Goal: Task Accomplishment & Management: Manage account settings

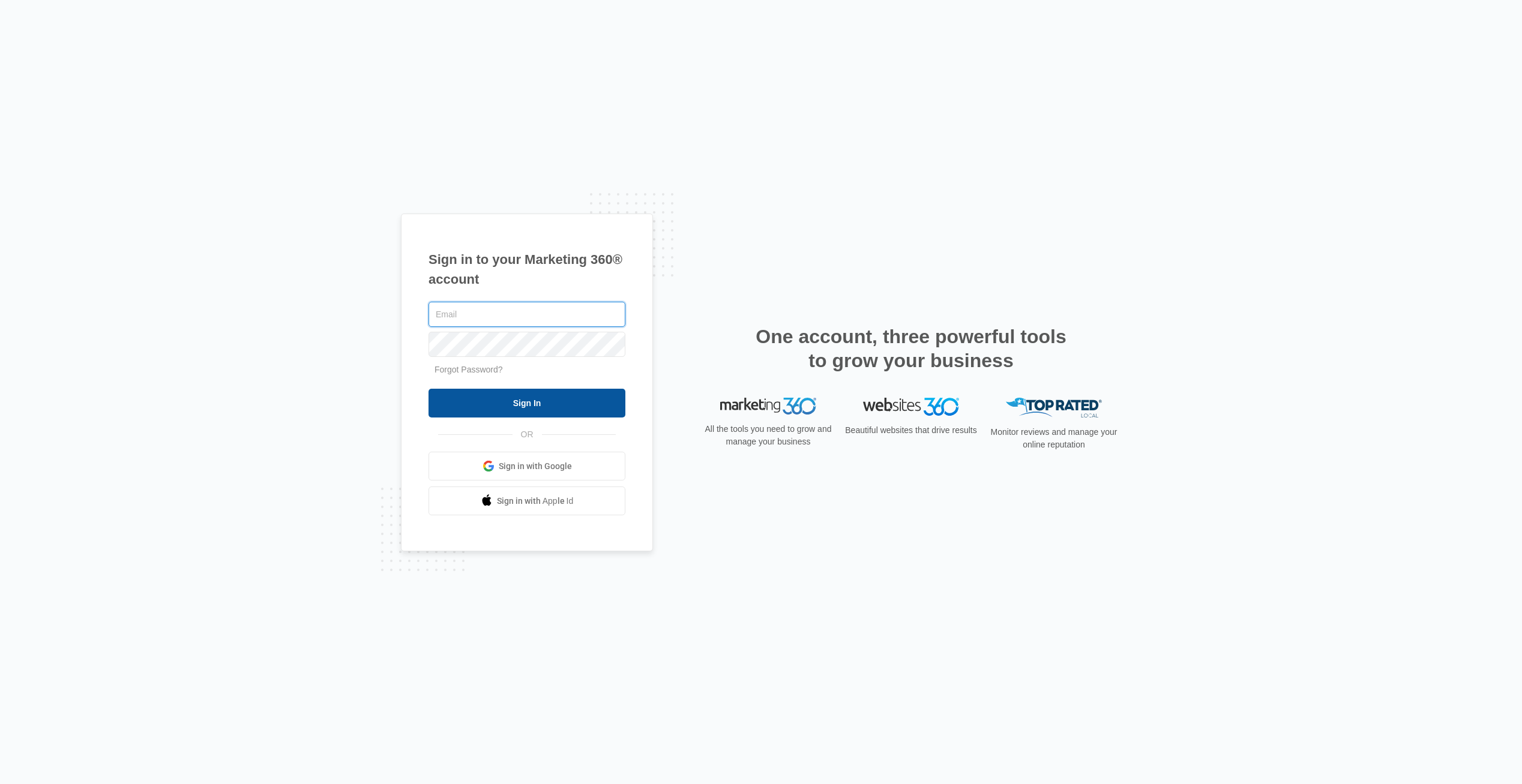
type input "[EMAIL_ADDRESS][DOMAIN_NAME]"
drag, startPoint x: 518, startPoint y: 404, endPoint x: 1032, endPoint y: 307, distance: 523.1
click at [518, 404] on input "Sign In" at bounding box center [527, 403] width 197 height 29
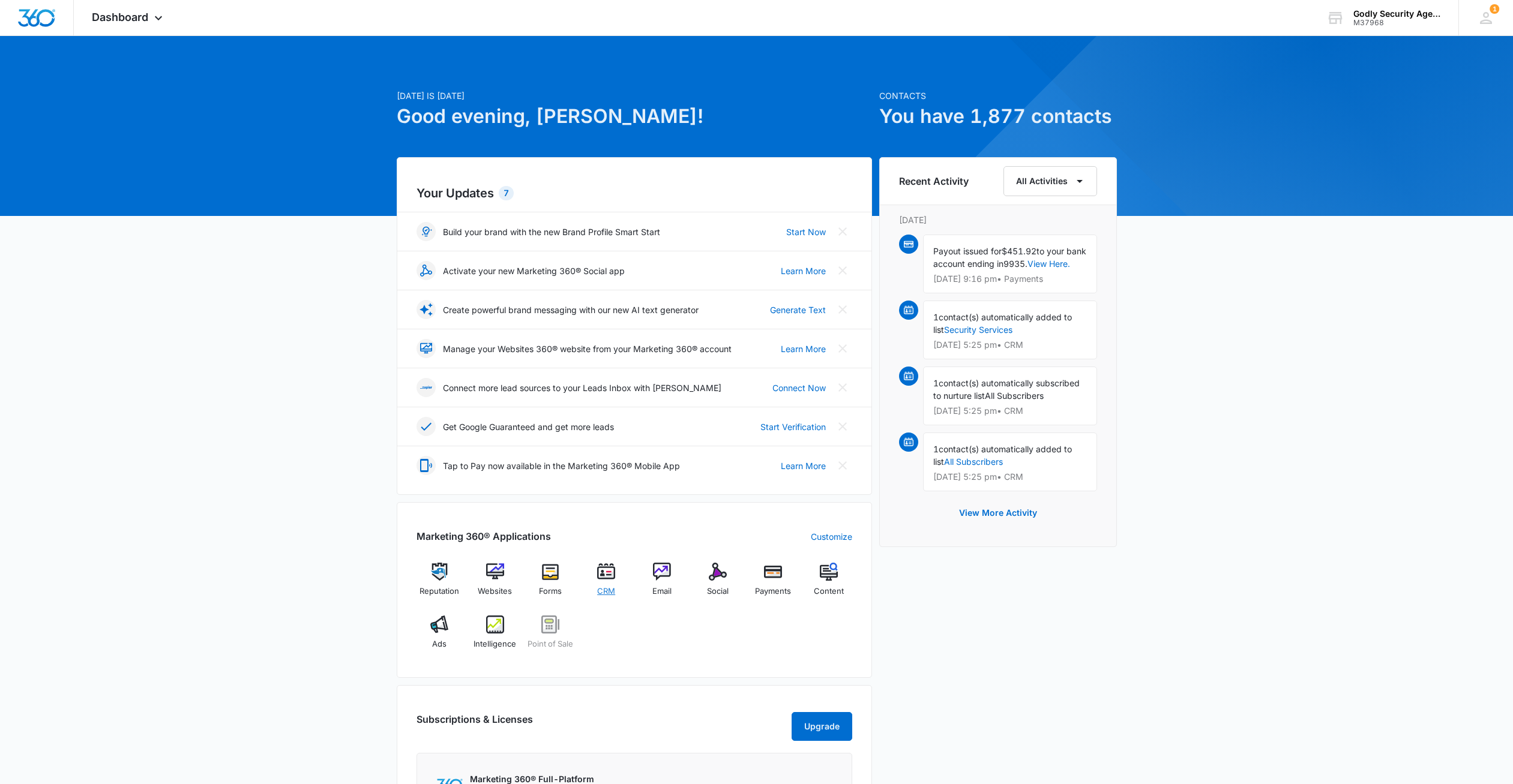
click at [600, 570] on img at bounding box center [606, 571] width 18 height 18
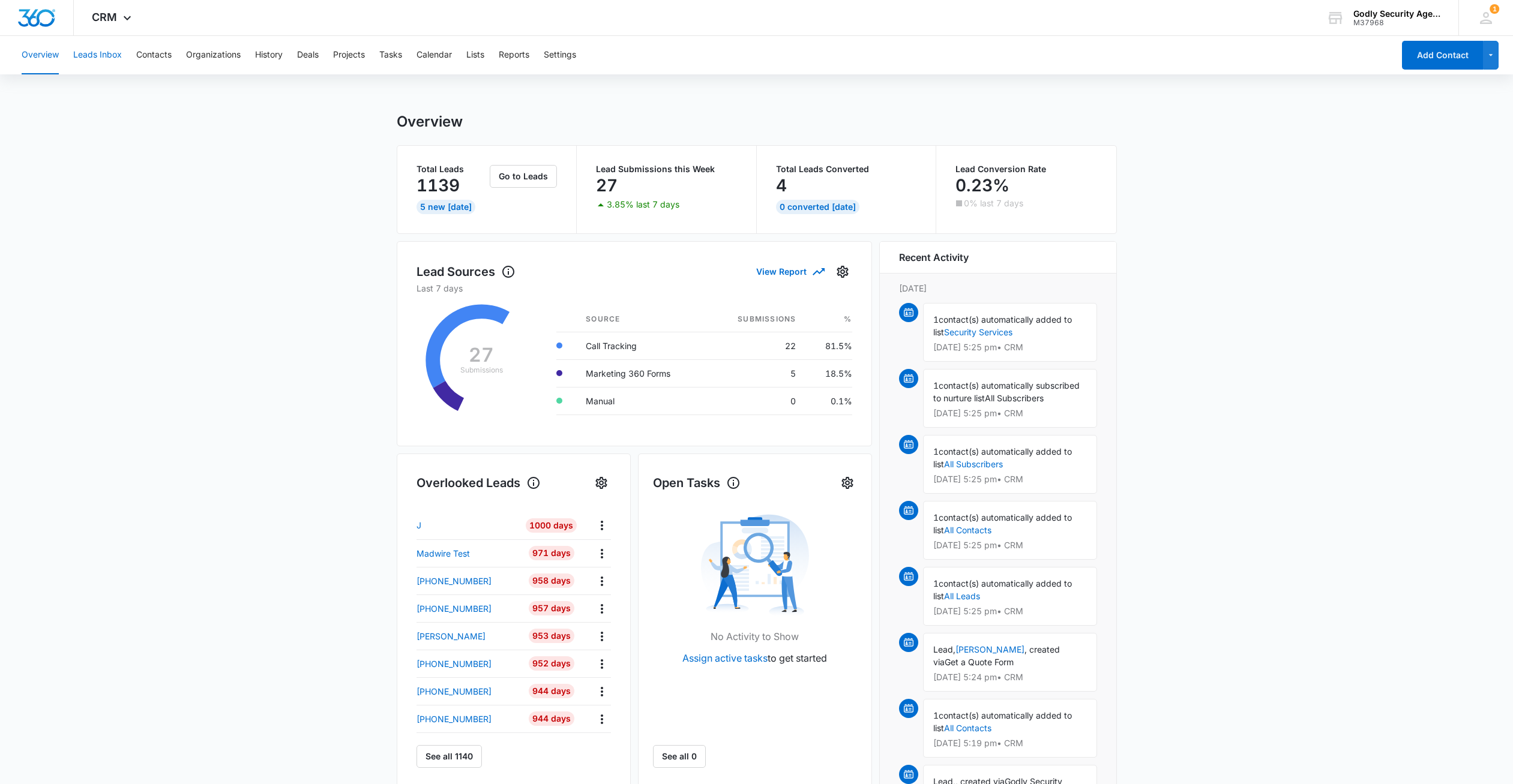
click at [109, 57] on button "Leads Inbox" at bounding box center [97, 54] width 48 height 38
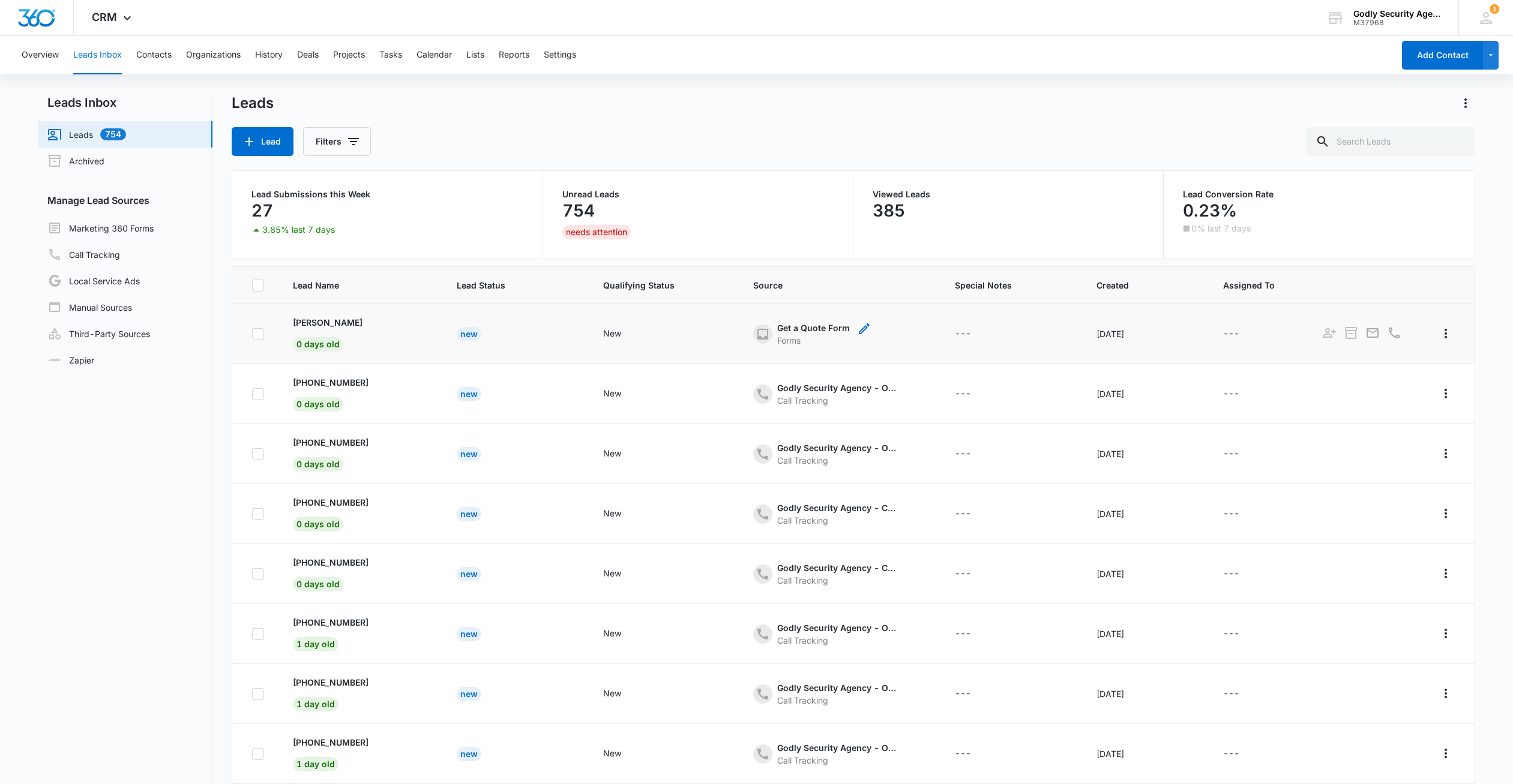
click at [819, 328] on div "Get a Quote Form" at bounding box center [813, 327] width 72 height 13
click at [781, 330] on div "Get a Quote Form" at bounding box center [813, 327] width 72 height 13
click at [369, 335] on div "- - Select to Edit Field" at bounding box center [376, 333] width 14 height 35
click at [317, 324] on p "[PERSON_NAME]" at bounding box center [328, 322] width 69 height 13
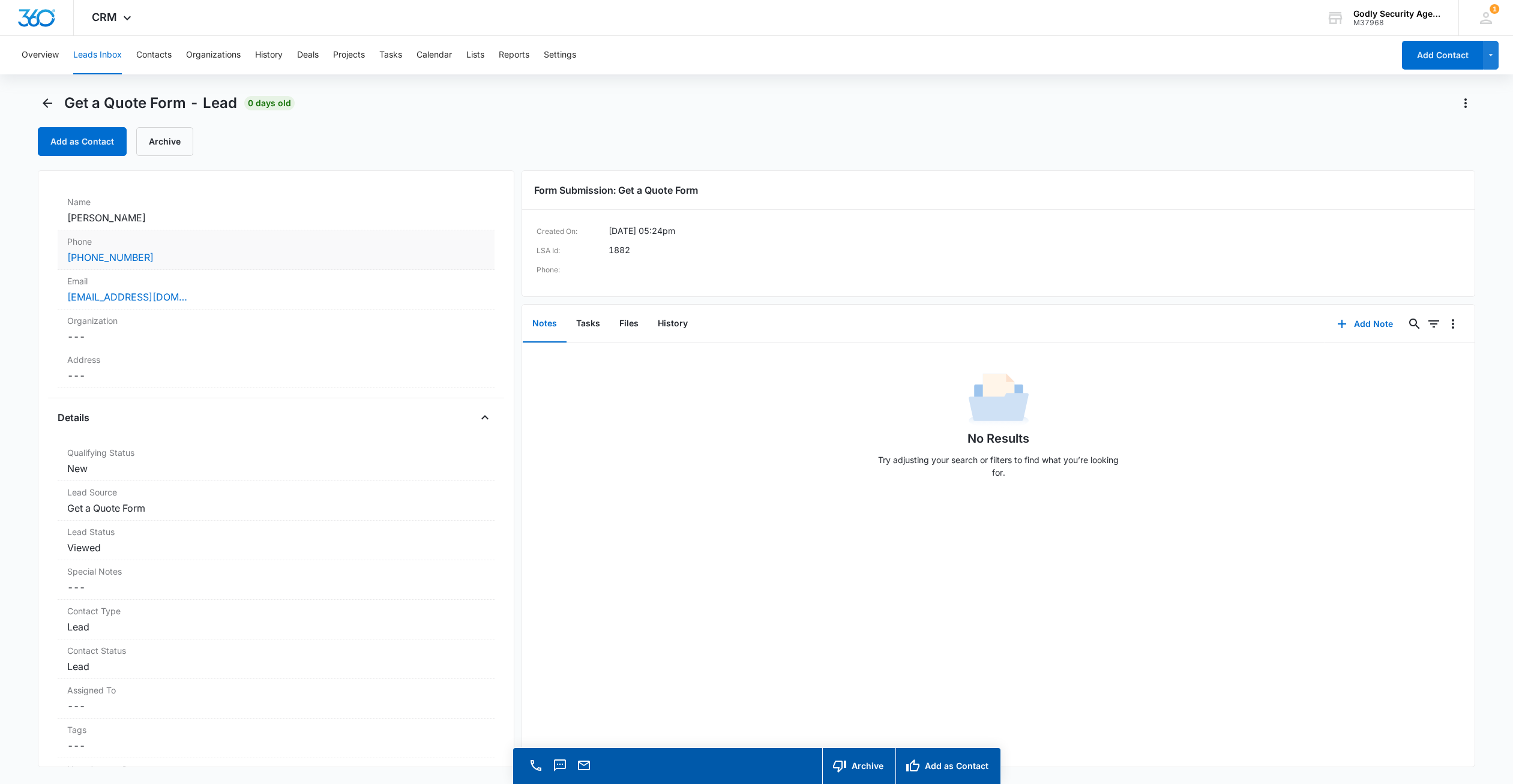
scroll to position [72, 0]
drag, startPoint x: 191, startPoint y: 308, endPoint x: 66, endPoint y: 316, distance: 125.3
click at [66, 316] on div "Email Cancel Save Changes [EMAIL_ADDRESS][DOMAIN_NAME]" at bounding box center [276, 301] width 437 height 40
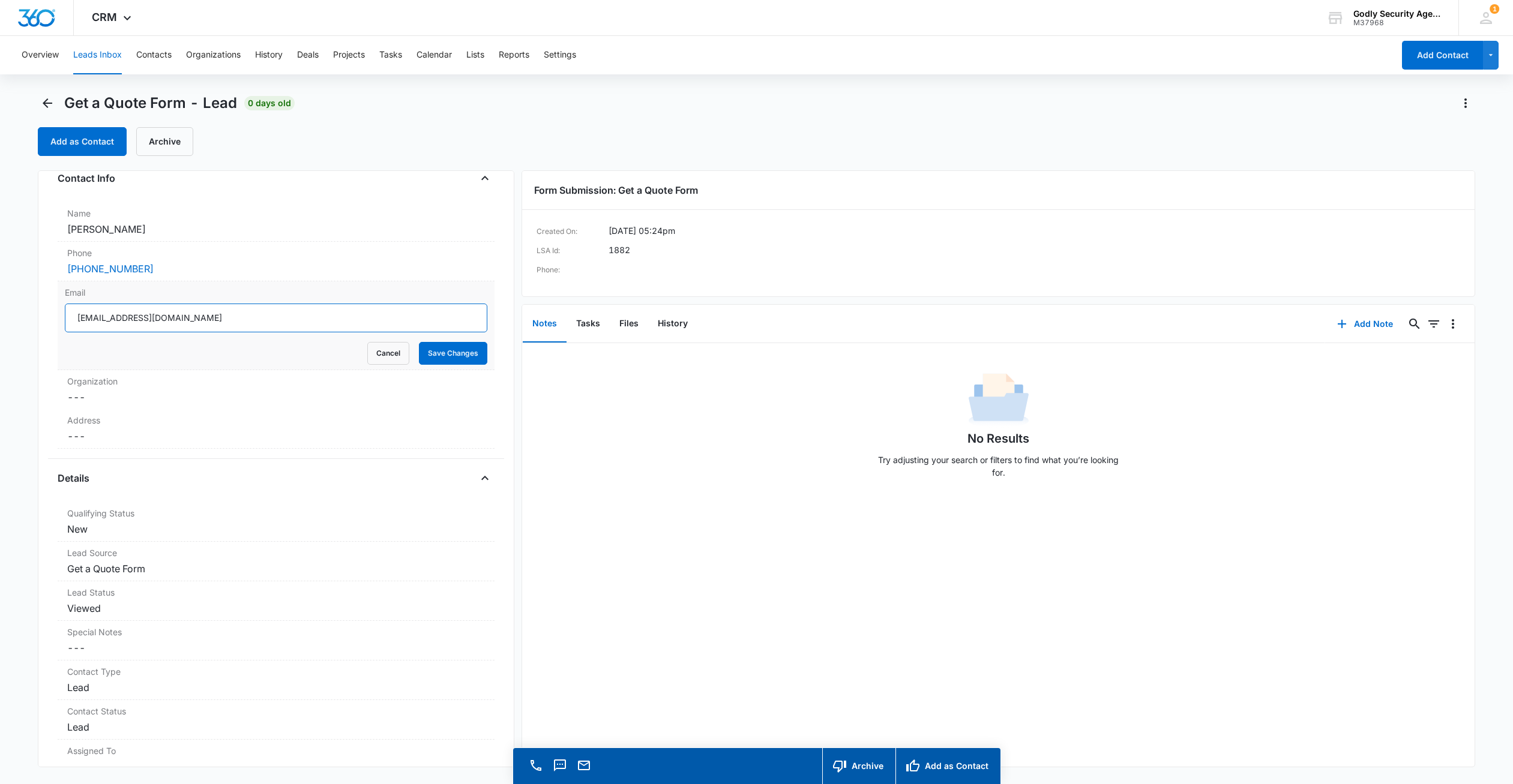
click at [180, 324] on input "[EMAIL_ADDRESS][DOMAIN_NAME]" at bounding box center [276, 318] width 422 height 29
click at [95, 60] on button "Leads Inbox" at bounding box center [97, 54] width 48 height 38
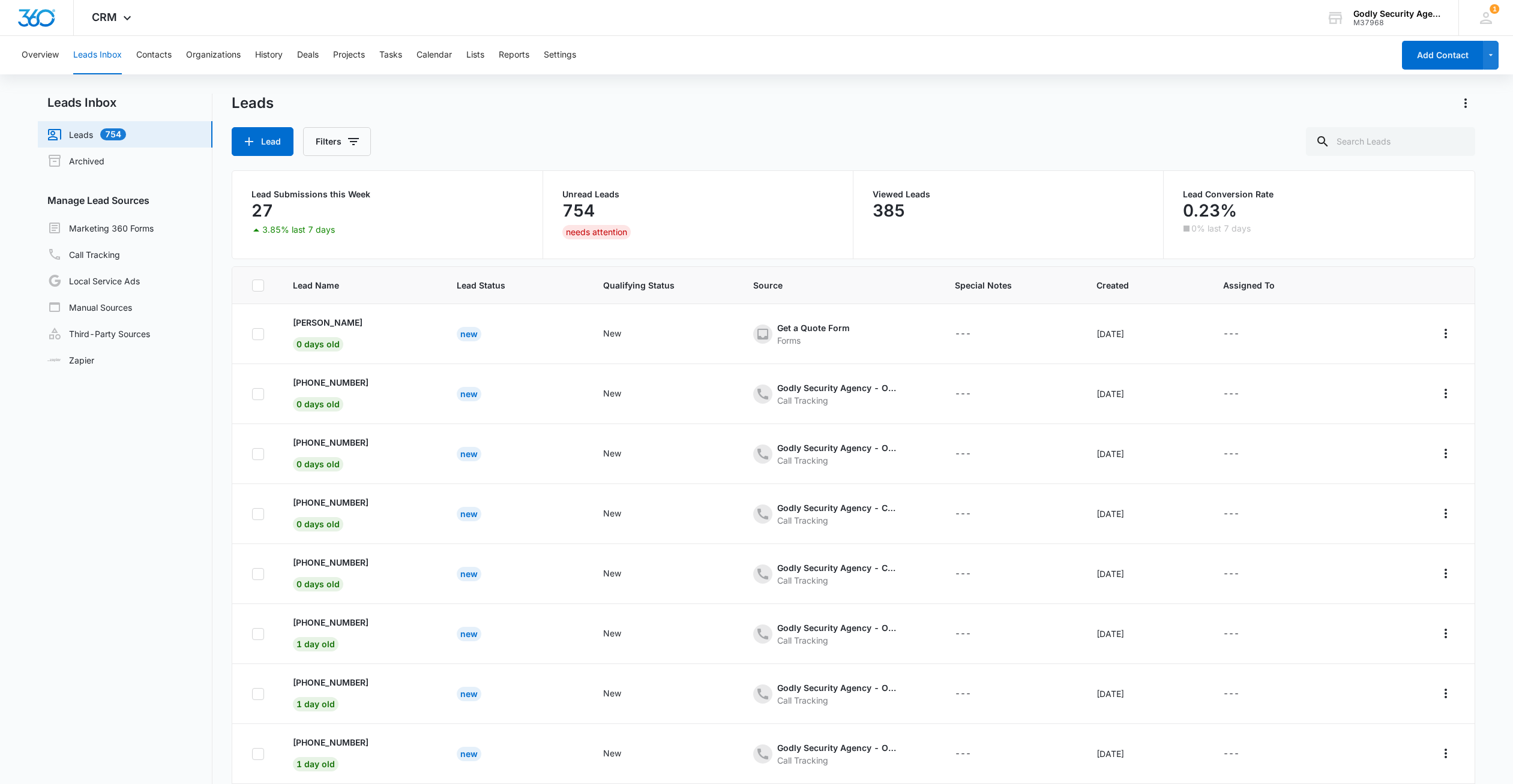
click at [98, 56] on button "Leads Inbox" at bounding box center [97, 54] width 48 height 38
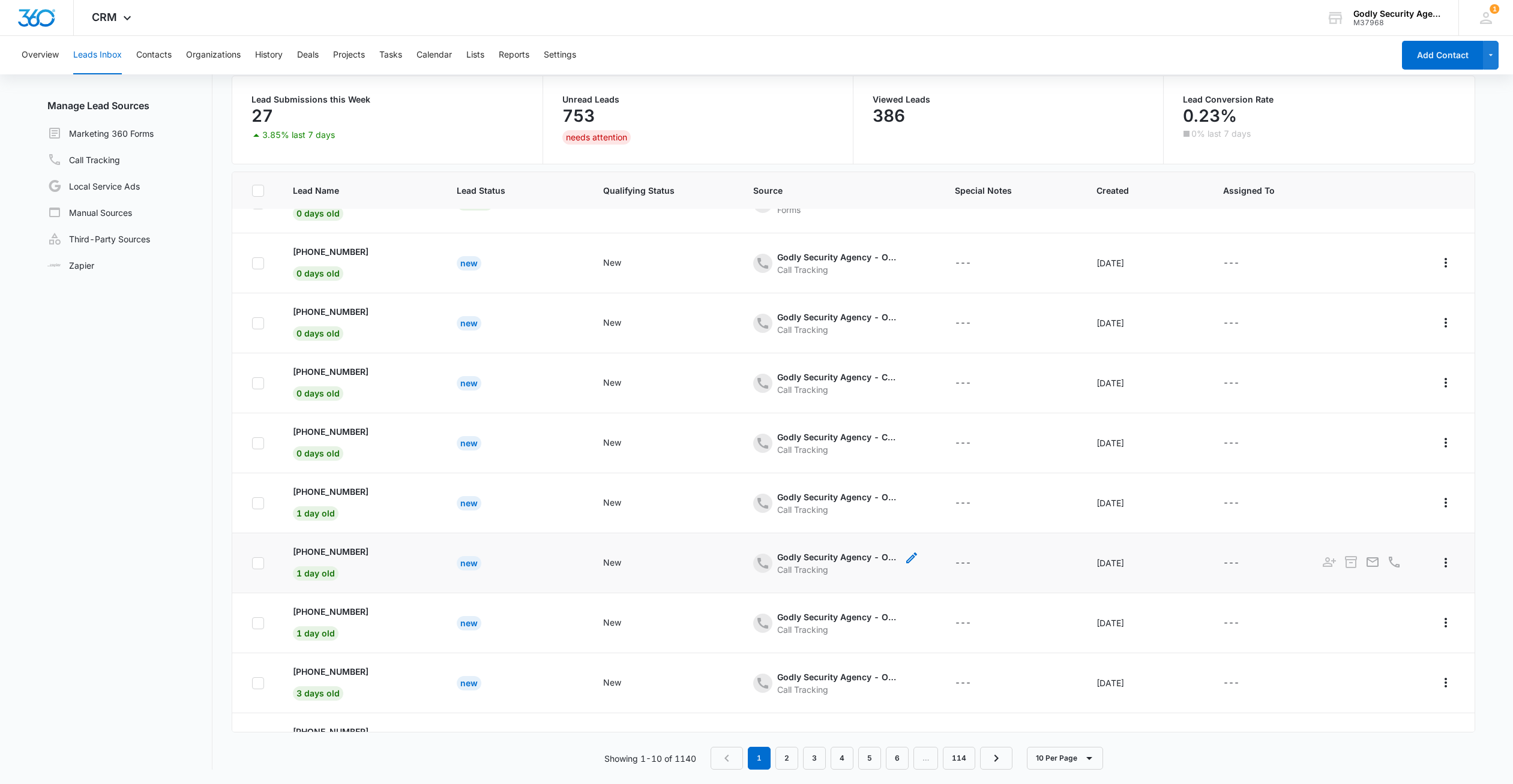
scroll to position [77, 0]
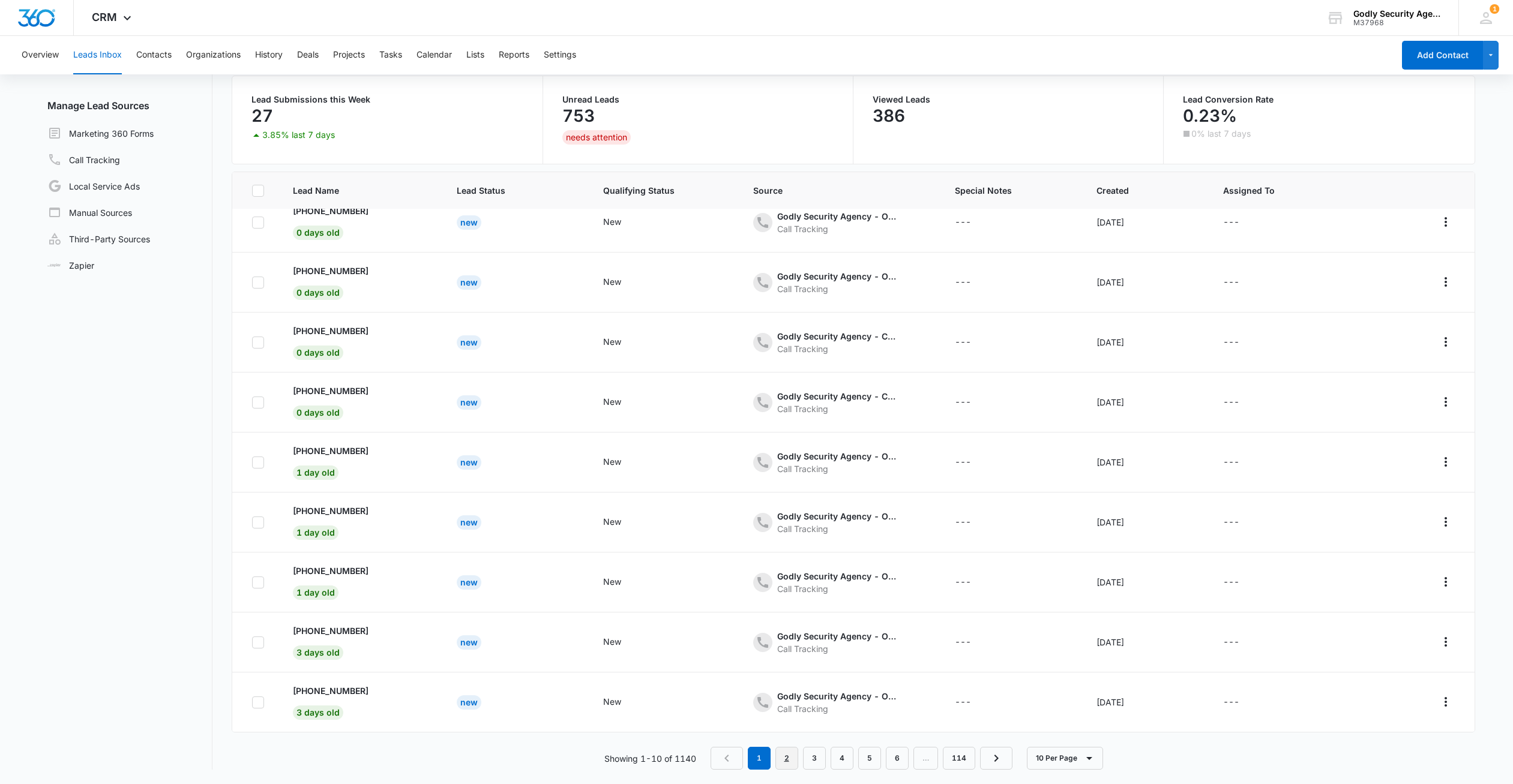
click at [783, 759] on link "2" at bounding box center [786, 758] width 23 height 23
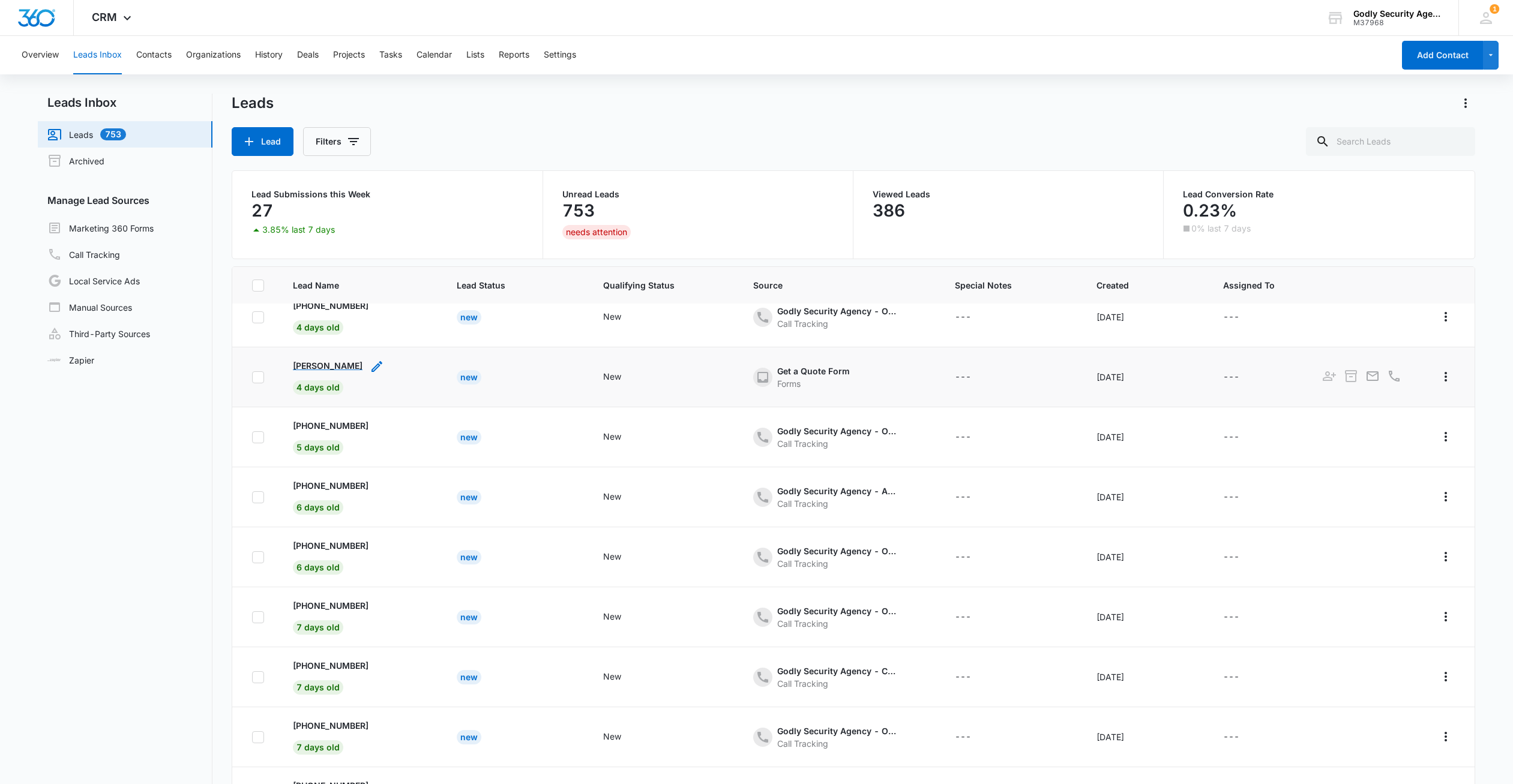
click at [324, 361] on p "Robert Sise" at bounding box center [328, 366] width 69 height 13
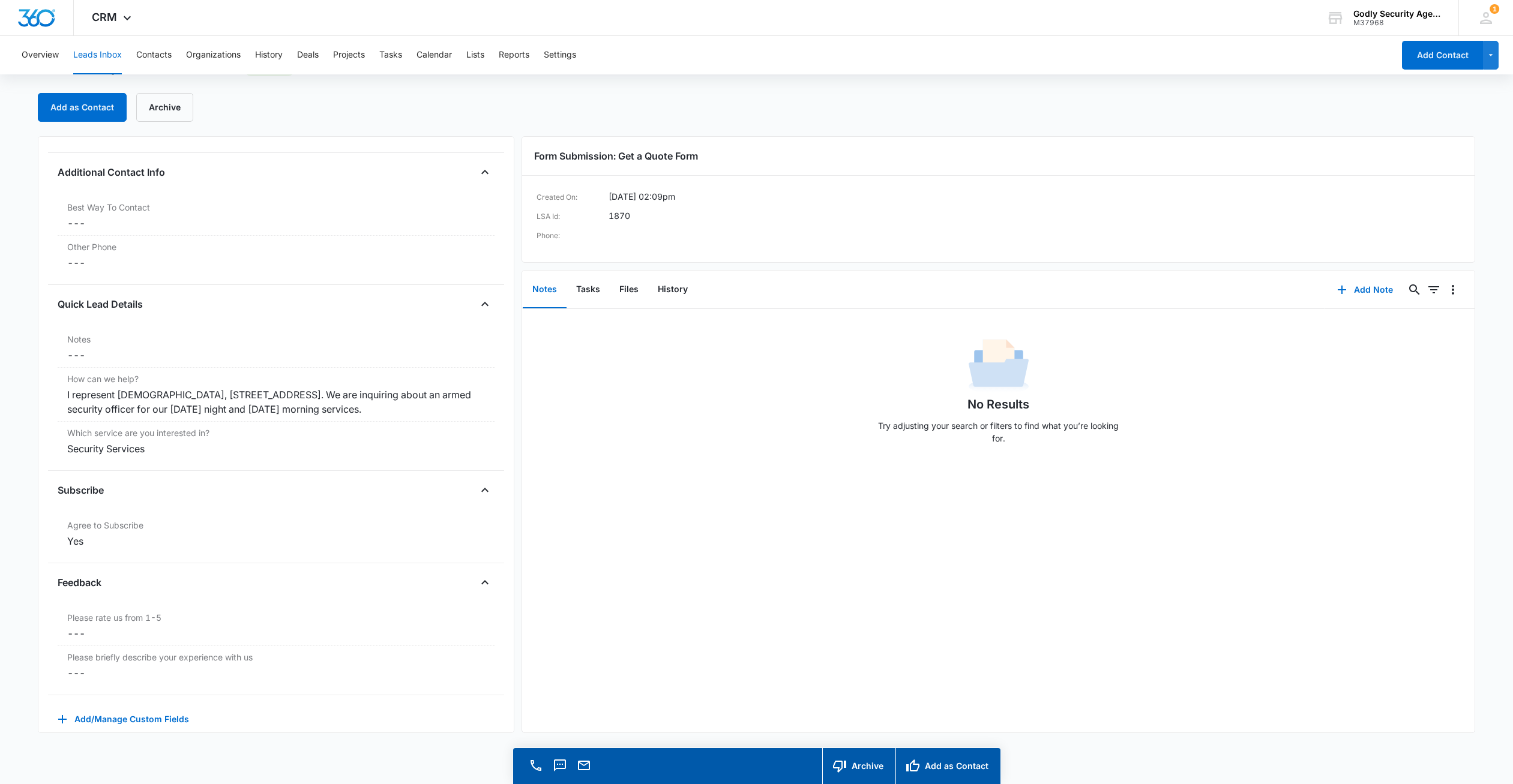
scroll to position [806, 0]
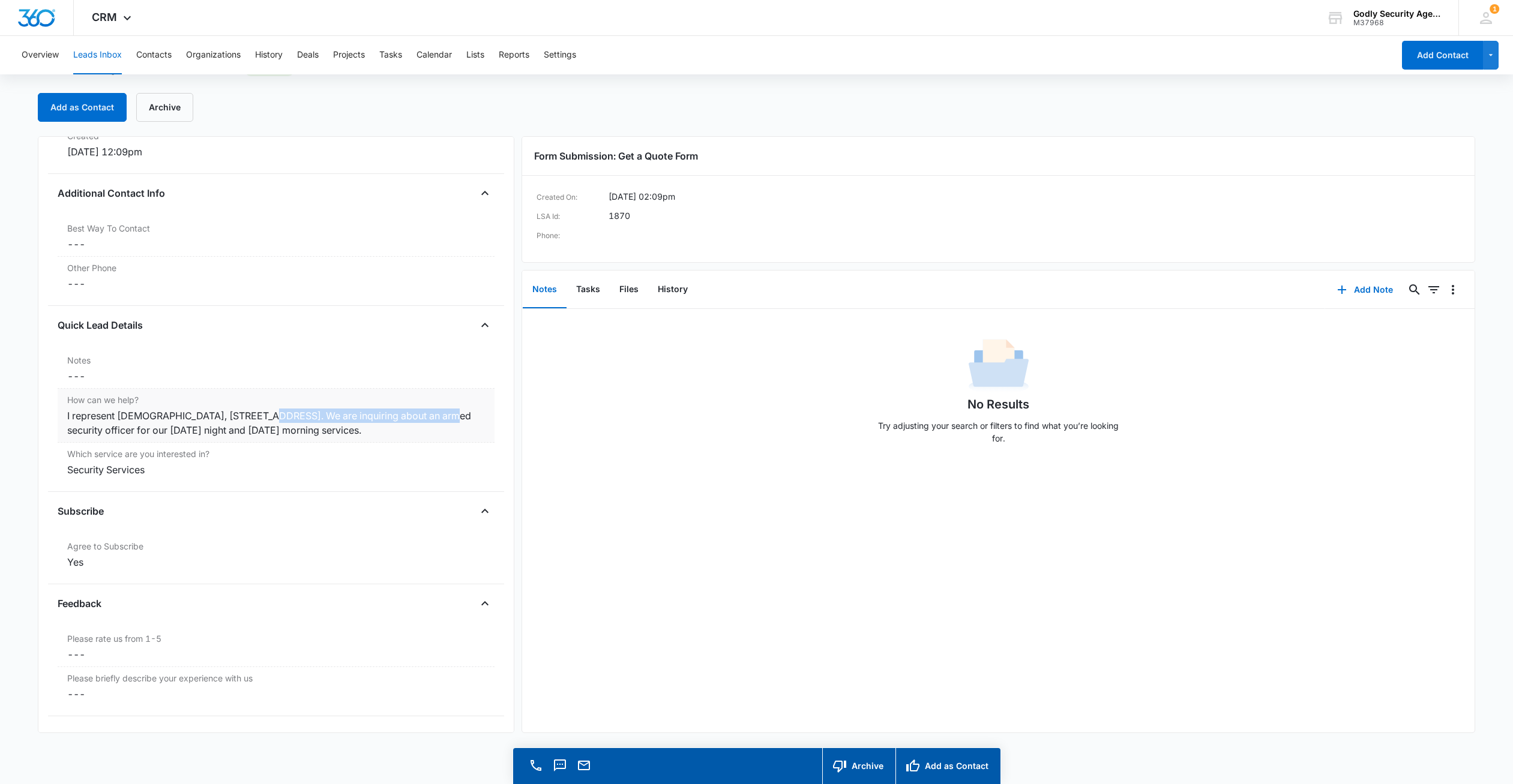
drag, startPoint x: 427, startPoint y: 416, endPoint x: 254, endPoint y: 417, distance: 173.0
click at [254, 417] on div "I represent Grace Life Fellowship Church, 901 Industrial Dr. Wildwood Fl. 34785…" at bounding box center [276, 423] width 418 height 29
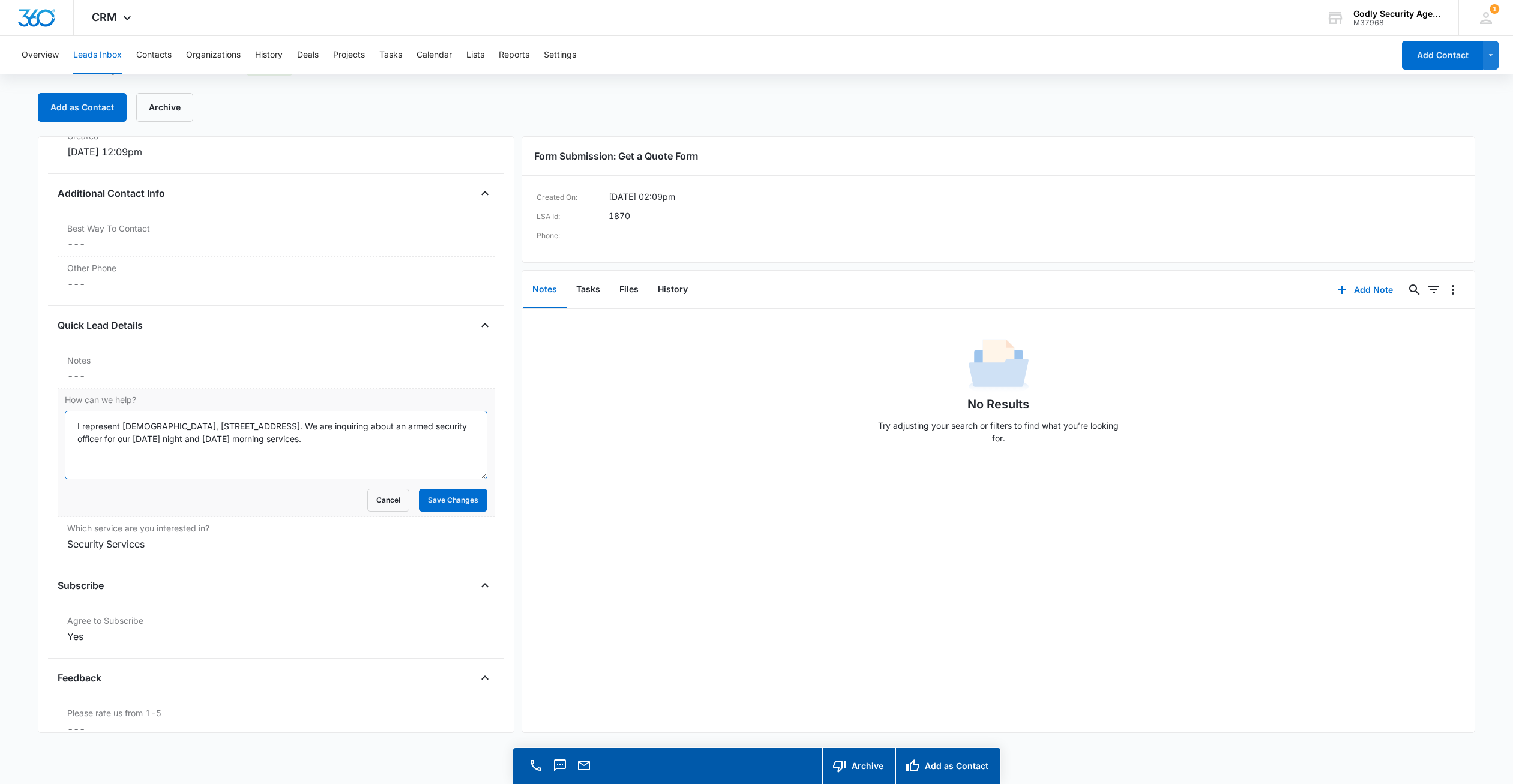
drag, startPoint x: 243, startPoint y: 421, endPoint x: 392, endPoint y: 424, distance: 149.0
click at [392, 424] on textarea "I represent Grace Life Fellowship Church, 901 Industrial Dr. Wildwood Fl. 34785…" at bounding box center [276, 445] width 422 height 69
click at [89, 59] on button "Leads Inbox" at bounding box center [97, 54] width 48 height 38
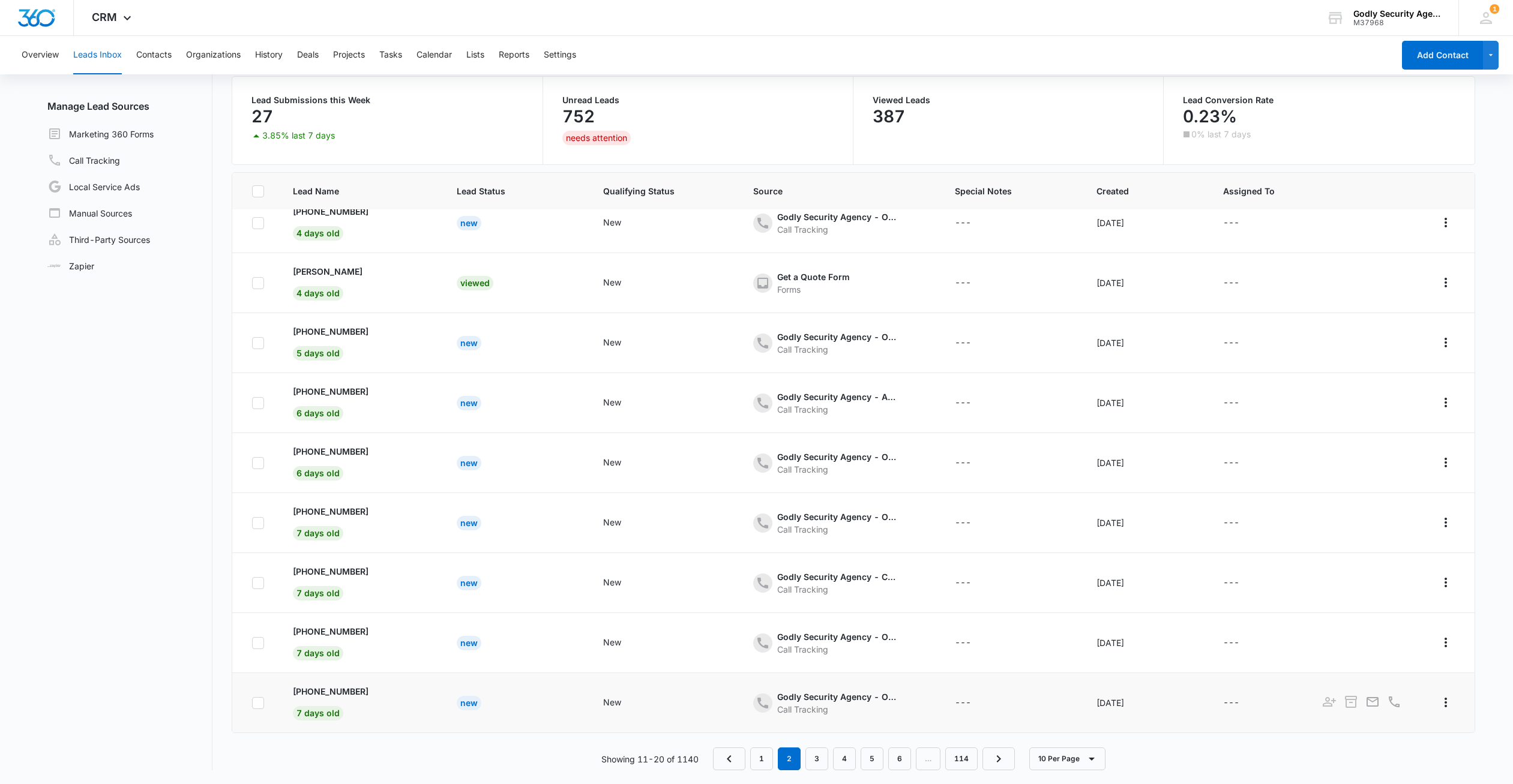
scroll to position [95, 0]
click at [759, 762] on link "1" at bounding box center [761, 758] width 23 height 23
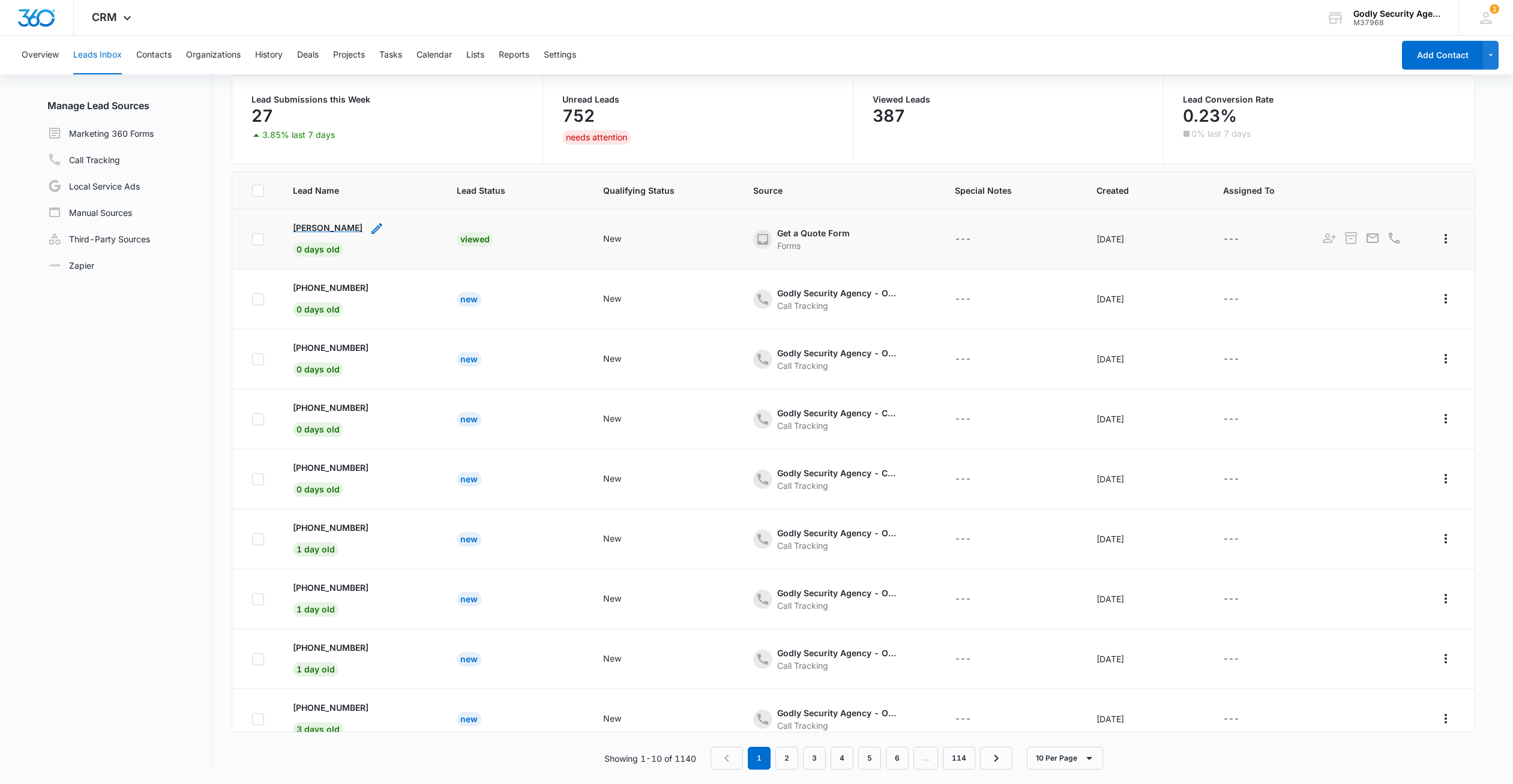
click at [305, 225] on p "[PERSON_NAME]" at bounding box center [328, 228] width 69 height 13
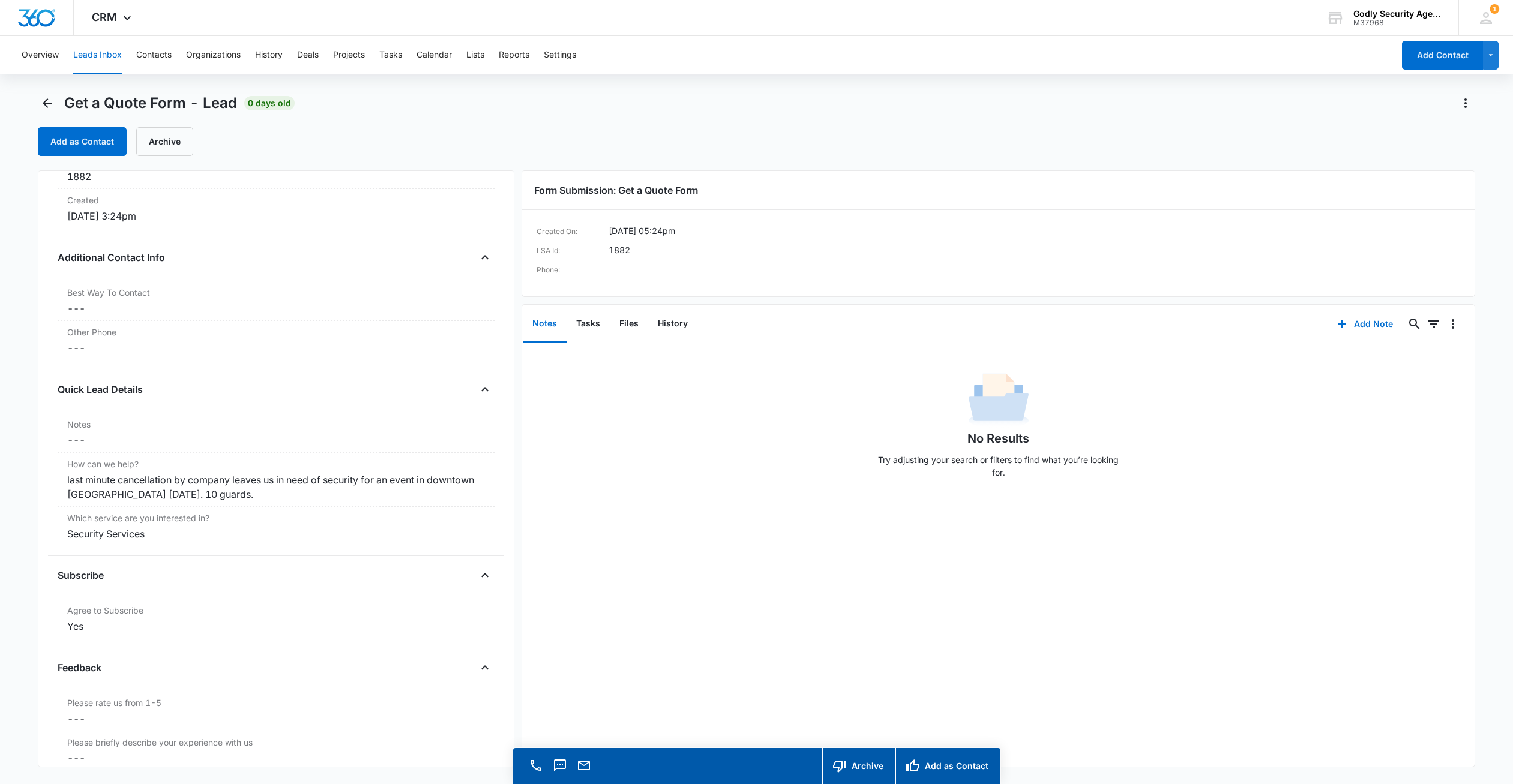
scroll to position [780, 0]
click at [48, 103] on icon "Back" at bounding box center [47, 103] width 10 height 10
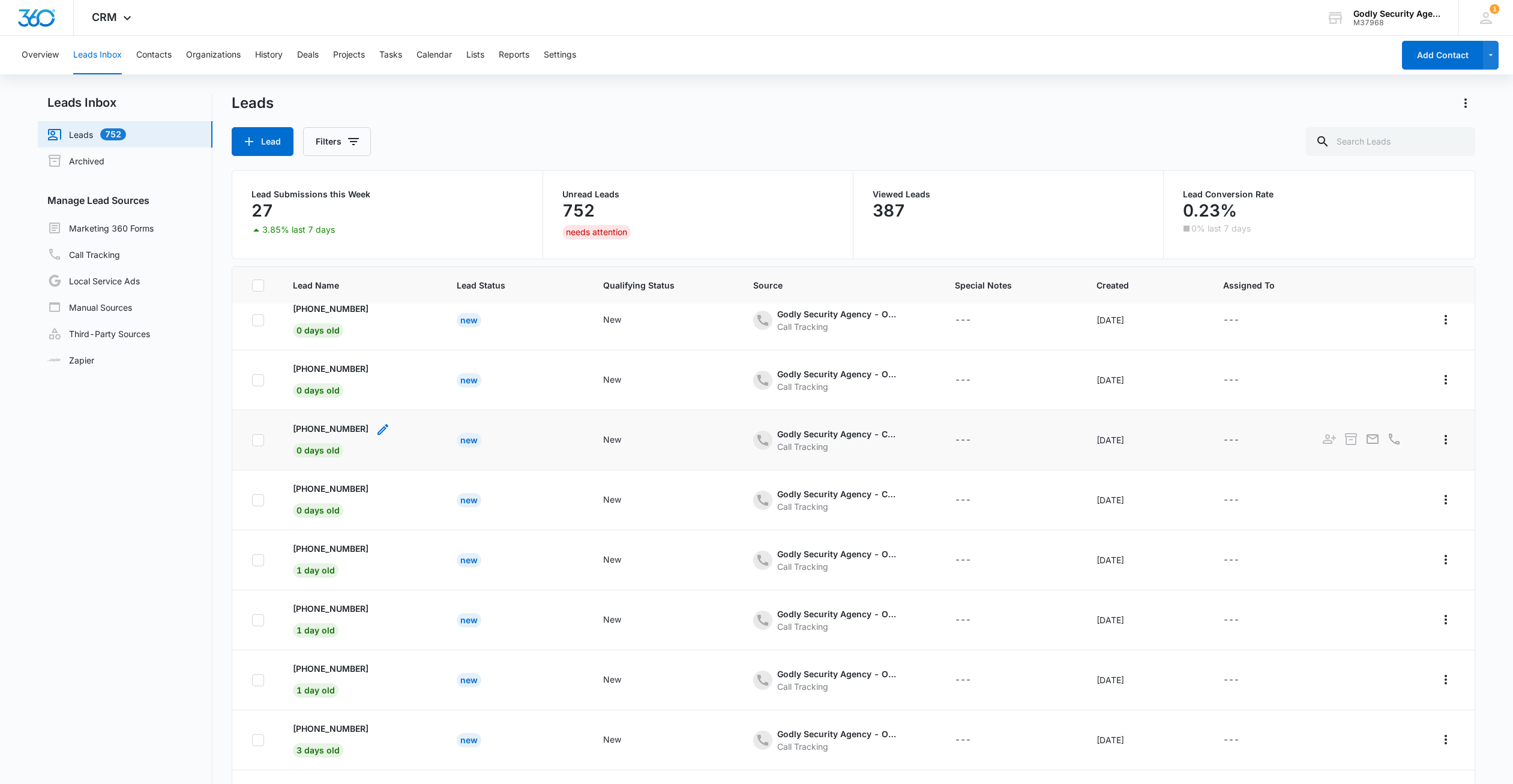
scroll to position [95, 0]
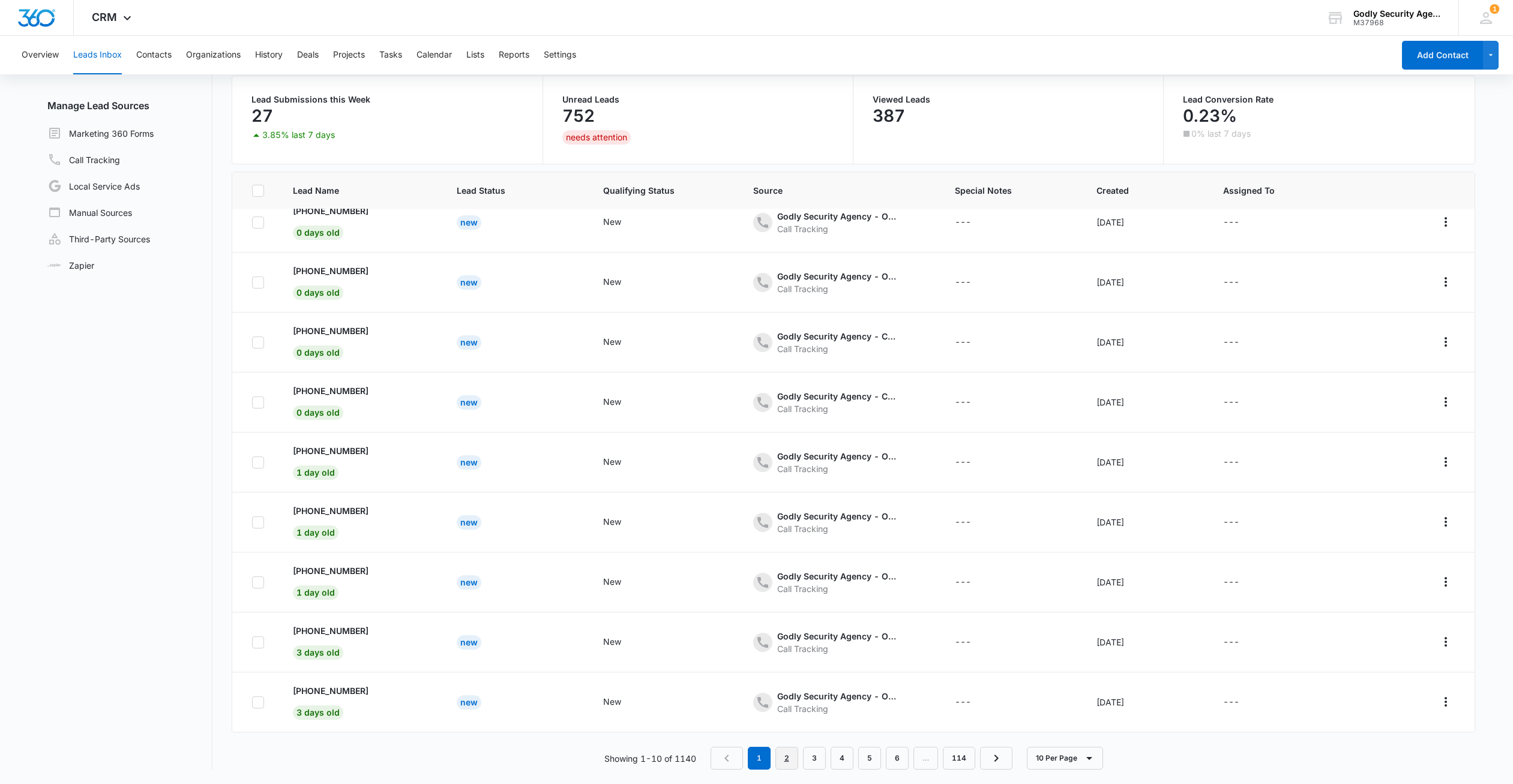
click at [787, 758] on link "2" at bounding box center [786, 758] width 23 height 23
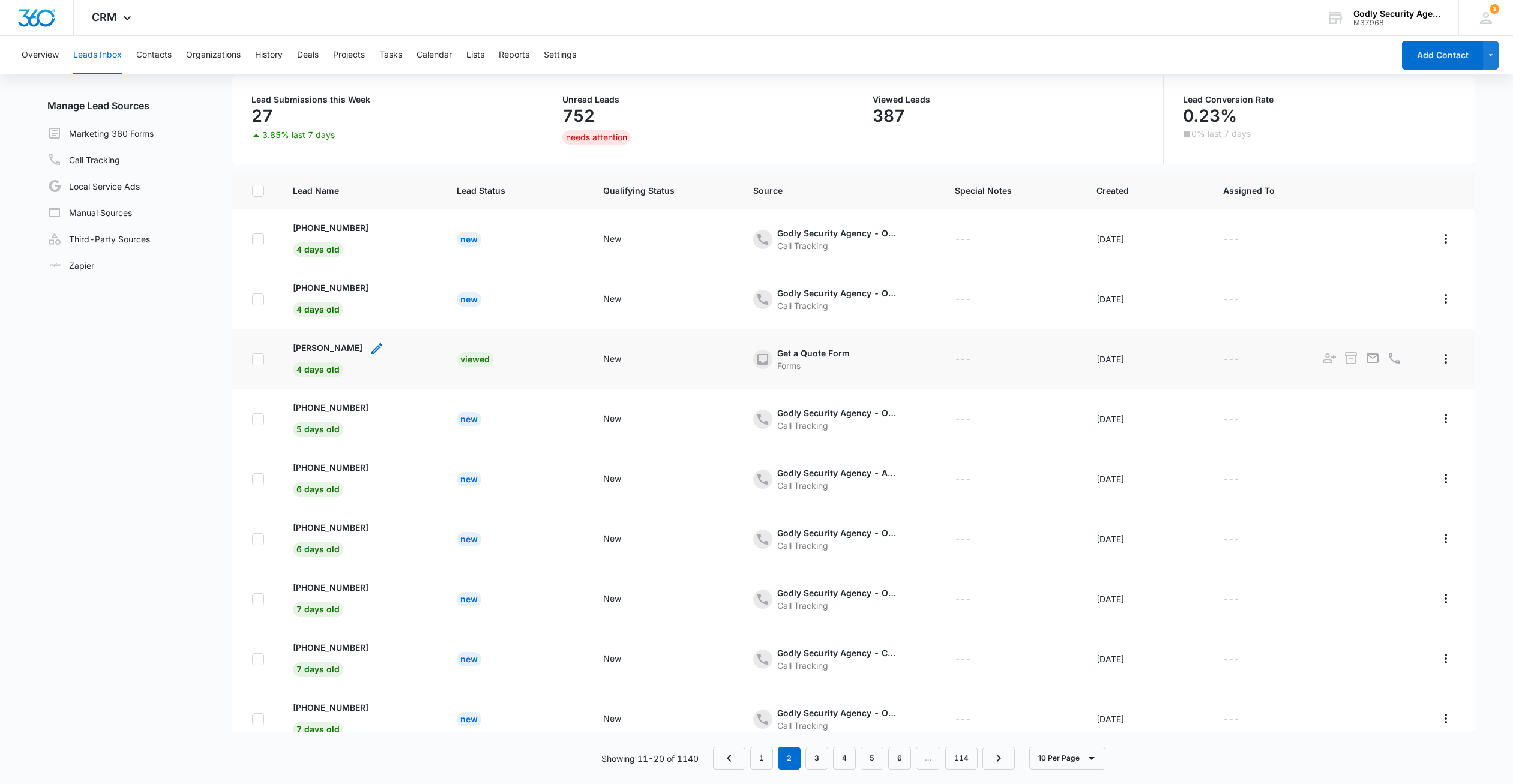
click at [322, 346] on p "Robert Sise" at bounding box center [328, 348] width 69 height 13
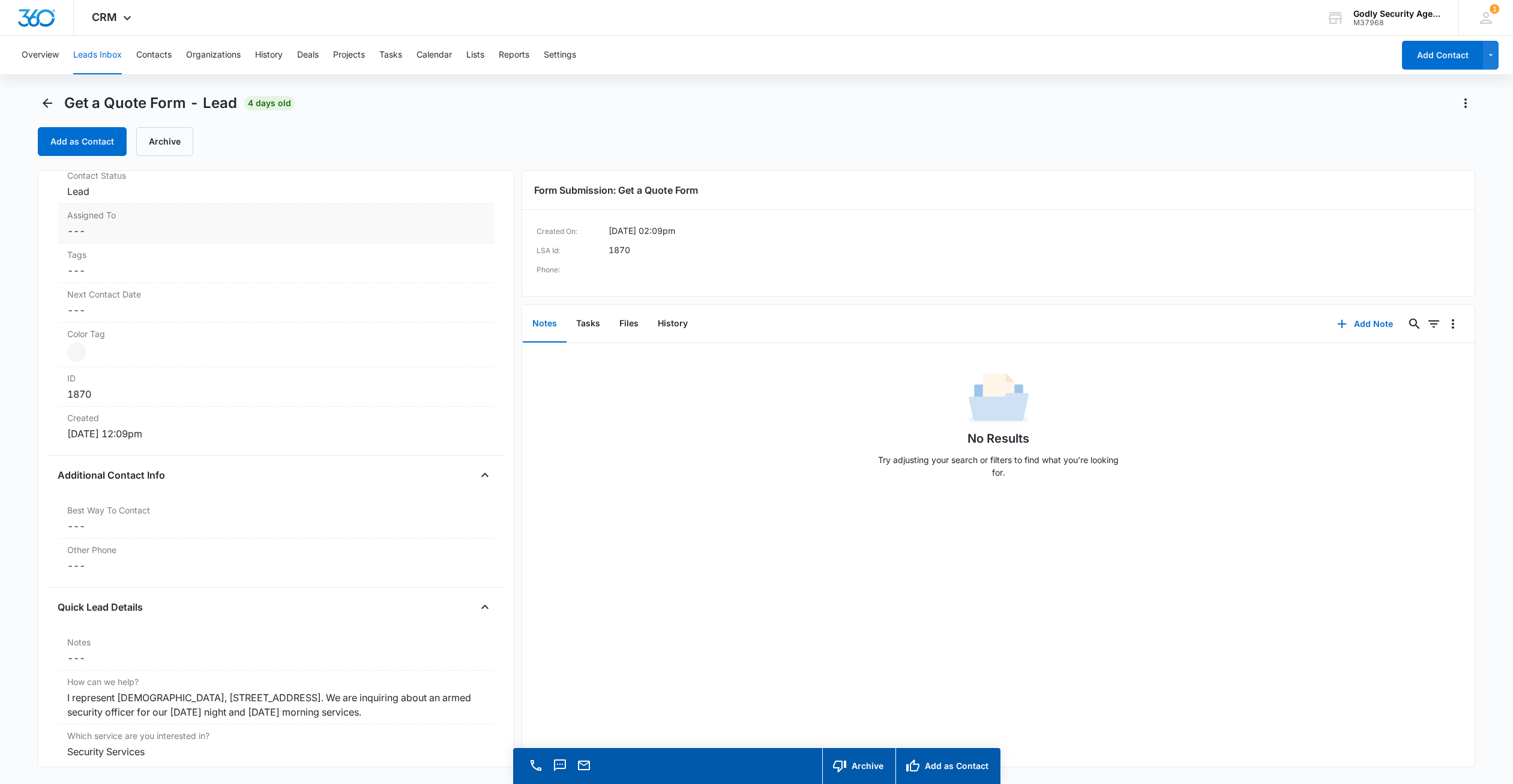
scroll to position [600, 0]
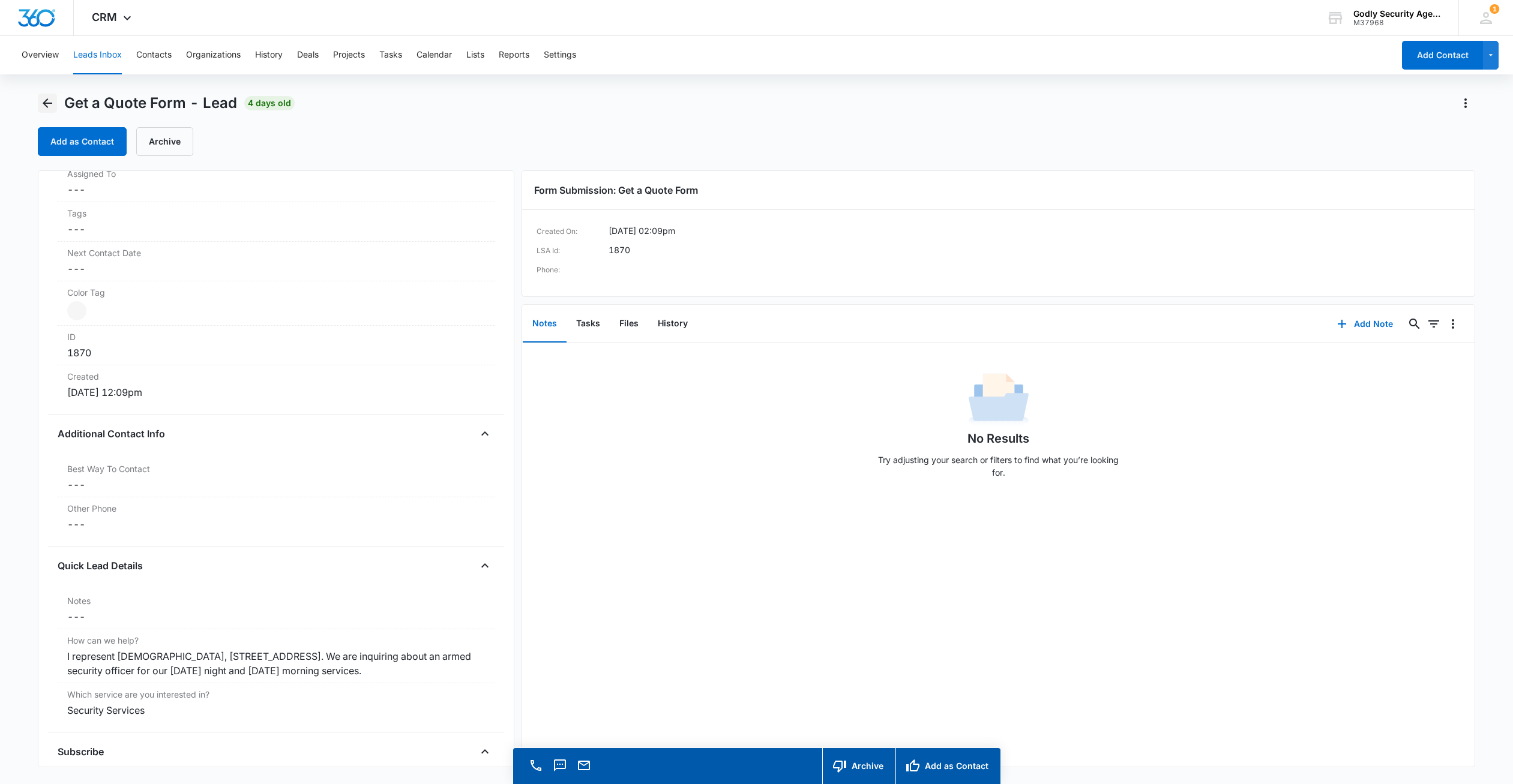
click at [51, 109] on icon "Back" at bounding box center [47, 103] width 14 height 14
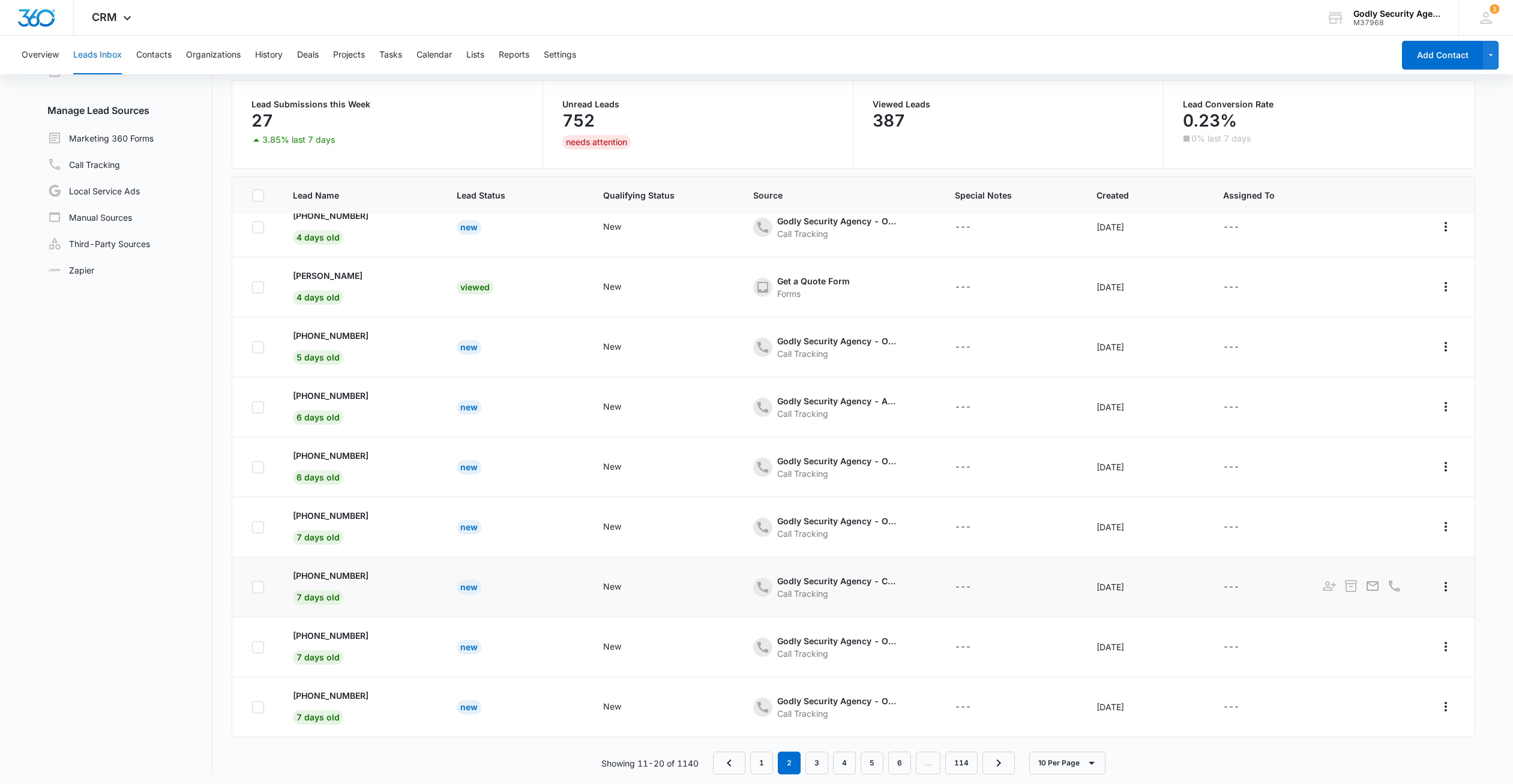
scroll to position [95, 0]
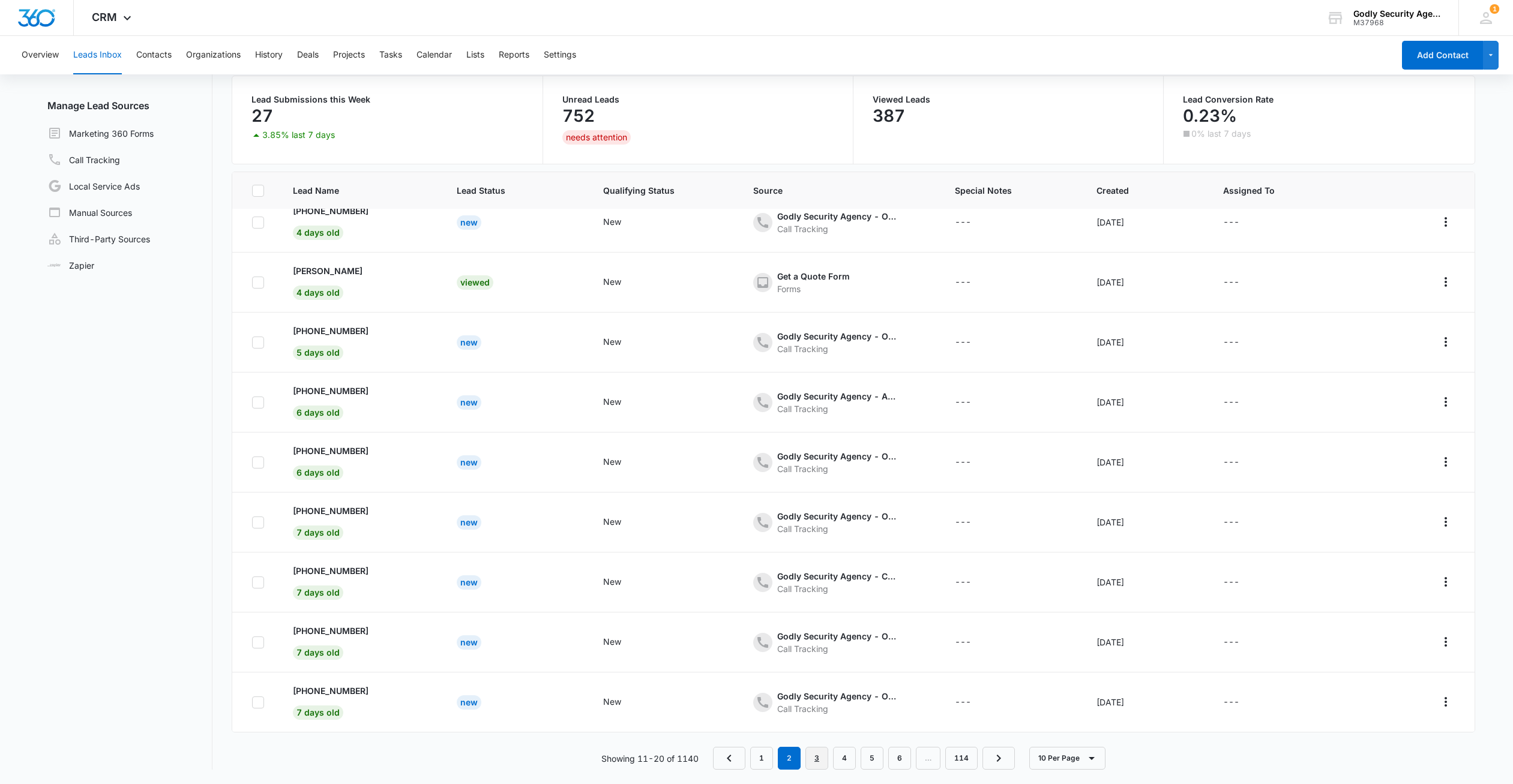
click at [818, 762] on link "3" at bounding box center [816, 758] width 23 height 23
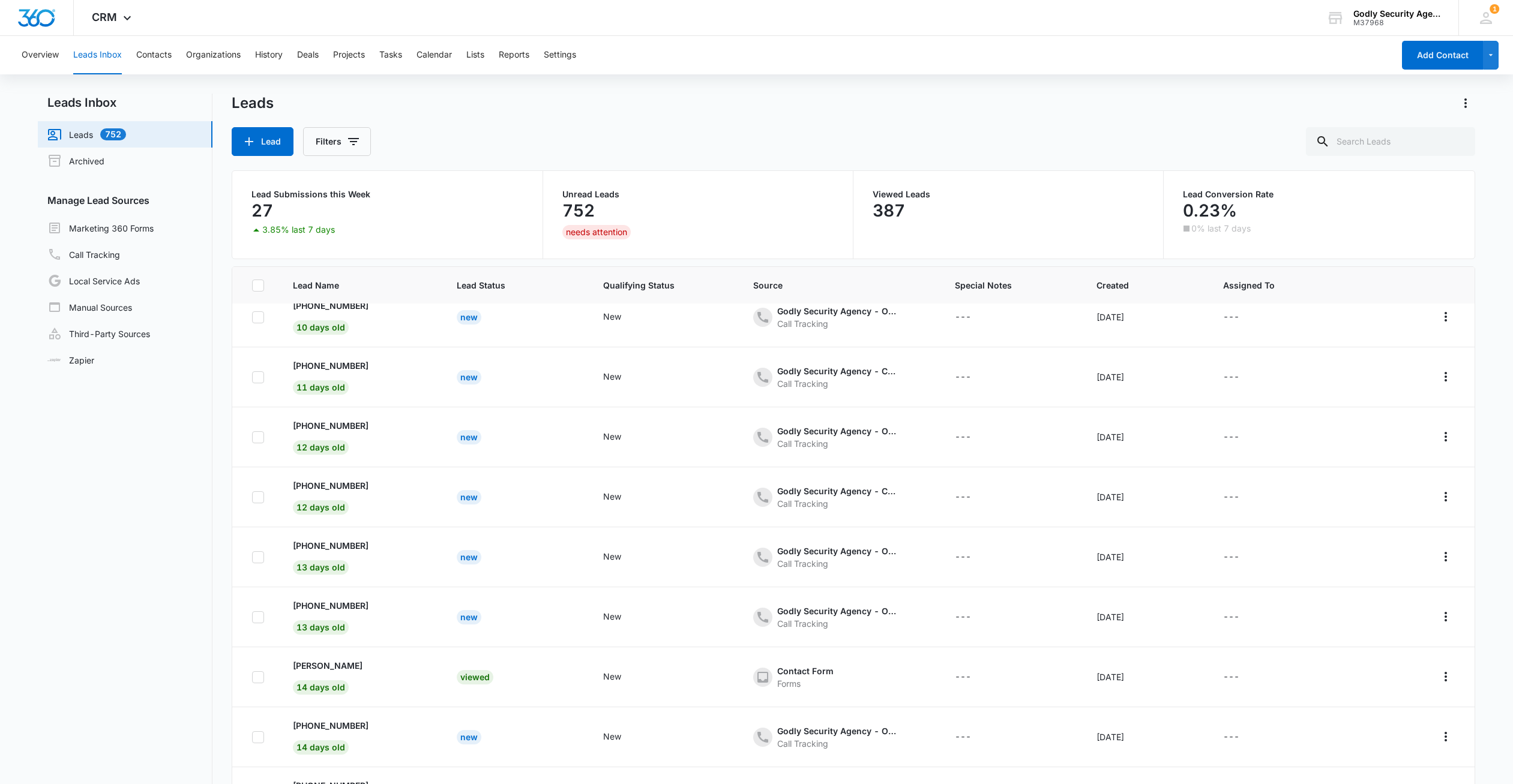
scroll to position [0, 0]
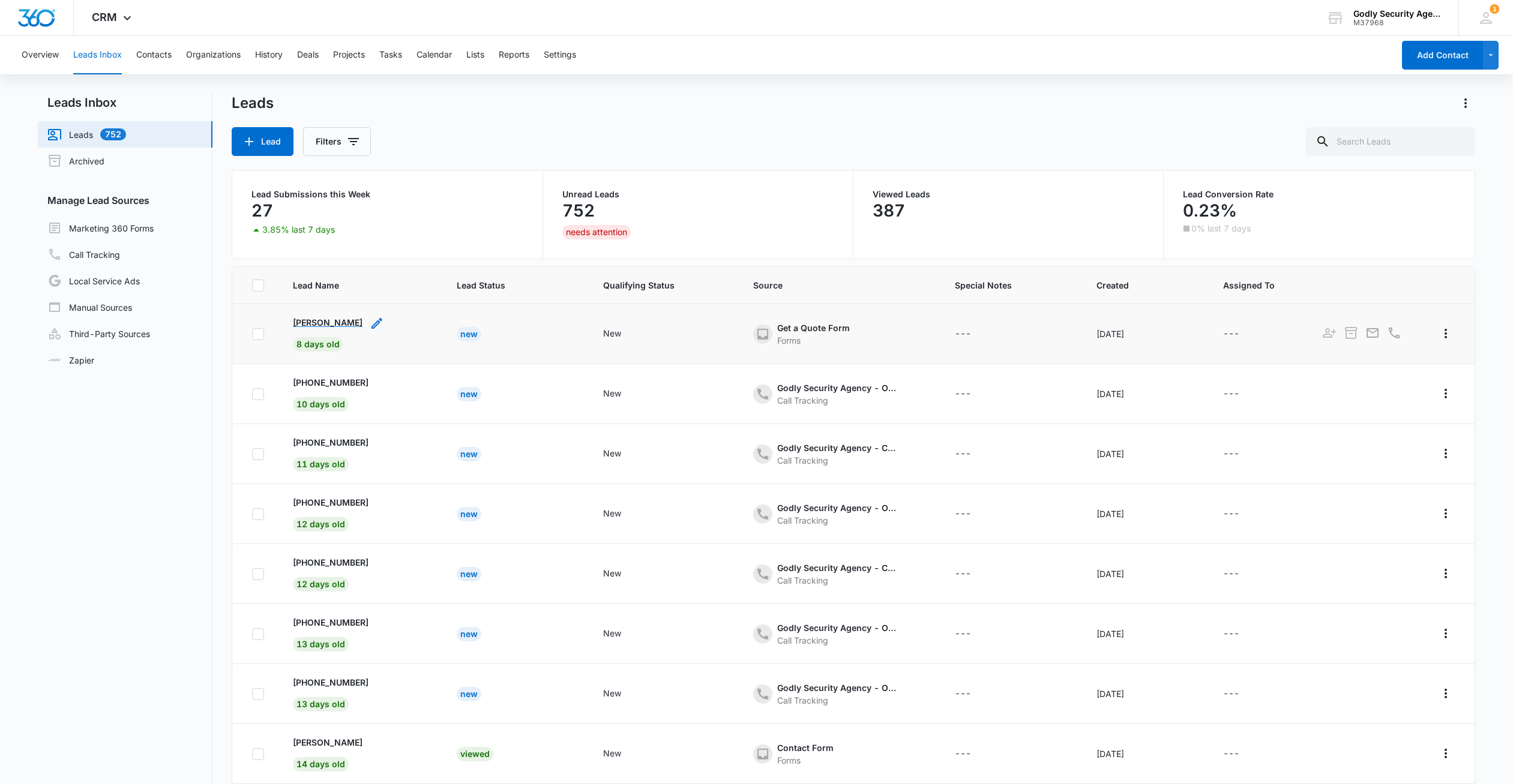
click at [319, 320] on p "[PERSON_NAME]" at bounding box center [328, 322] width 69 height 13
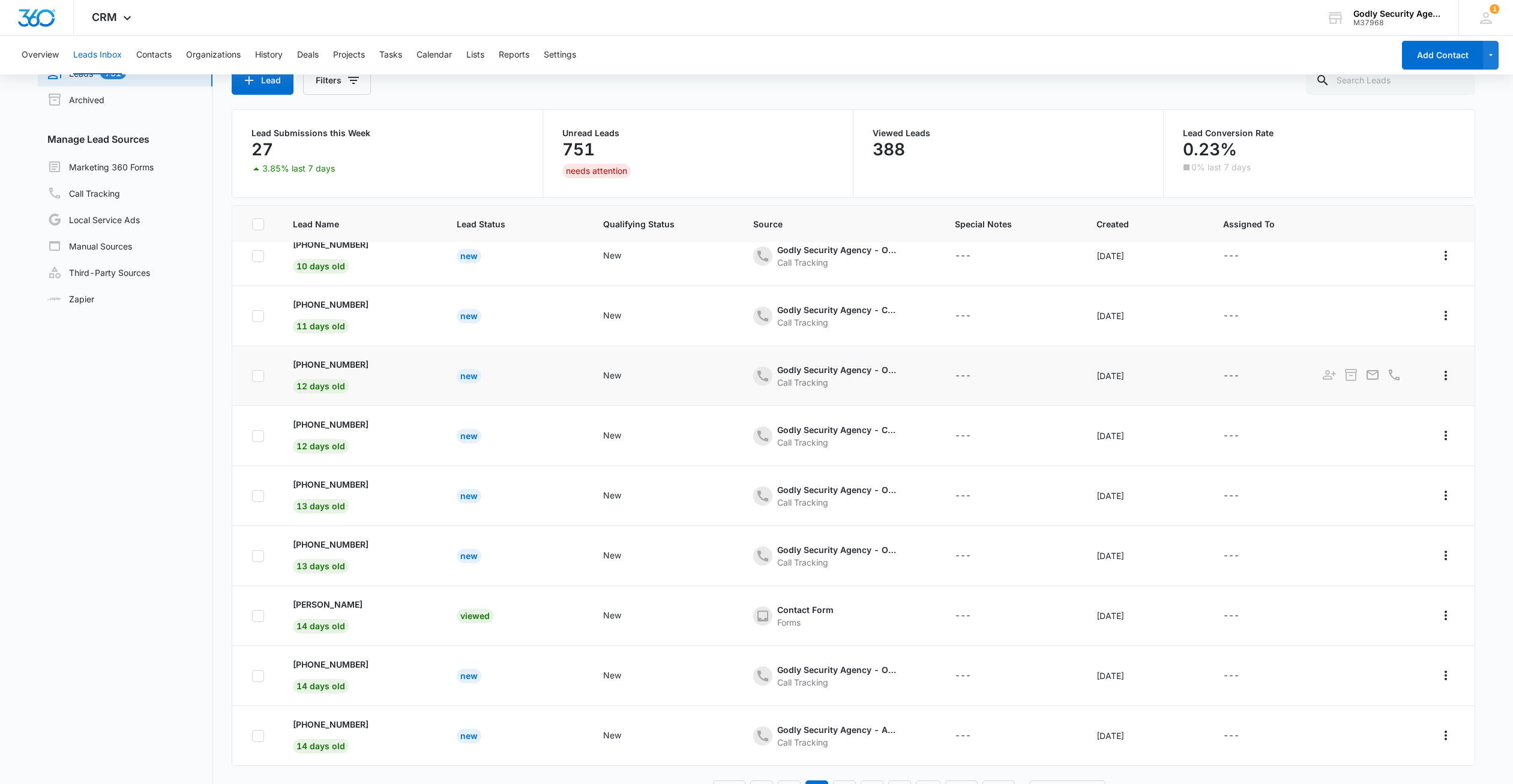
scroll to position [95, 0]
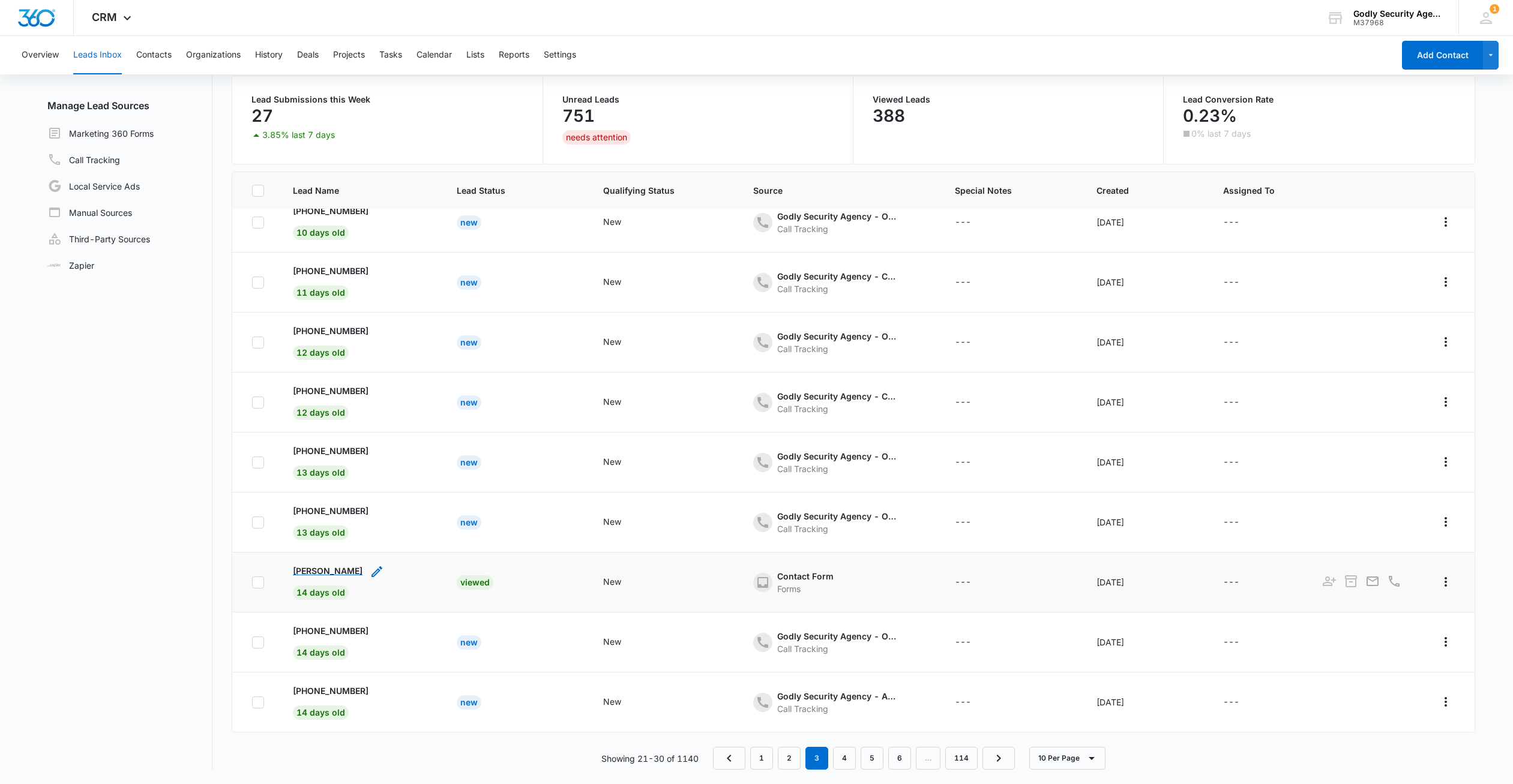
click at [311, 575] on p "[PERSON_NAME]" at bounding box center [328, 571] width 69 height 13
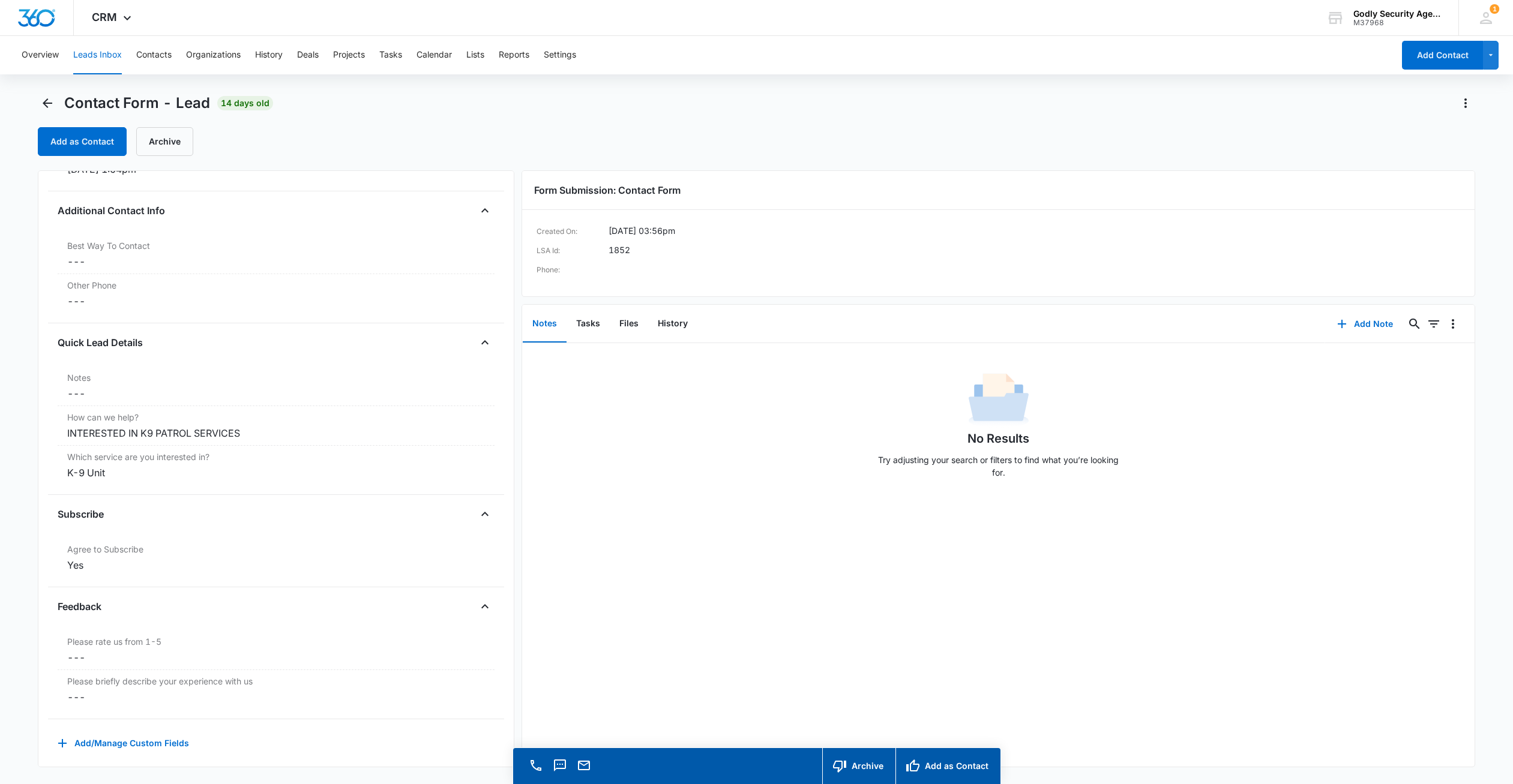
scroll to position [838, 0]
click at [45, 99] on icon "Back" at bounding box center [47, 103] width 14 height 14
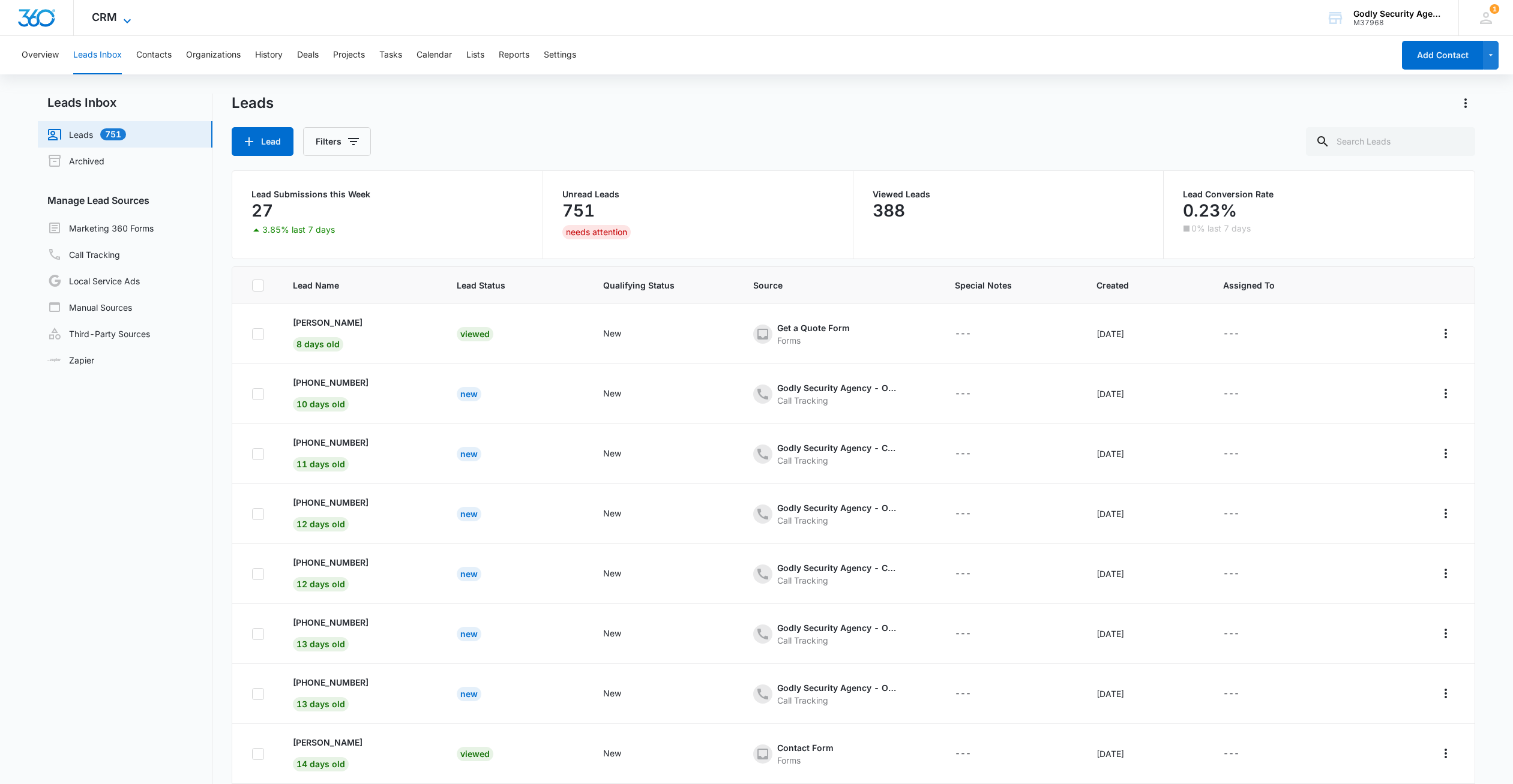
click at [106, 22] on span "CRM" at bounding box center [104, 16] width 25 height 13
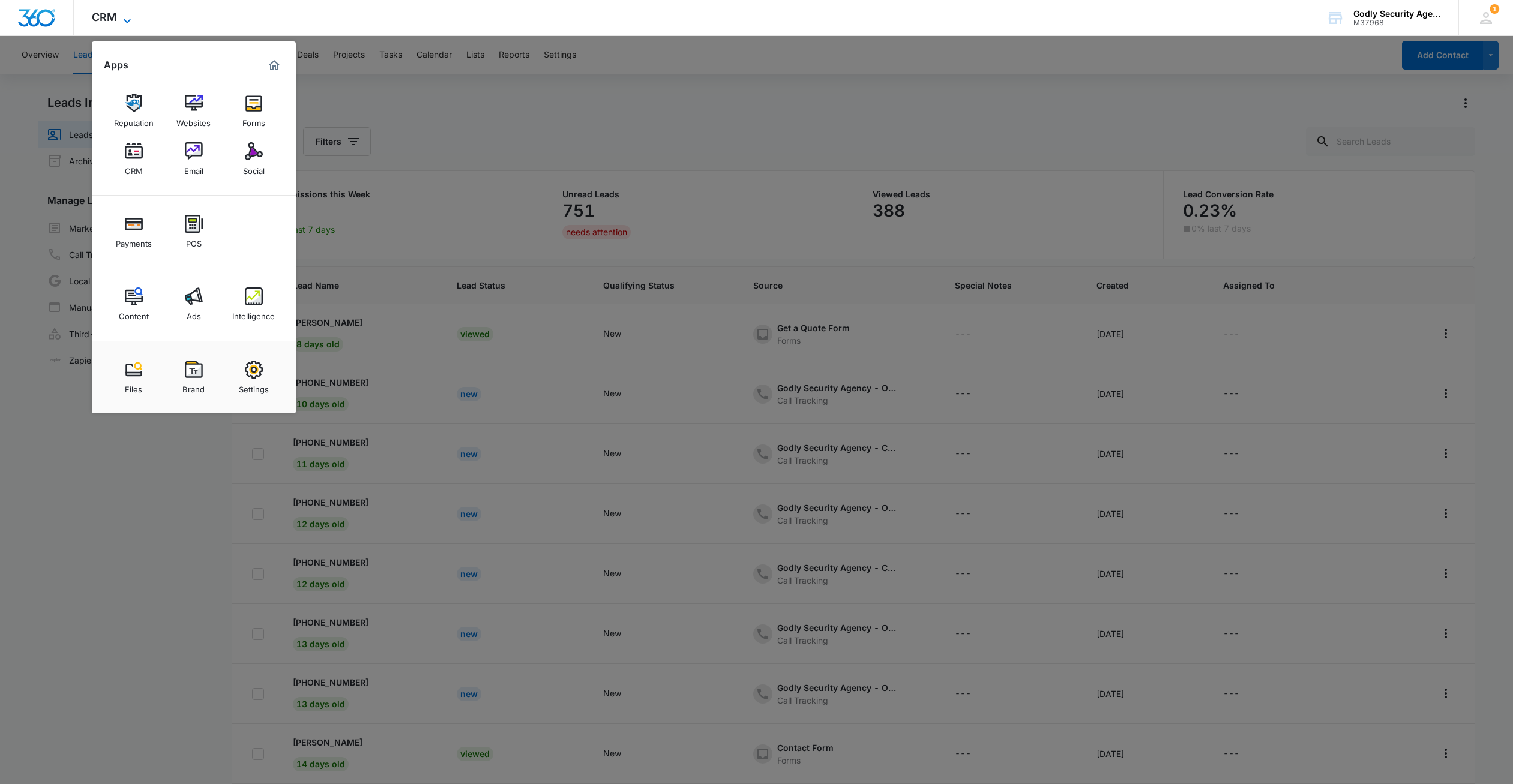
click at [106, 22] on span "CRM" at bounding box center [104, 16] width 25 height 13
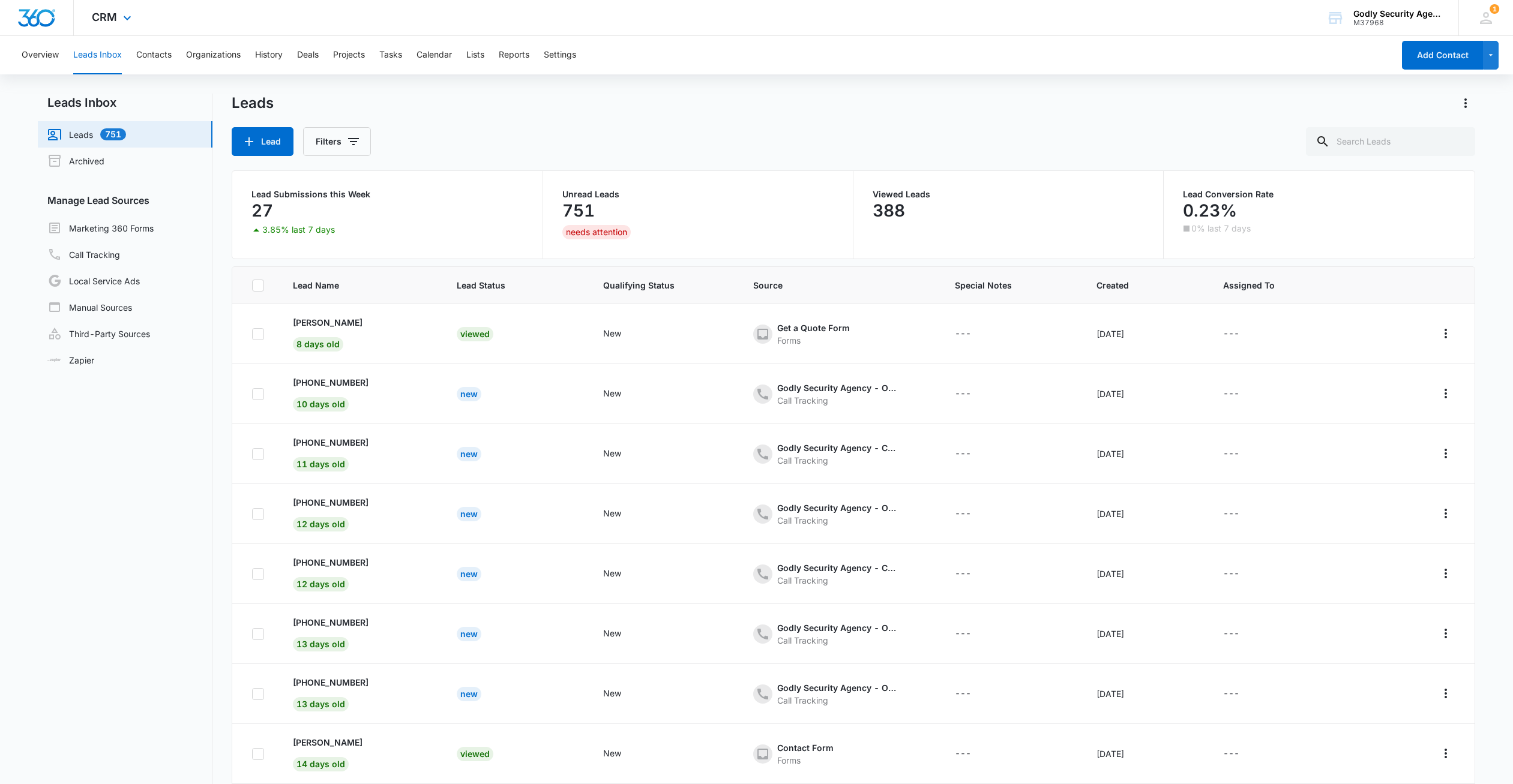
click at [27, 26] on img "Dashboard" at bounding box center [36, 18] width 38 height 18
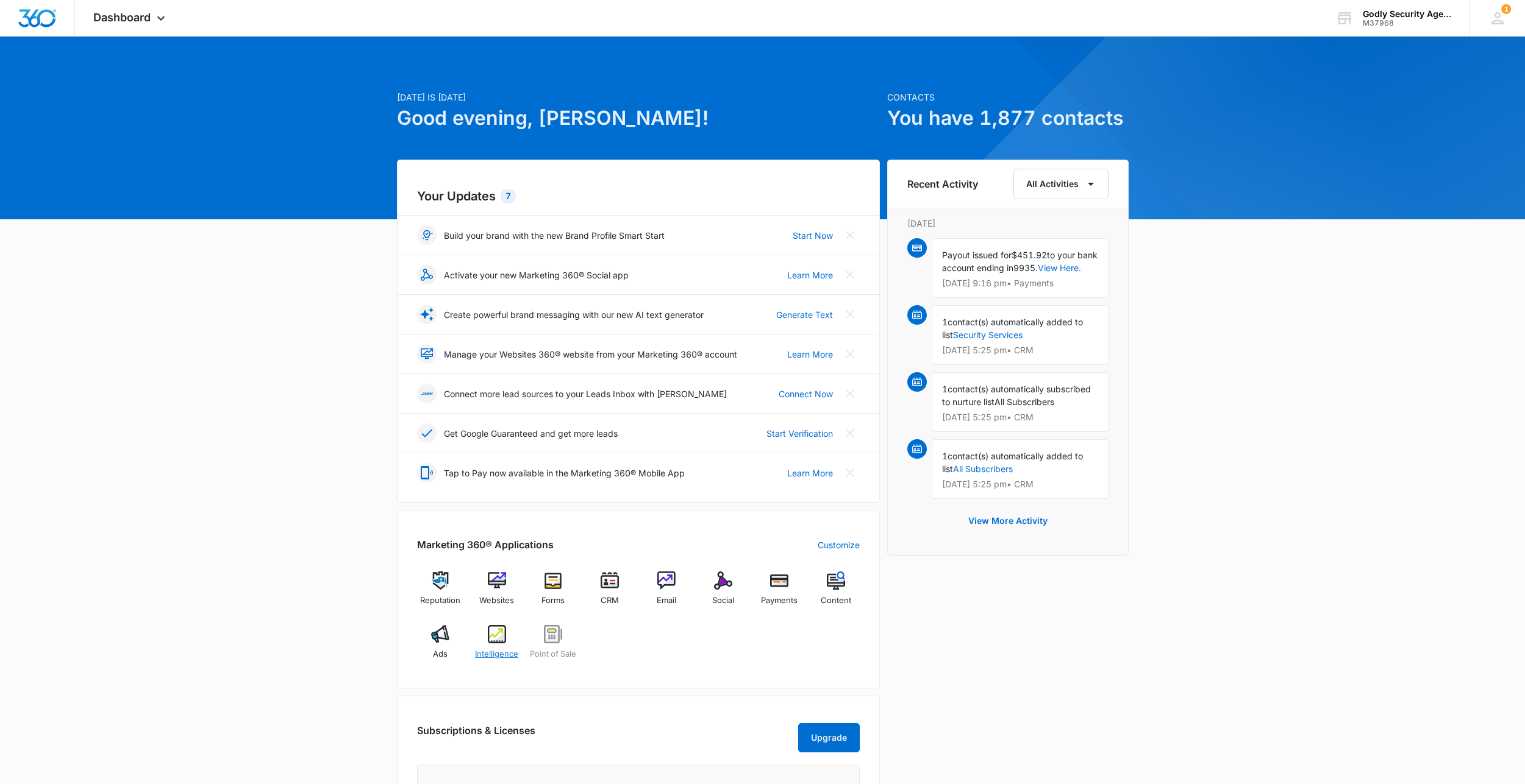
click at [493, 642] on img at bounding box center [496, 634] width 18 height 18
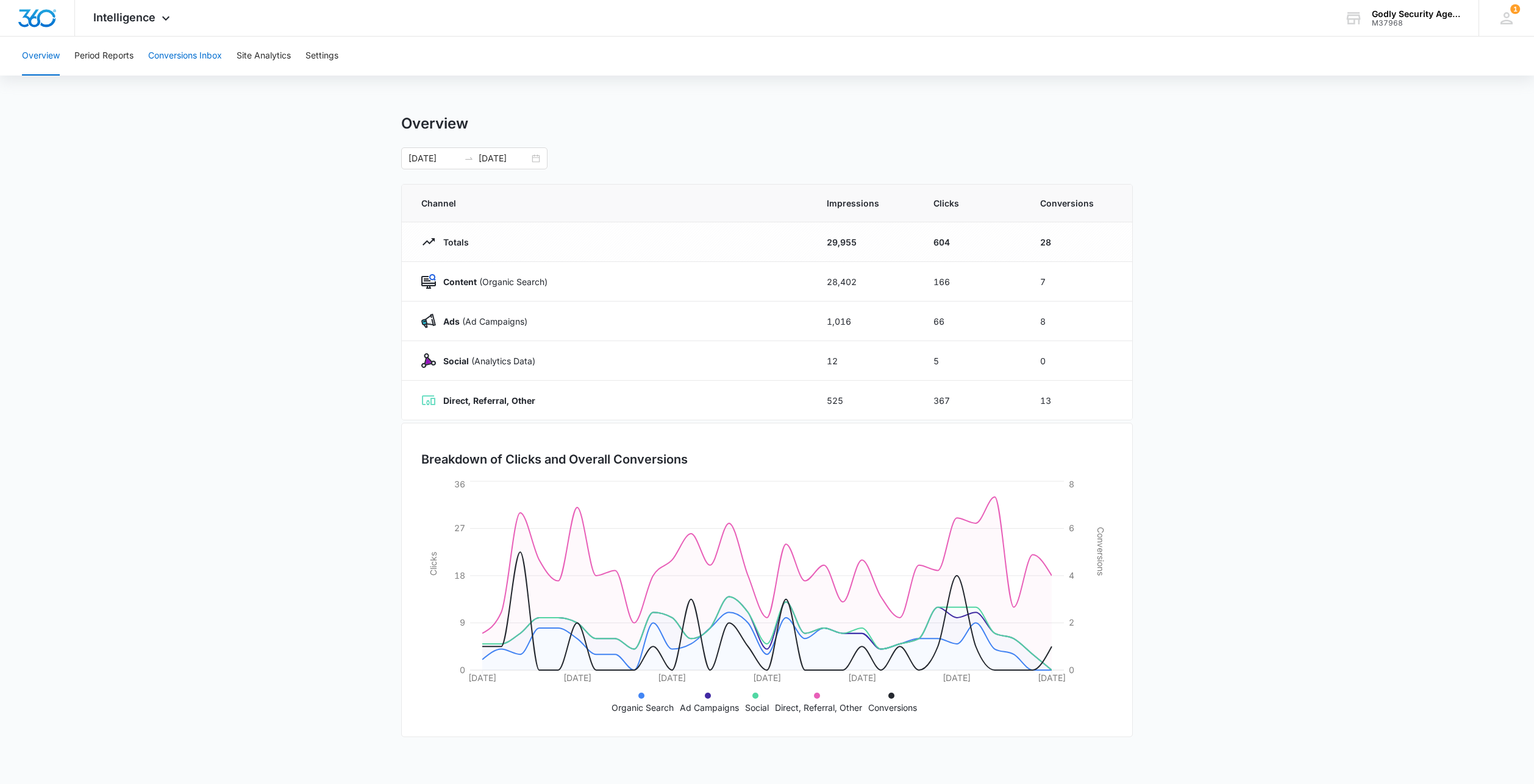
click at [198, 52] on button "Conversions Inbox" at bounding box center [184, 55] width 74 height 39
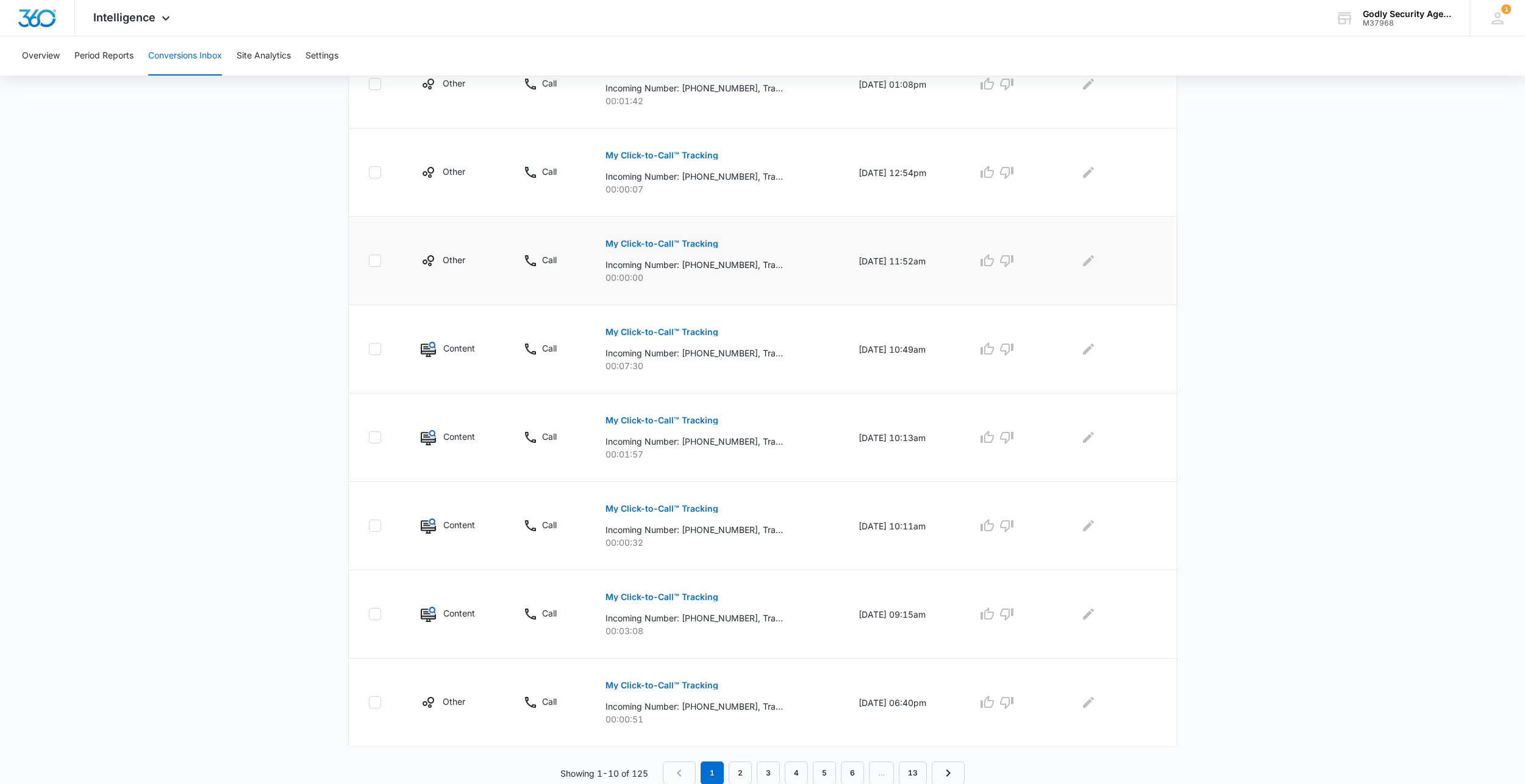
scroll to position [500, 0]
click at [743, 766] on link "2" at bounding box center [740, 773] width 23 height 23
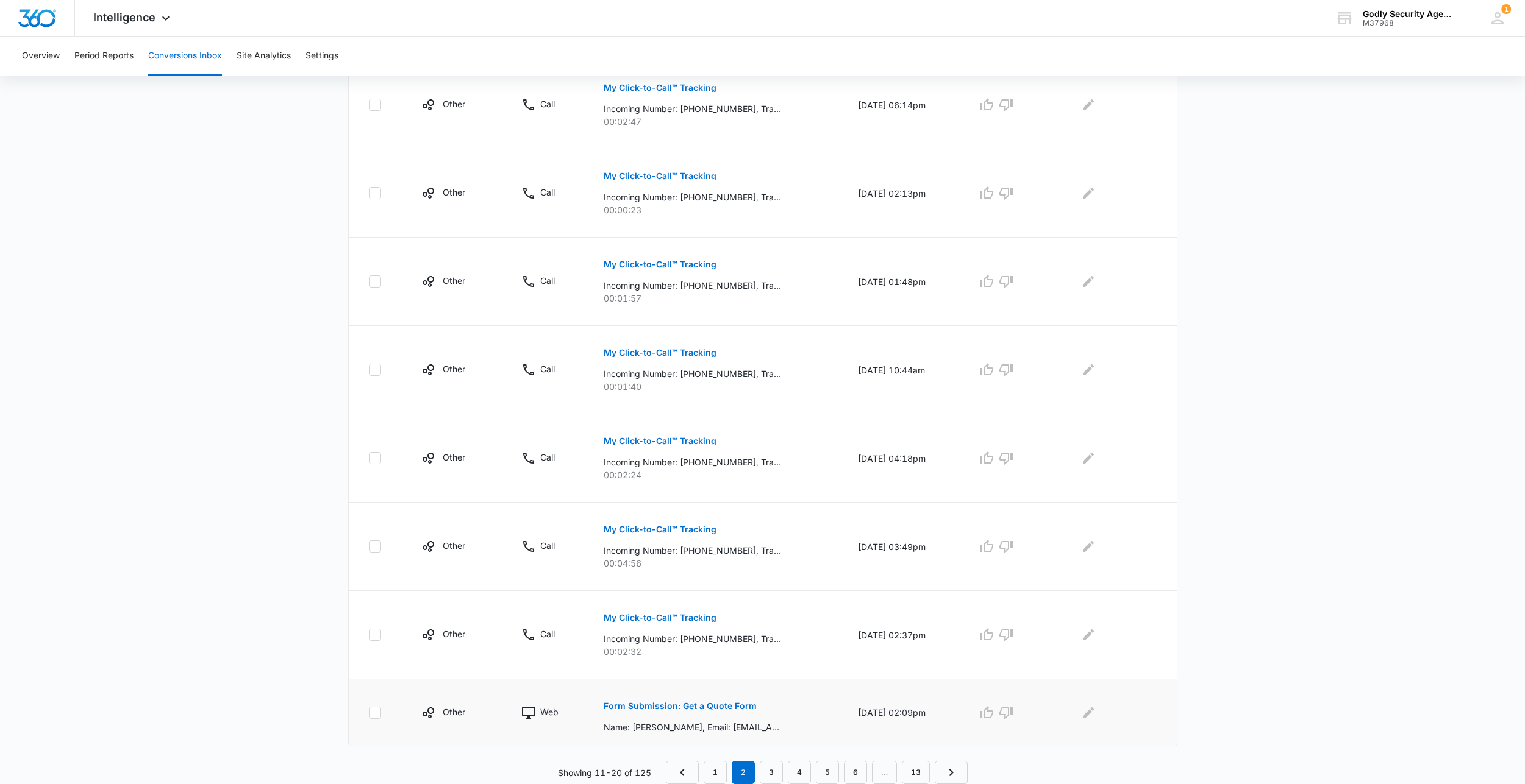
click at [695, 711] on button "Form Submission: Get a Quote Form" at bounding box center [680, 706] width 153 height 30
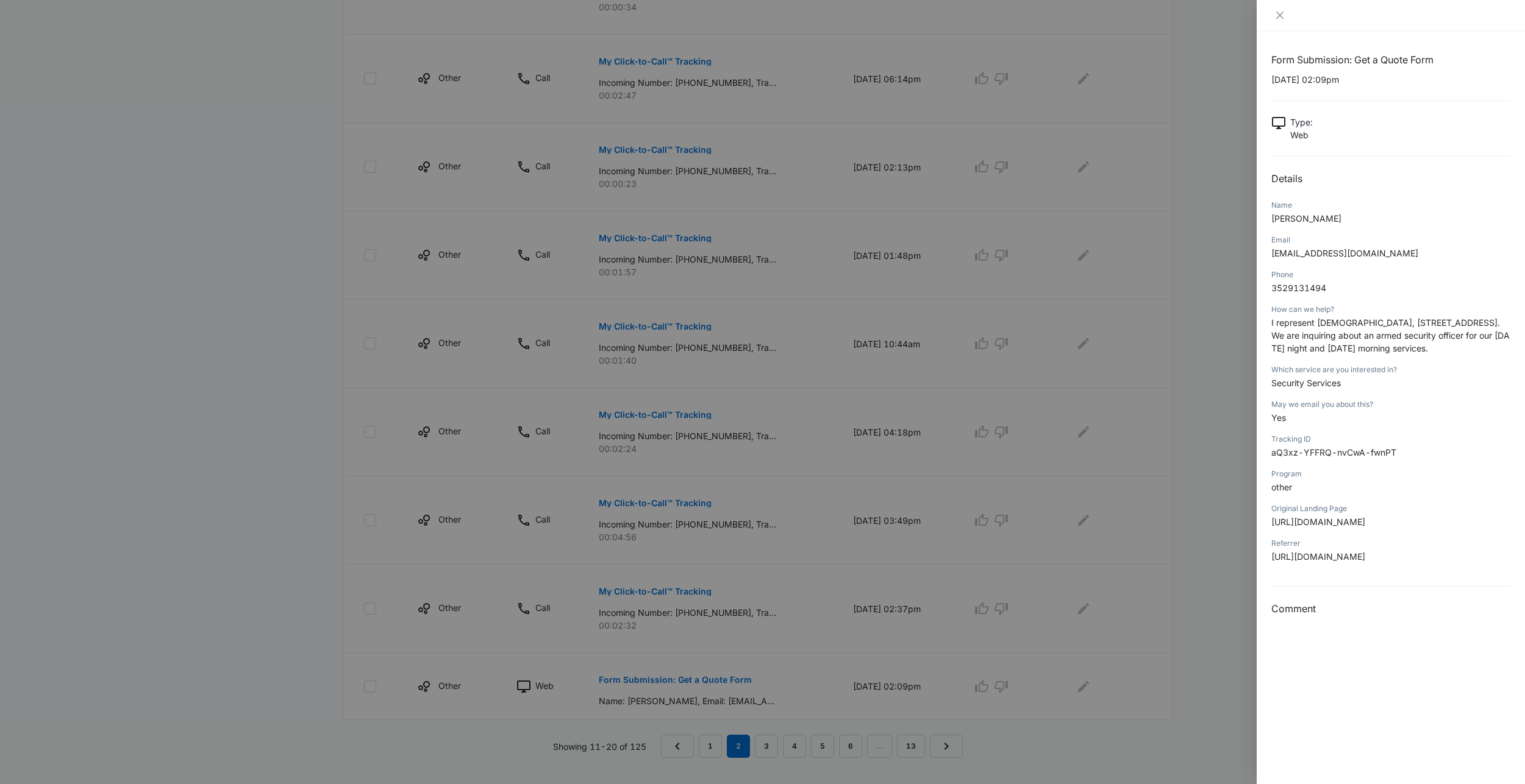
scroll to position [545, 0]
drag, startPoint x: 1375, startPoint y: 254, endPoint x: 1264, endPoint y: 249, distance: 111.1
click at [1264, 249] on div "Form Submission: Get a Quote Form 10/09/2025 at 02:09pm Type : Web Details Name…" at bounding box center [1391, 408] width 268 height 753
drag, startPoint x: 1264, startPoint y: 249, endPoint x: 1284, endPoint y: 254, distance: 20.6
copy span "rsise2016@gmail.com"
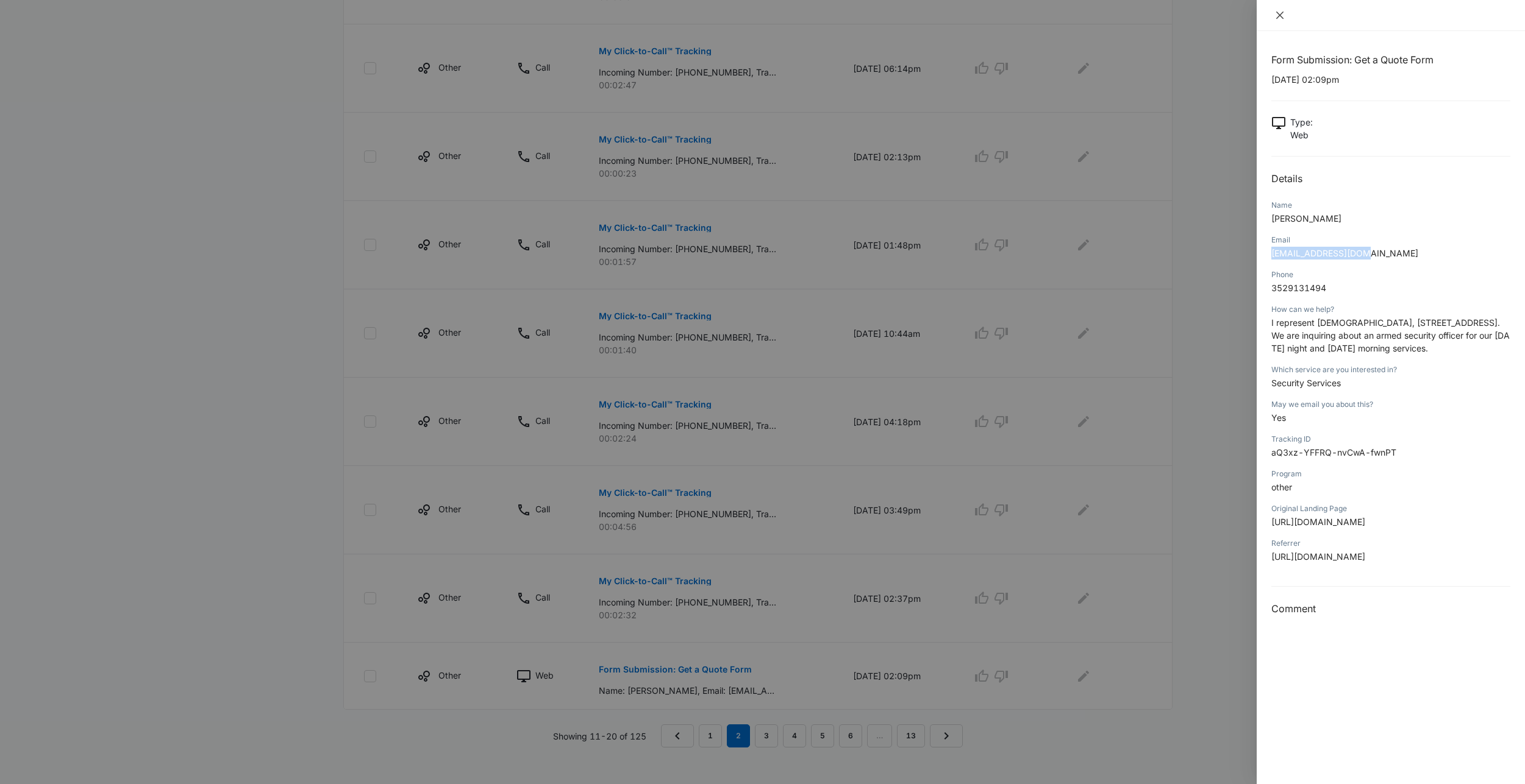
click at [1276, 14] on icon "close" at bounding box center [1279, 15] width 10 height 10
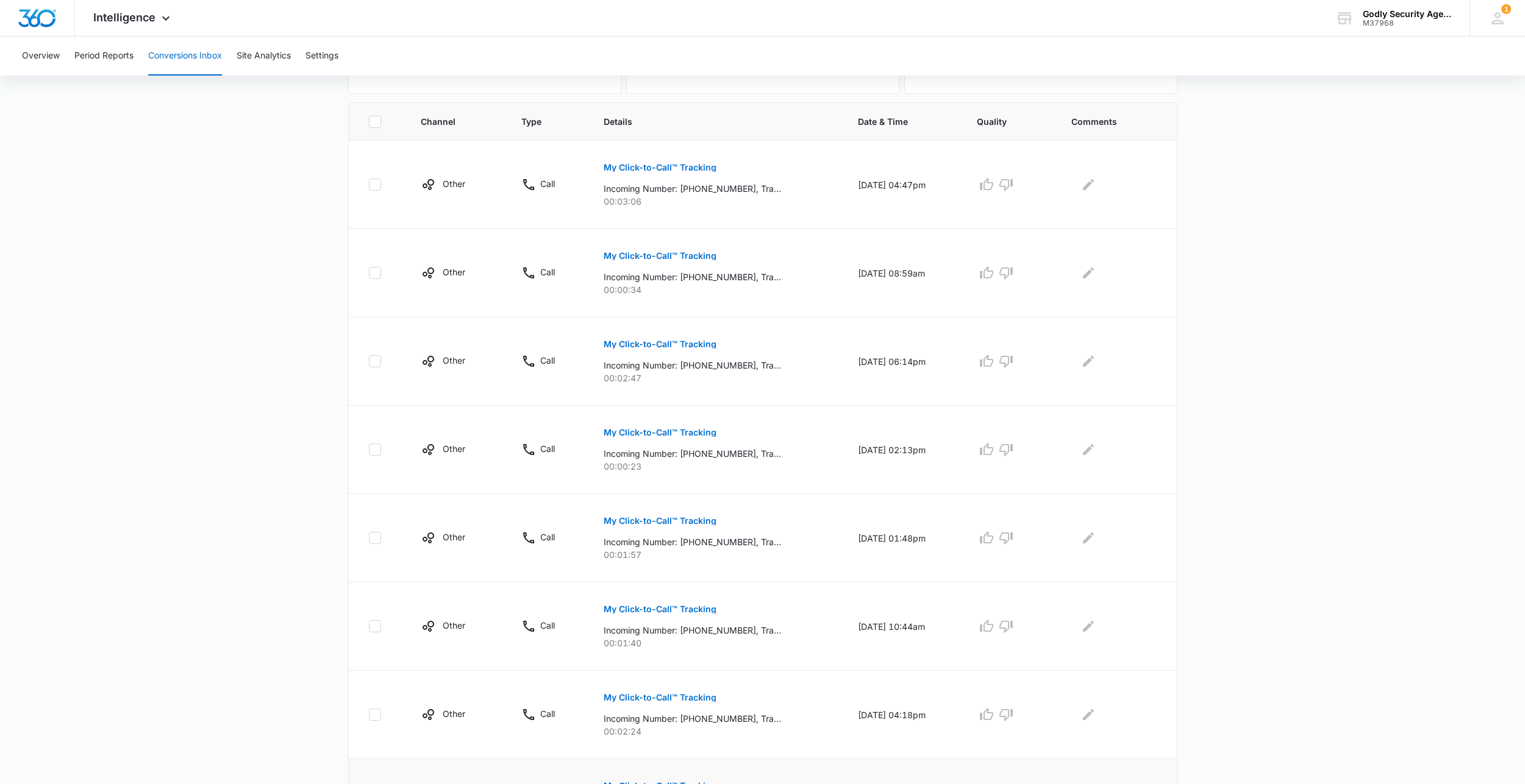
scroll to position [244, 0]
click at [661, 166] on p "My Click-to-Call™ Tracking" at bounding box center [659, 167] width 113 height 8
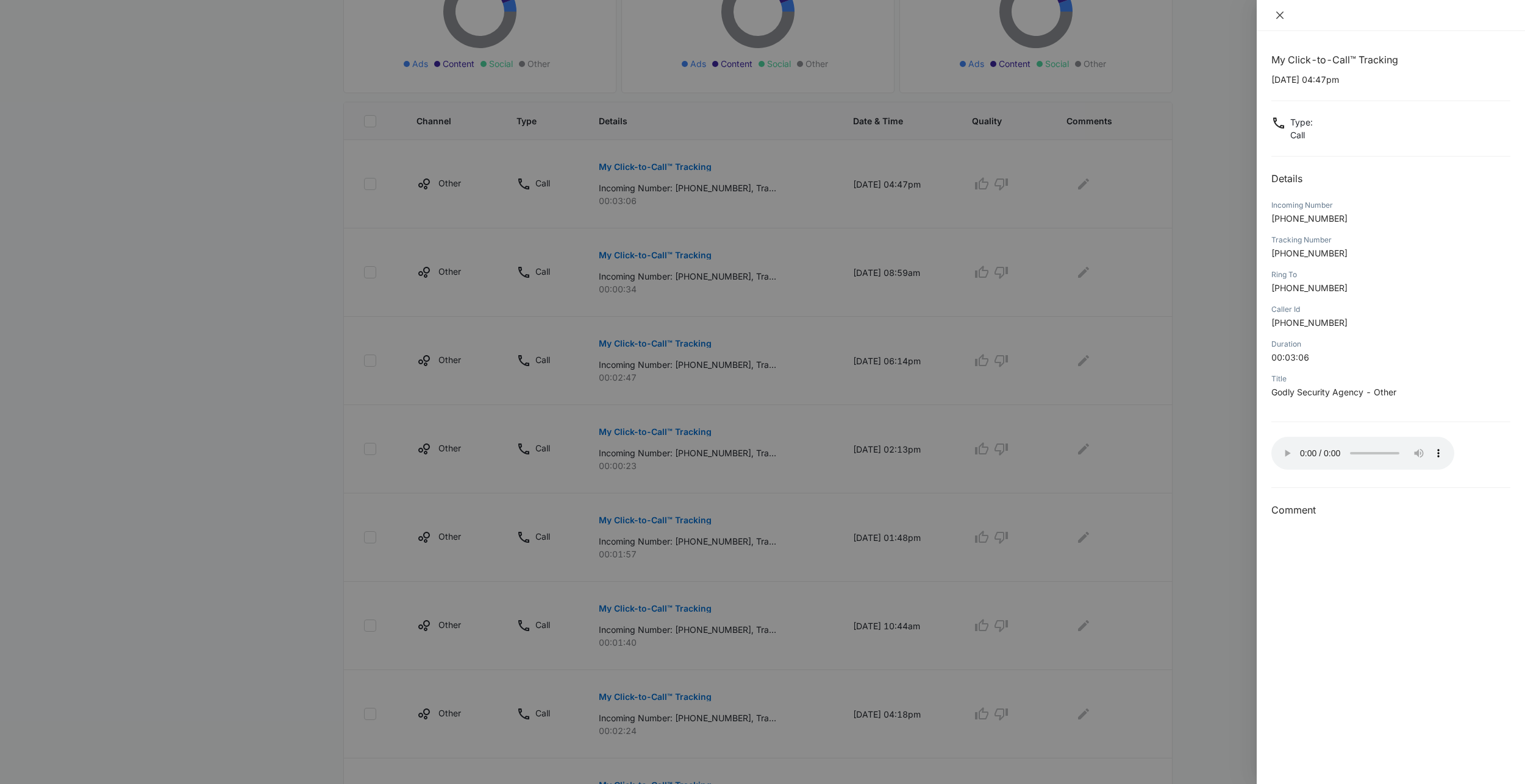
click at [1278, 14] on icon "close" at bounding box center [1280, 15] width 8 height 8
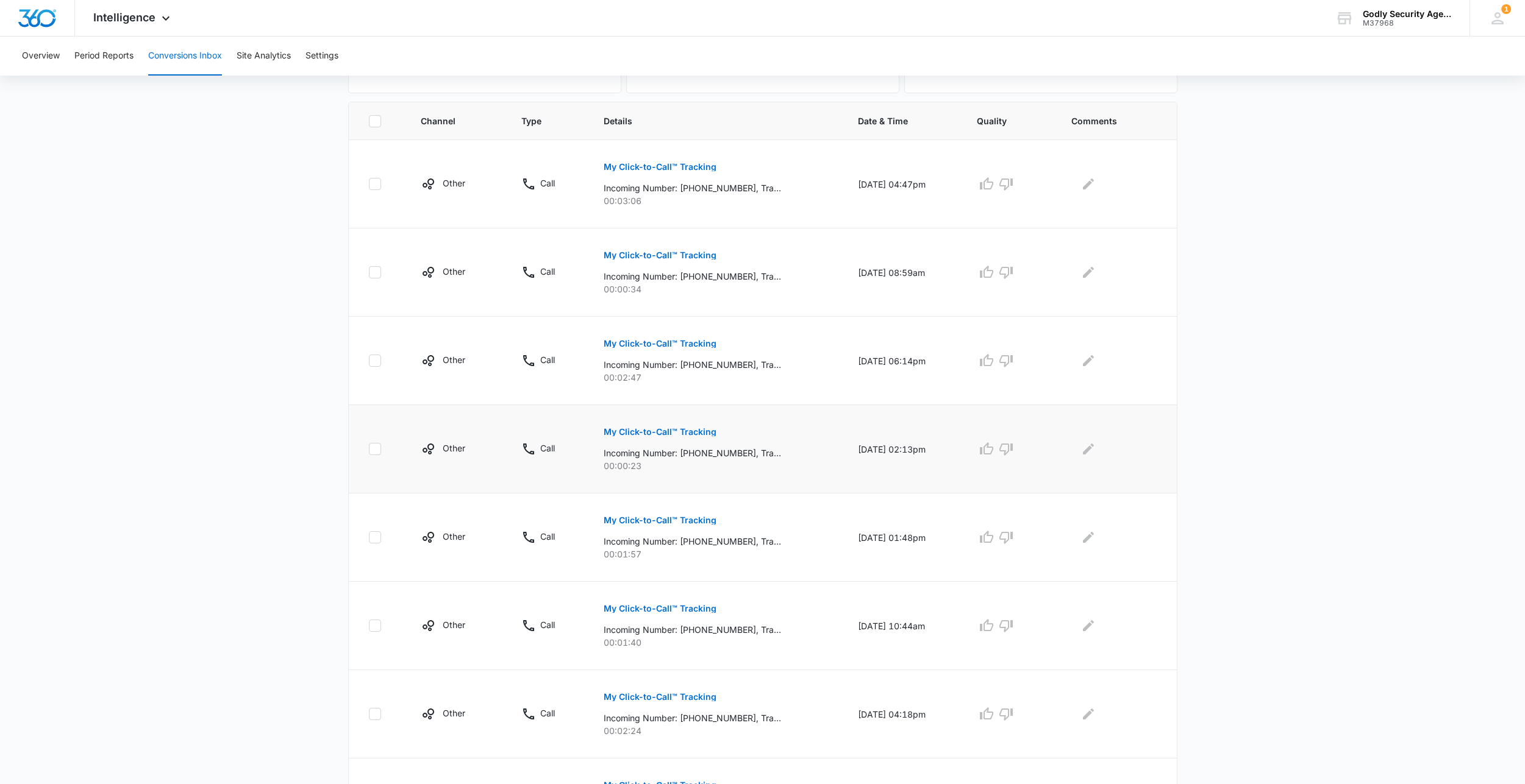
click at [676, 429] on p "My Click-to-Call™ Tracking" at bounding box center [659, 432] width 113 height 8
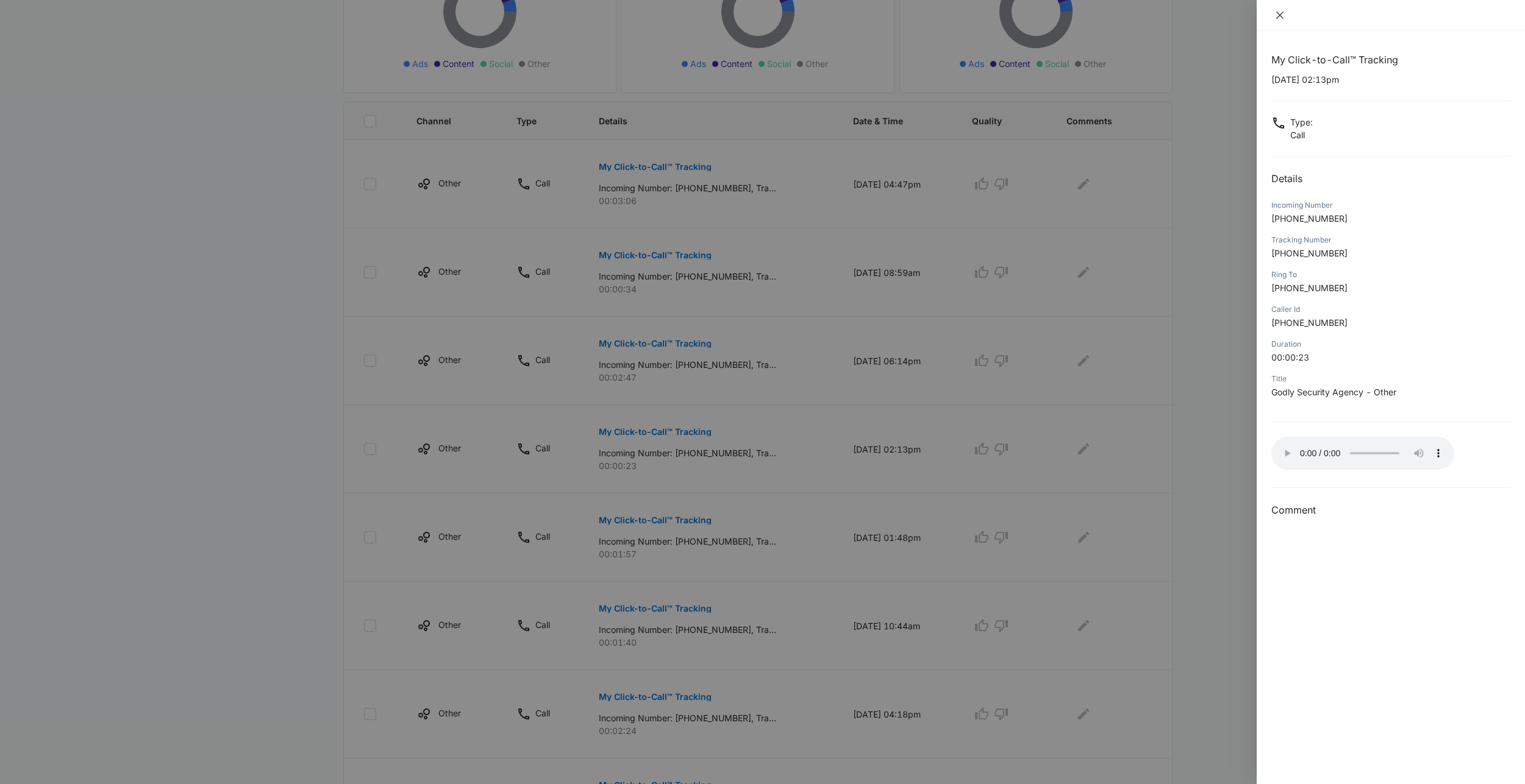
click at [1277, 16] on icon "close" at bounding box center [1279, 15] width 10 height 10
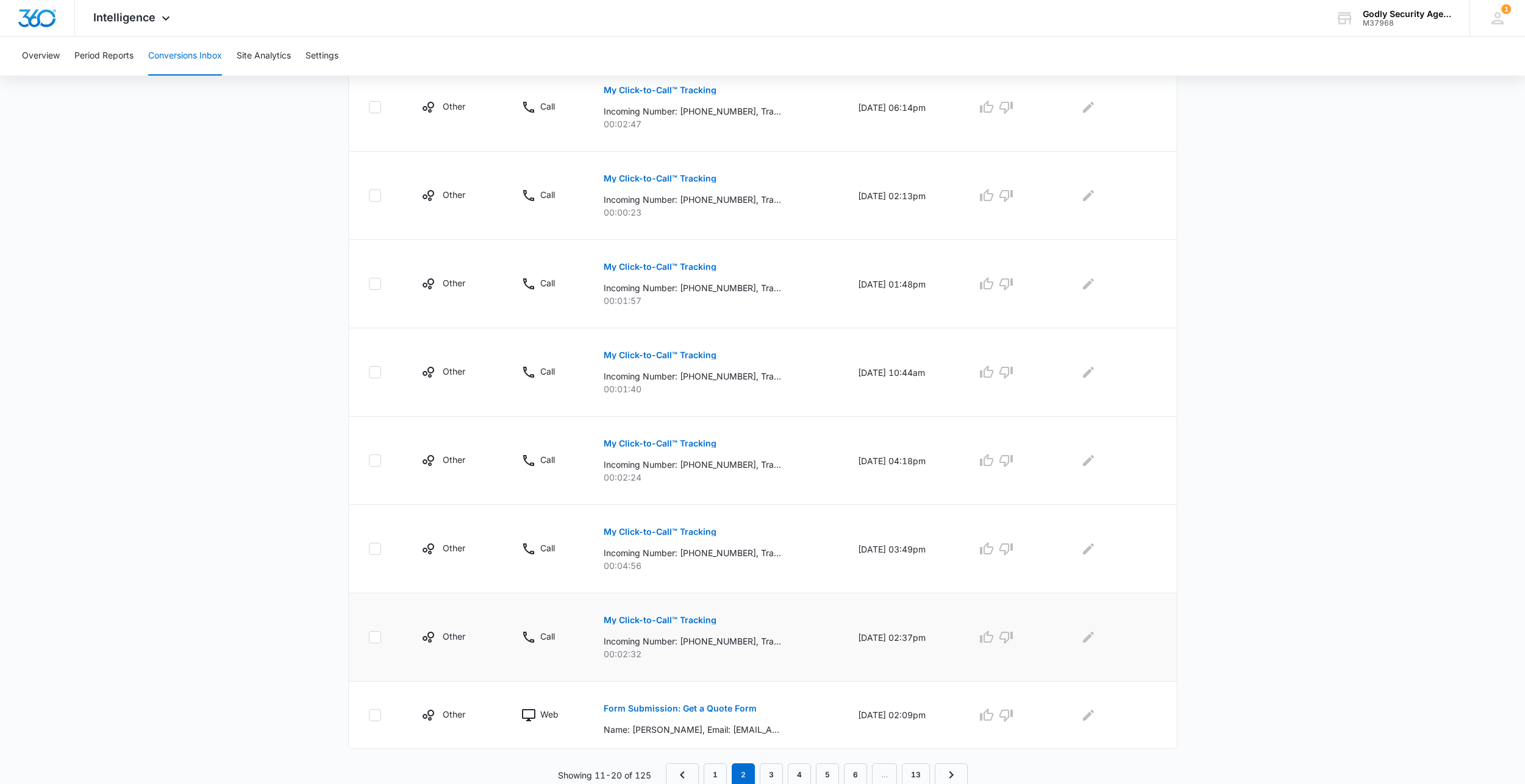
scroll to position [500, 0]
click at [666, 617] on p "My Click-to-Call™ Tracking" at bounding box center [659, 617] width 113 height 8
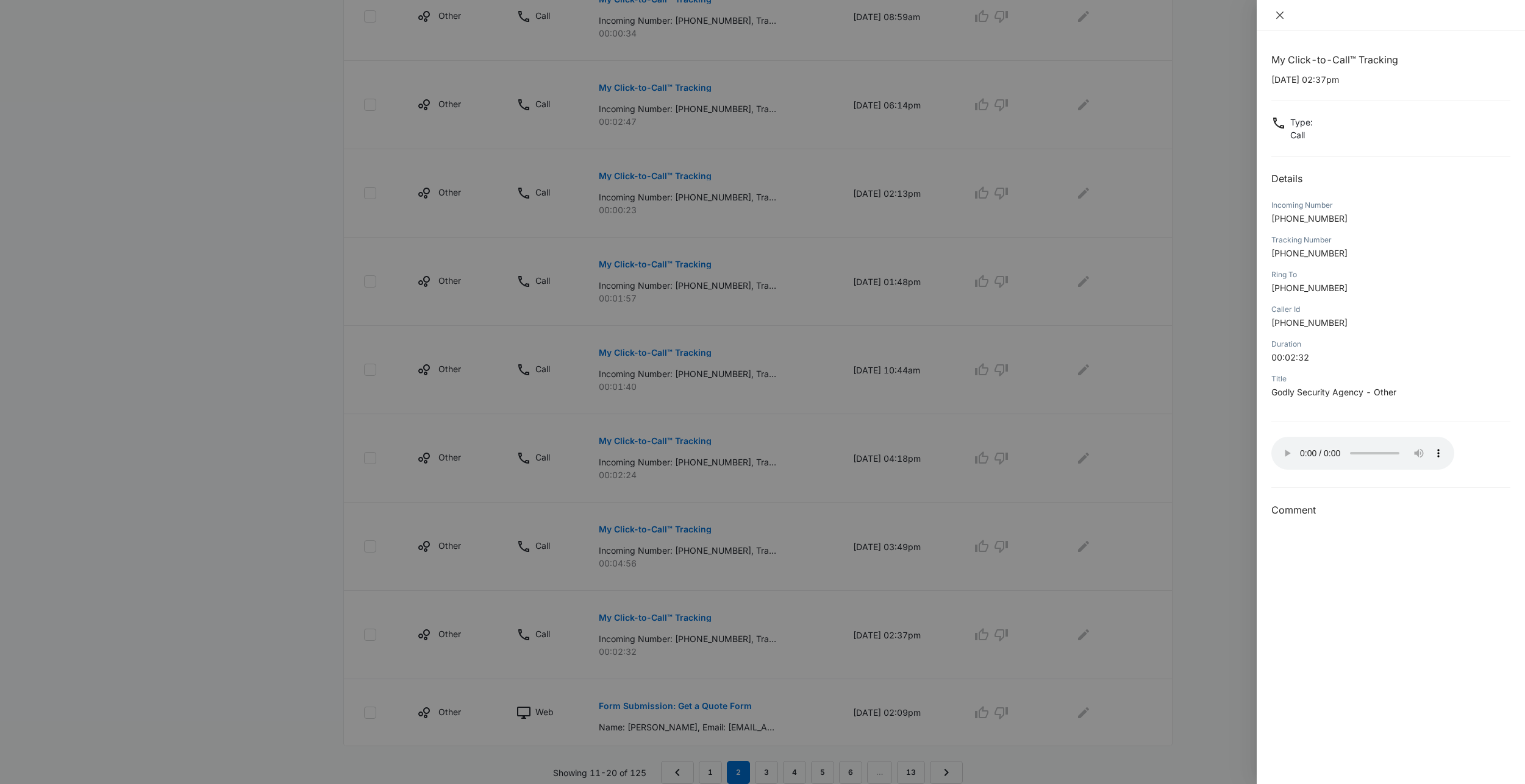
click at [1279, 14] on icon "close" at bounding box center [1280, 15] width 8 height 8
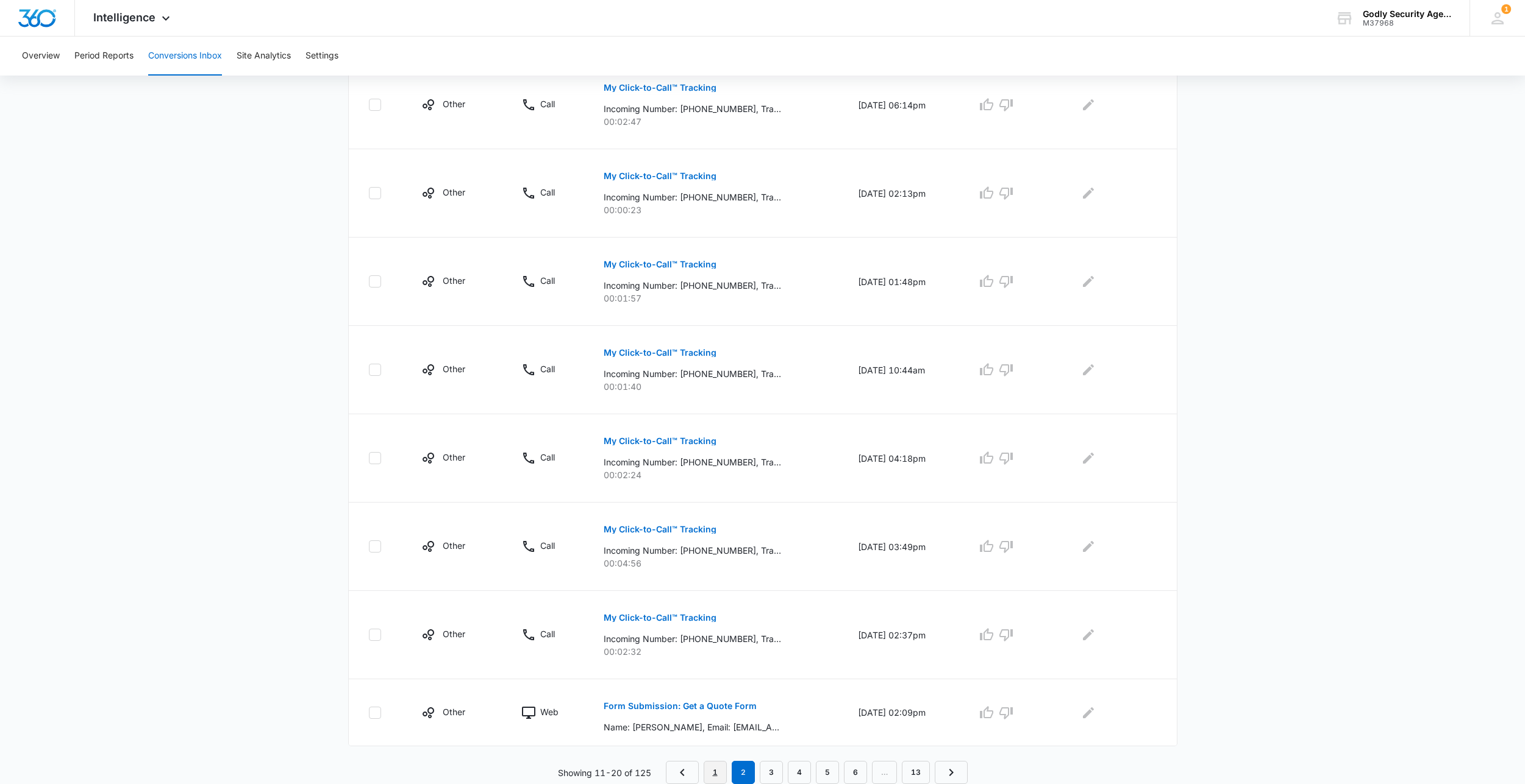
click at [719, 767] on link "1" at bounding box center [715, 773] width 23 height 23
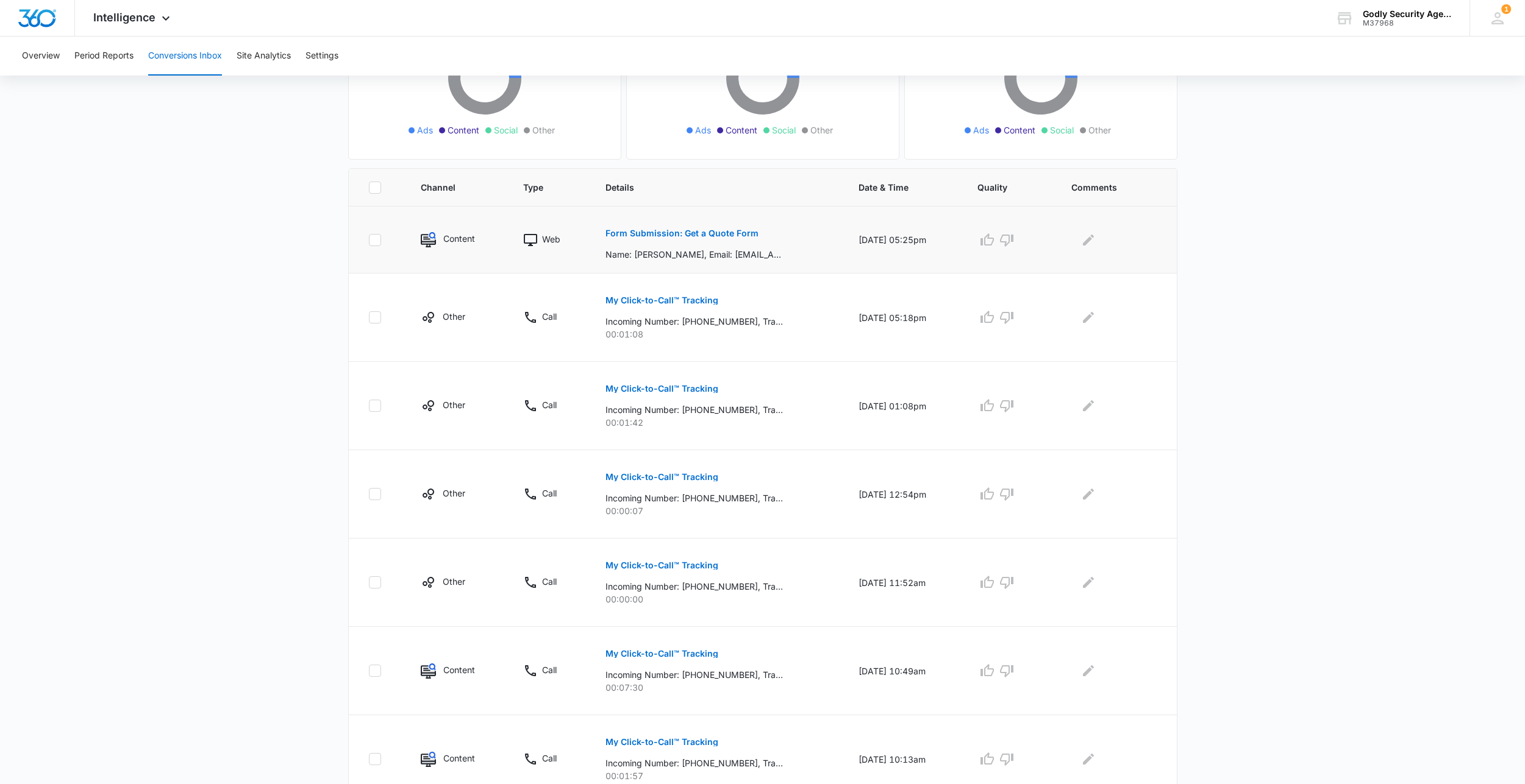
scroll to position [183, 0]
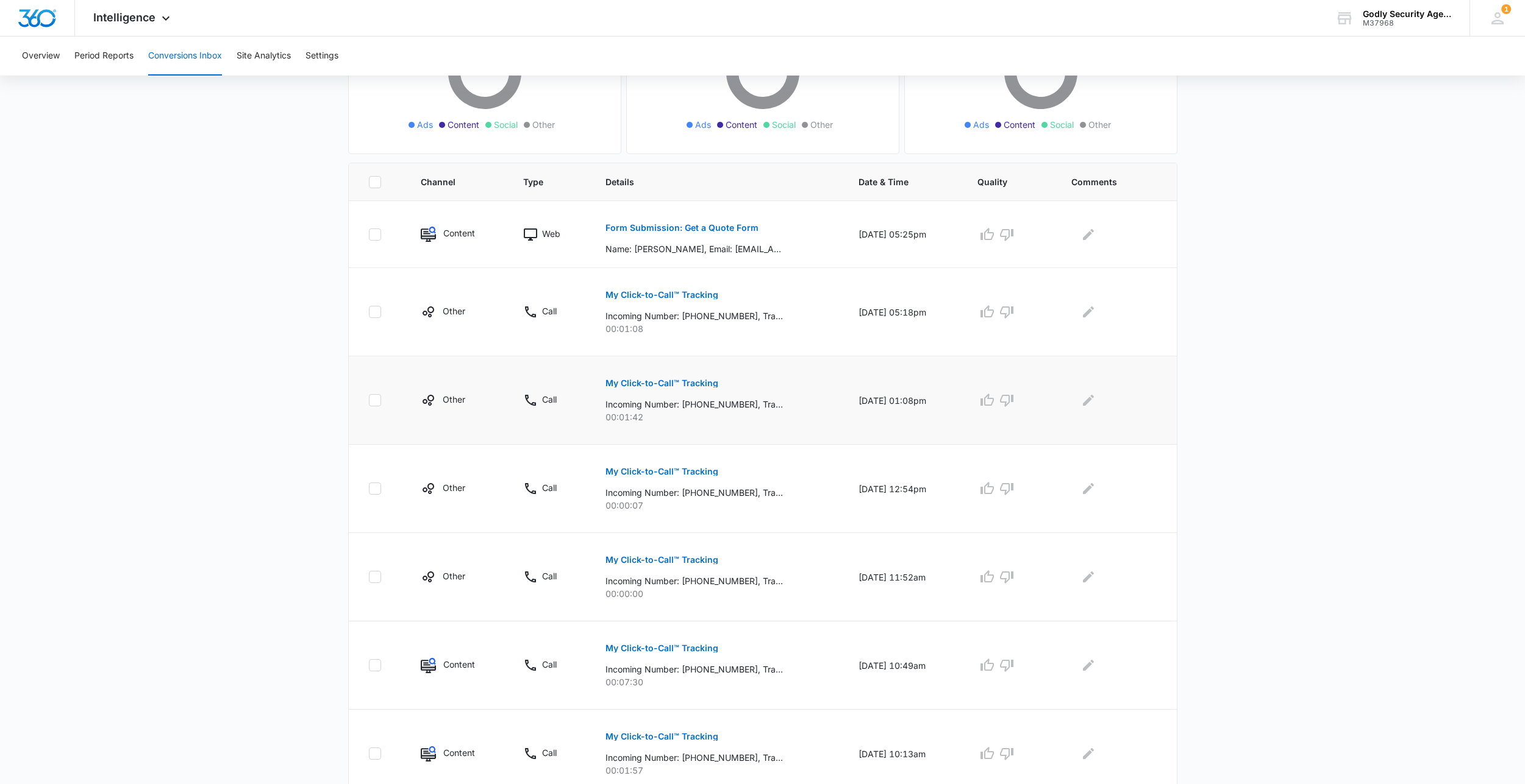
click at [654, 382] on p "My Click-to-Call™ Tracking" at bounding box center [662, 383] width 113 height 8
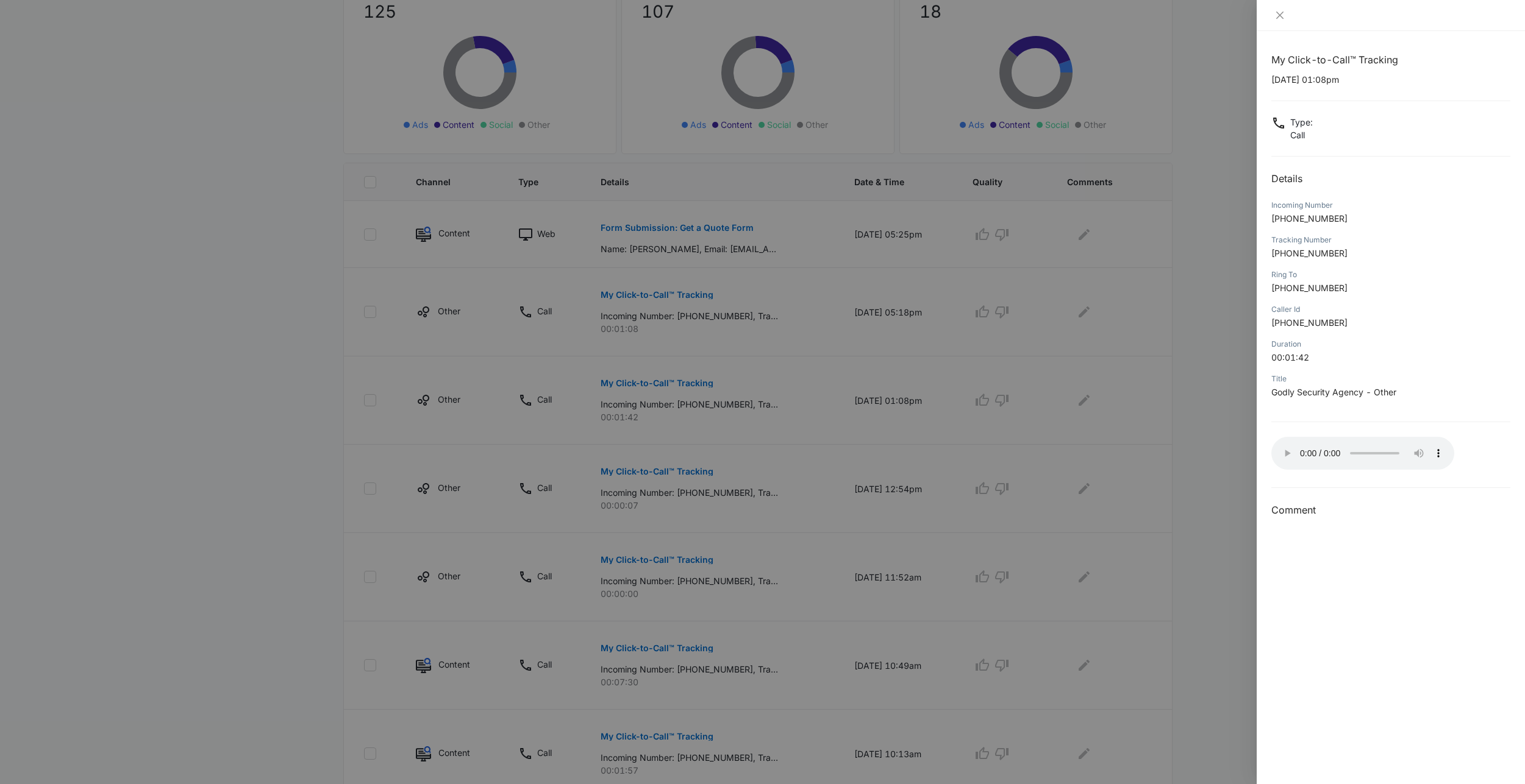
click at [1276, 20] on div at bounding box center [1391, 15] width 268 height 31
click at [1276, 14] on icon "close" at bounding box center [1279, 15] width 10 height 10
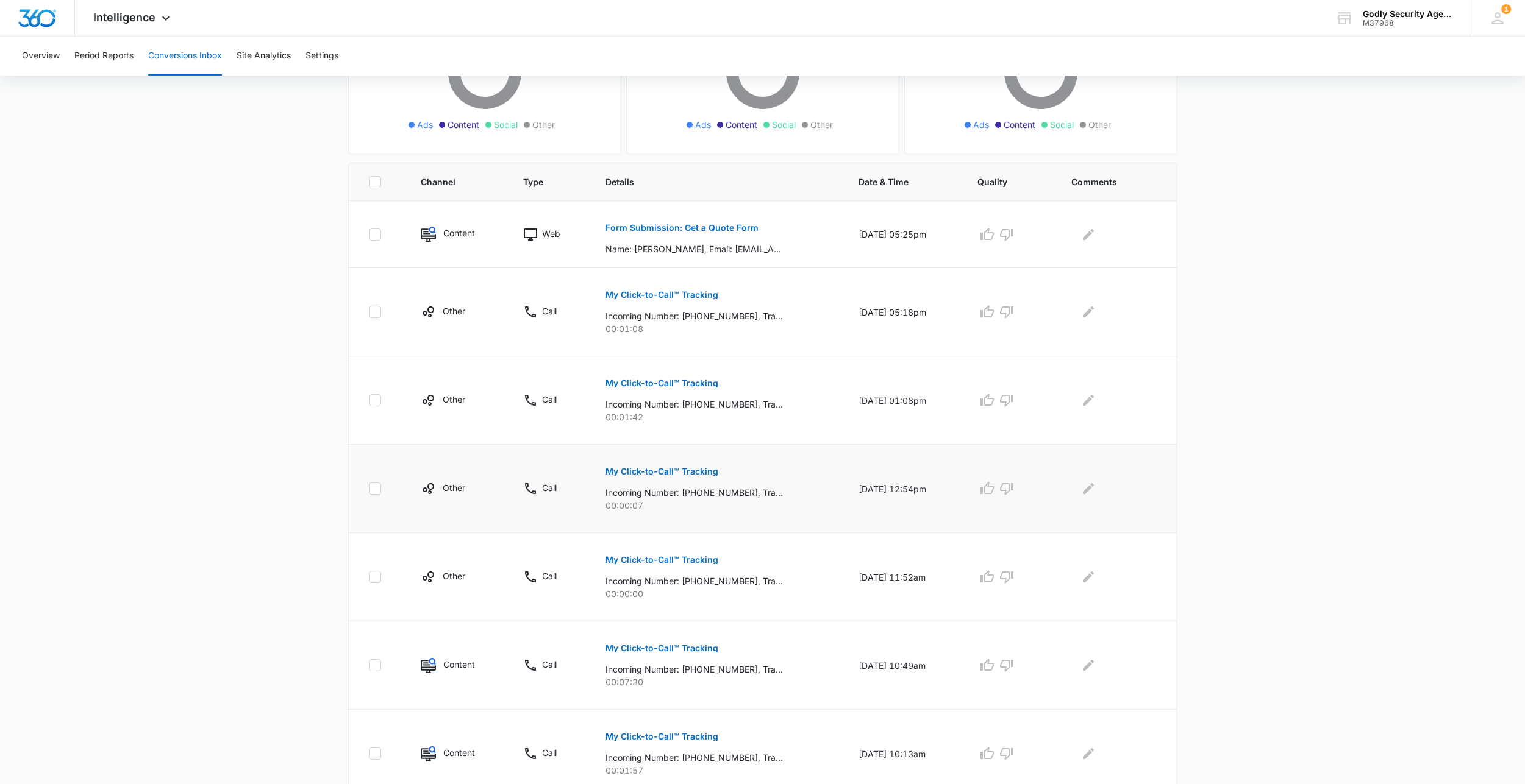
click at [694, 469] on p "My Click-to-Call™ Tracking" at bounding box center [662, 471] width 113 height 8
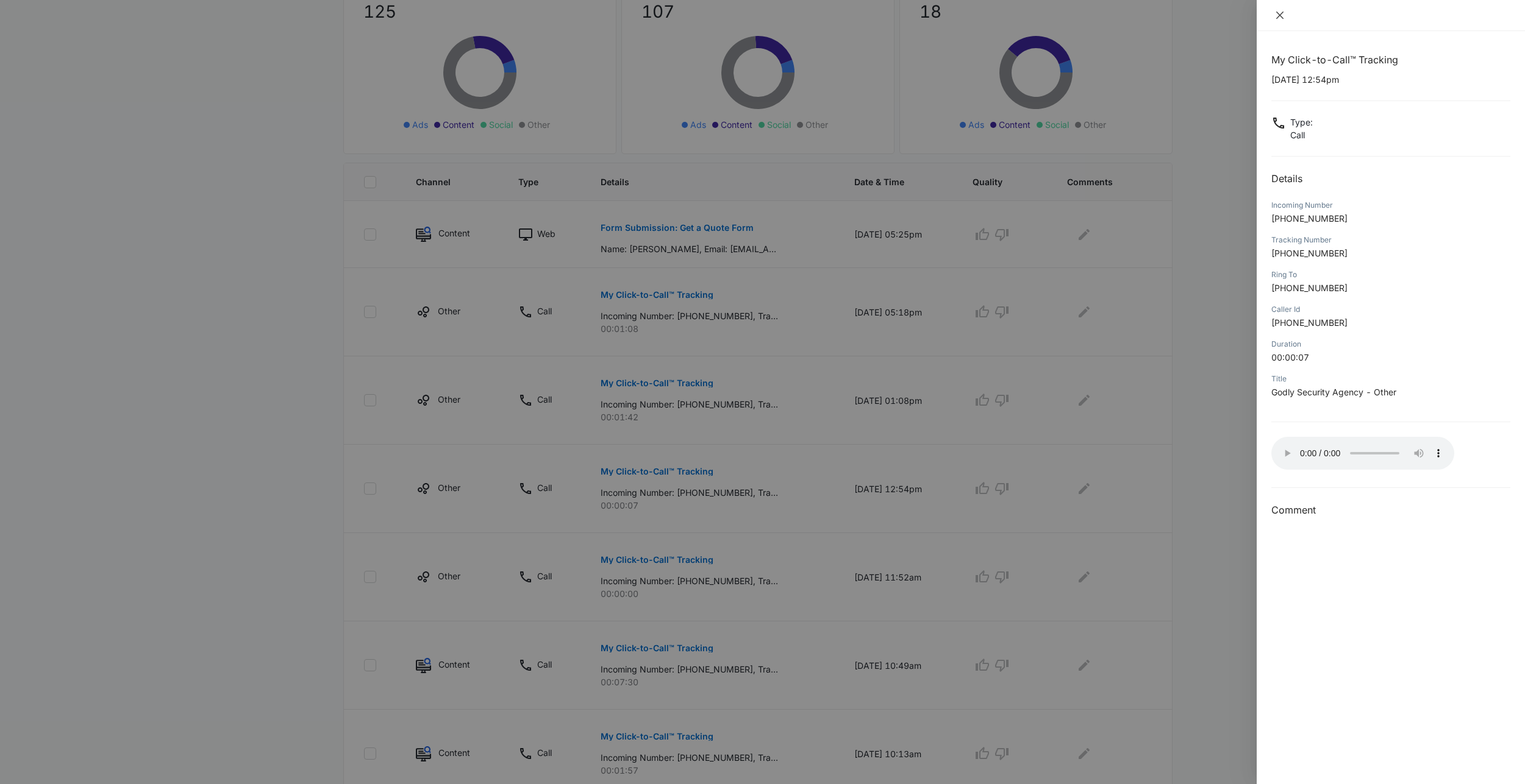
click at [1276, 17] on icon "close" at bounding box center [1279, 15] width 10 height 10
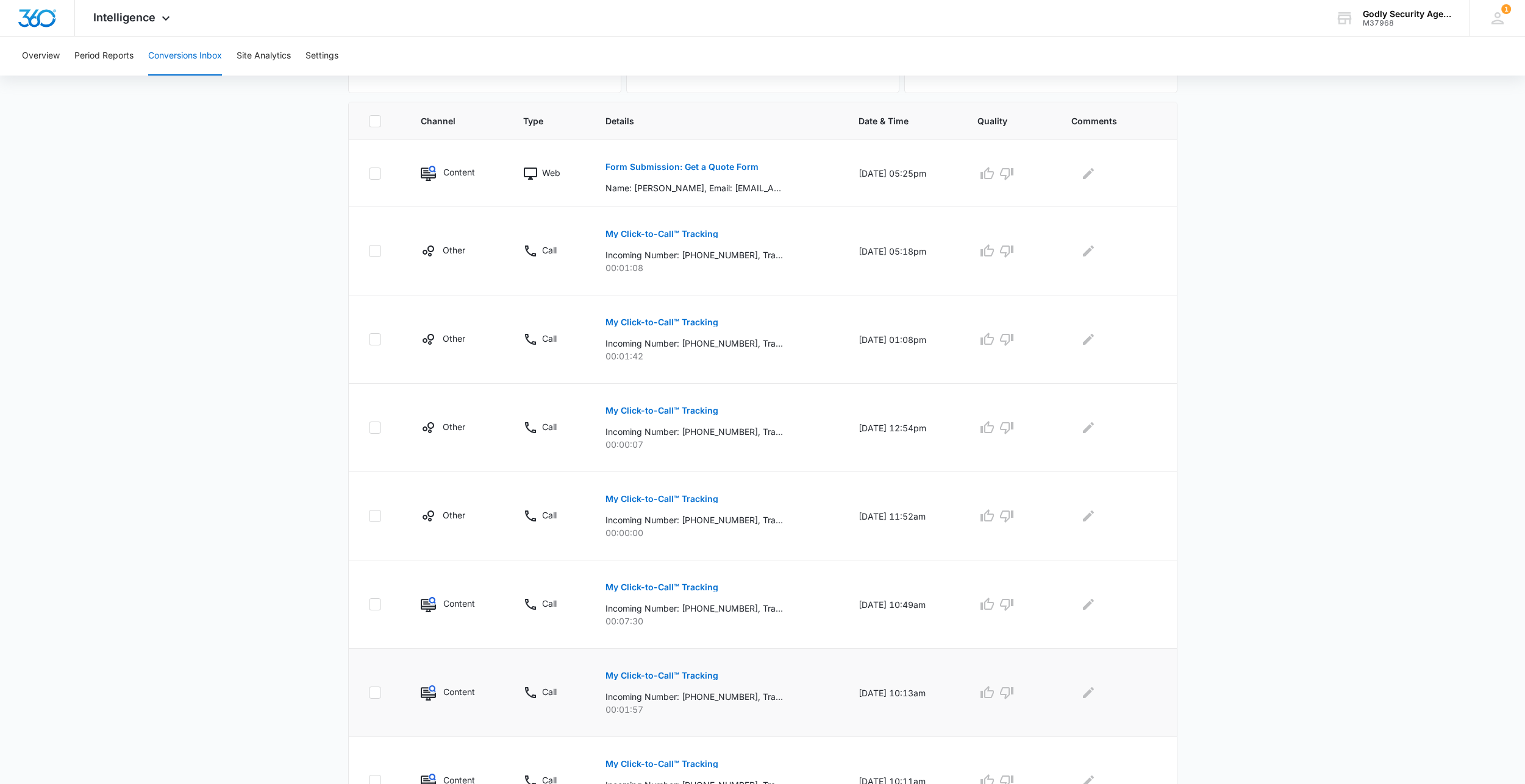
scroll to position [305, 0]
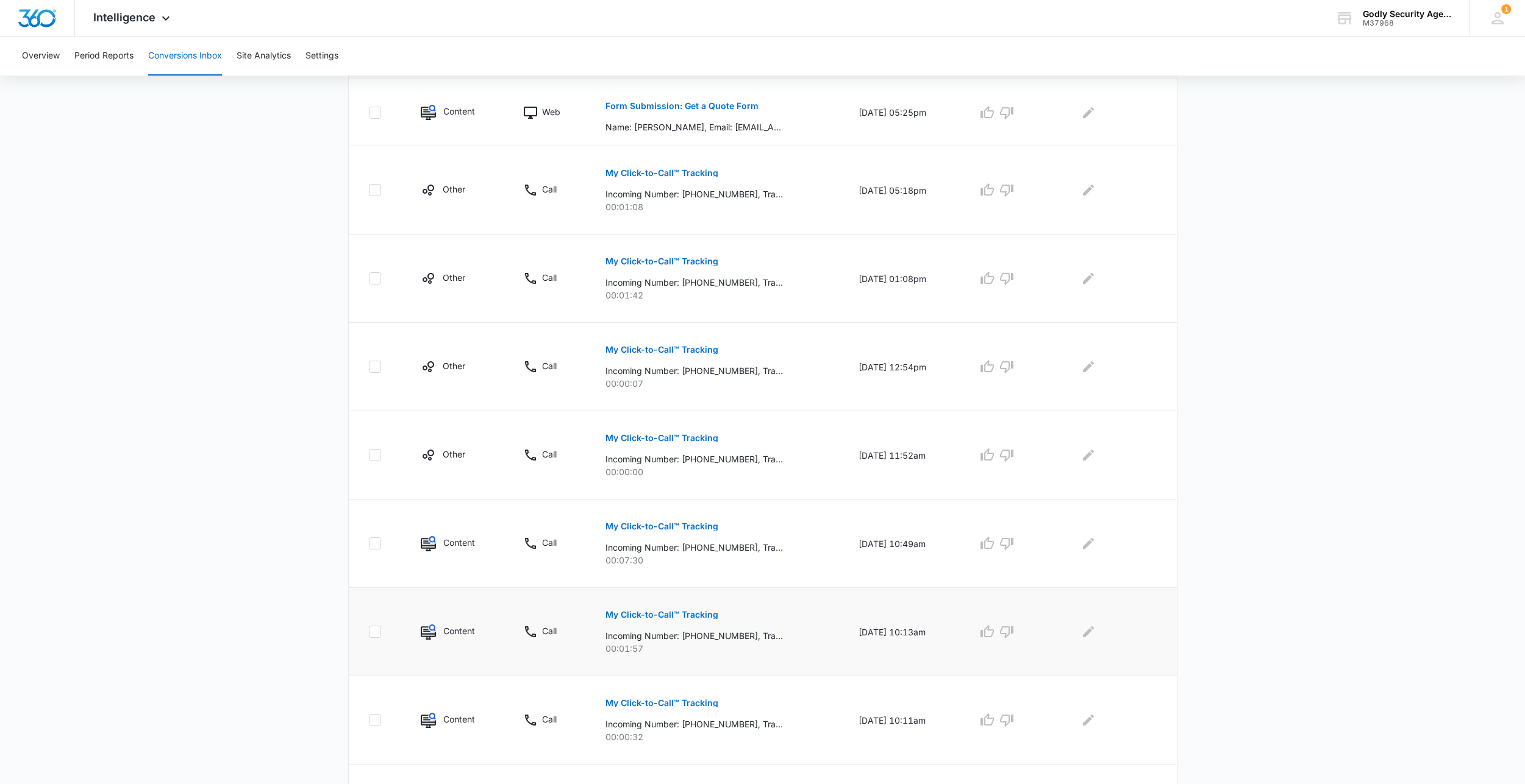
click at [690, 612] on p "My Click-to-Call™ Tracking" at bounding box center [662, 614] width 113 height 8
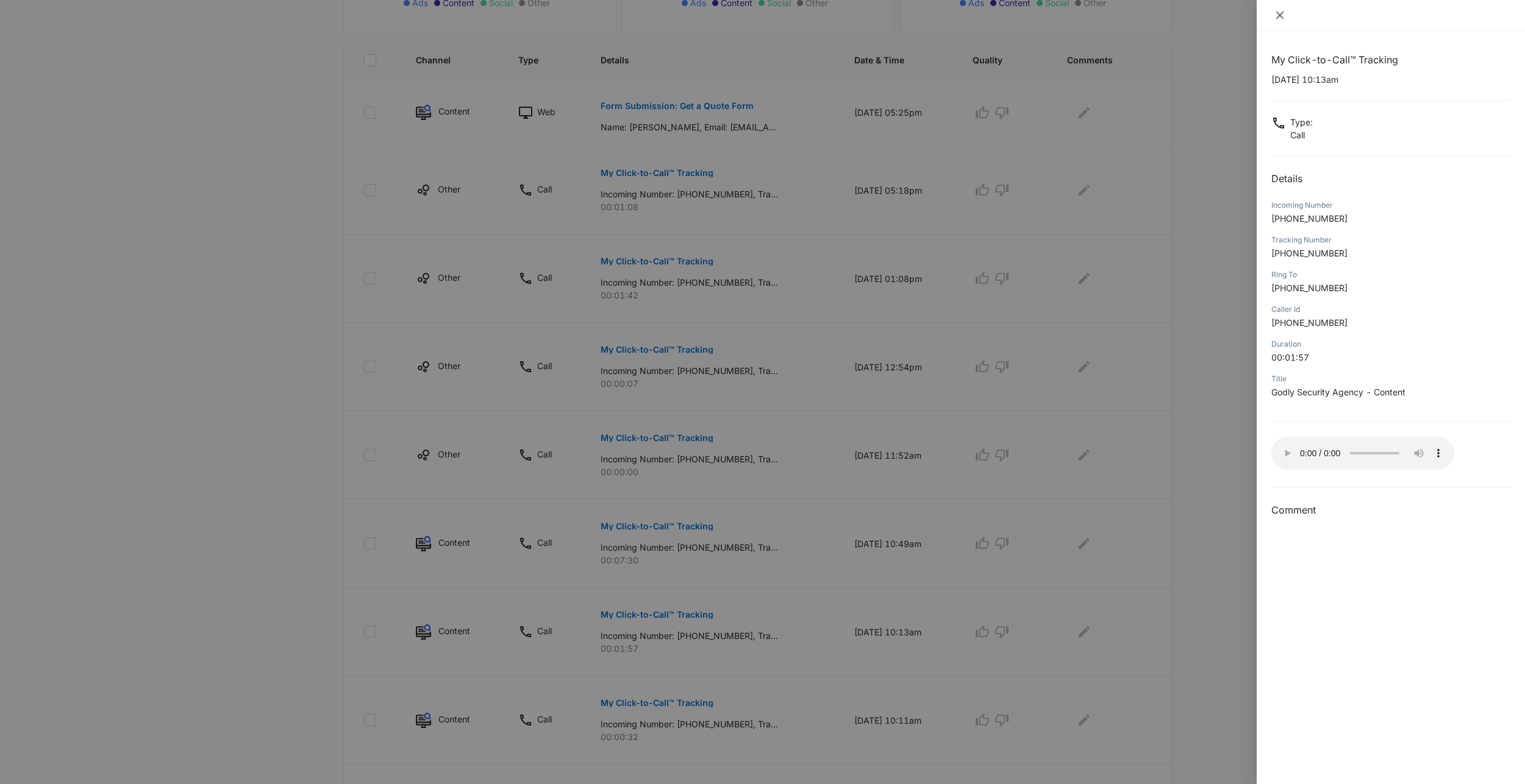
click at [1274, 13] on button "Close" at bounding box center [1279, 15] width 17 height 11
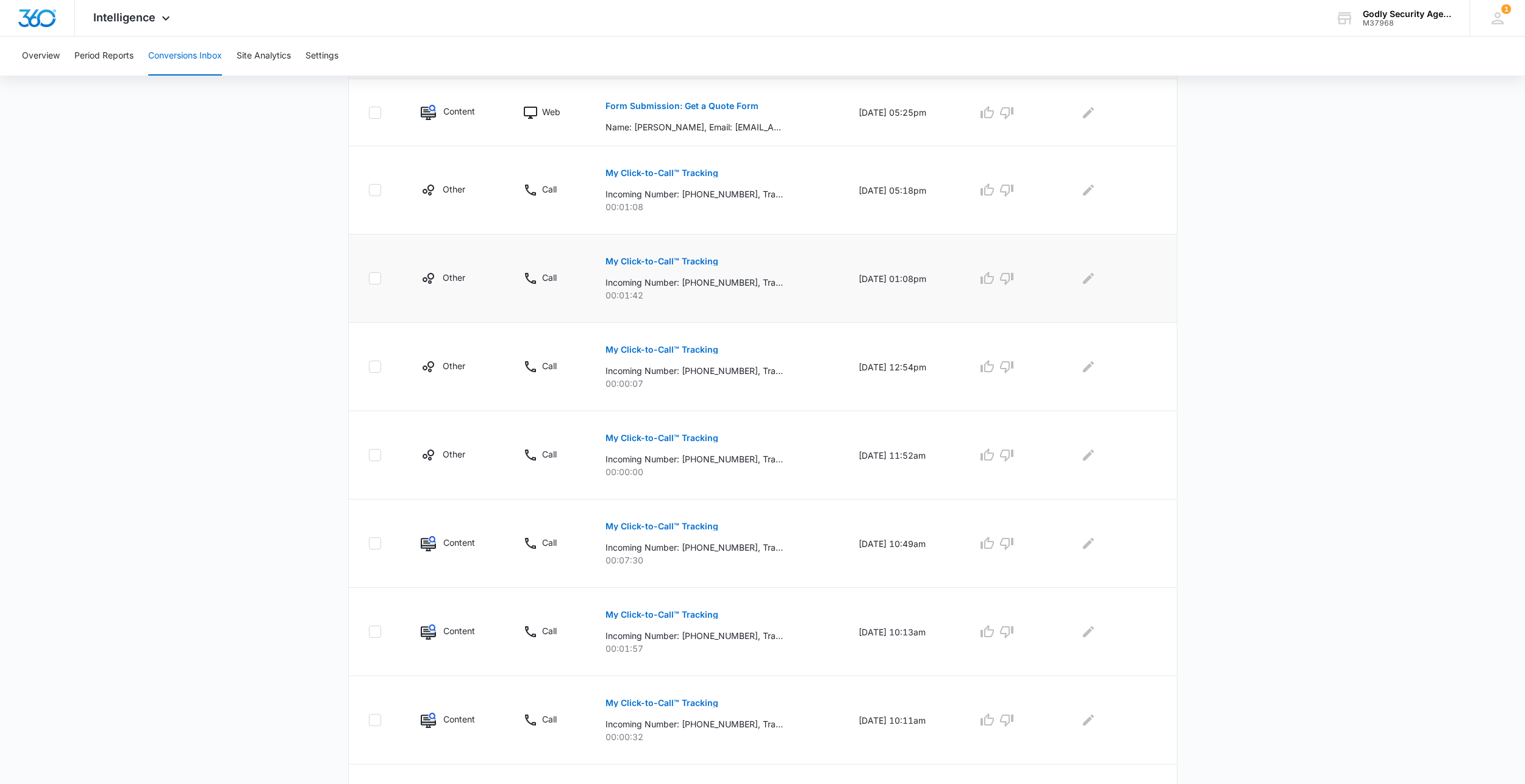
scroll to position [0, 0]
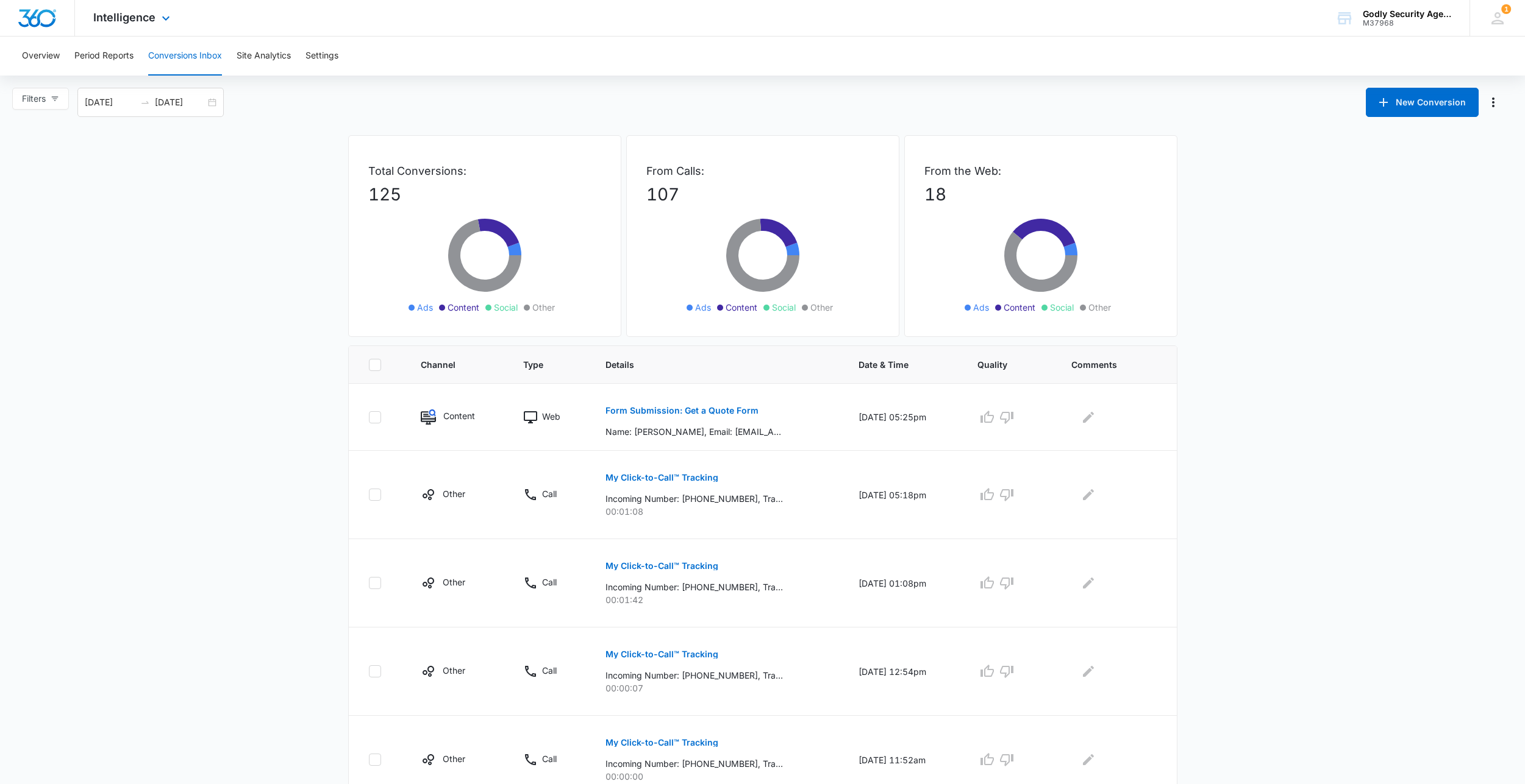
click at [141, 26] on div "Intelligence Apps Reputation Websites Forms CRM Email Social Payments POS Conte…" at bounding box center [133, 17] width 117 height 36
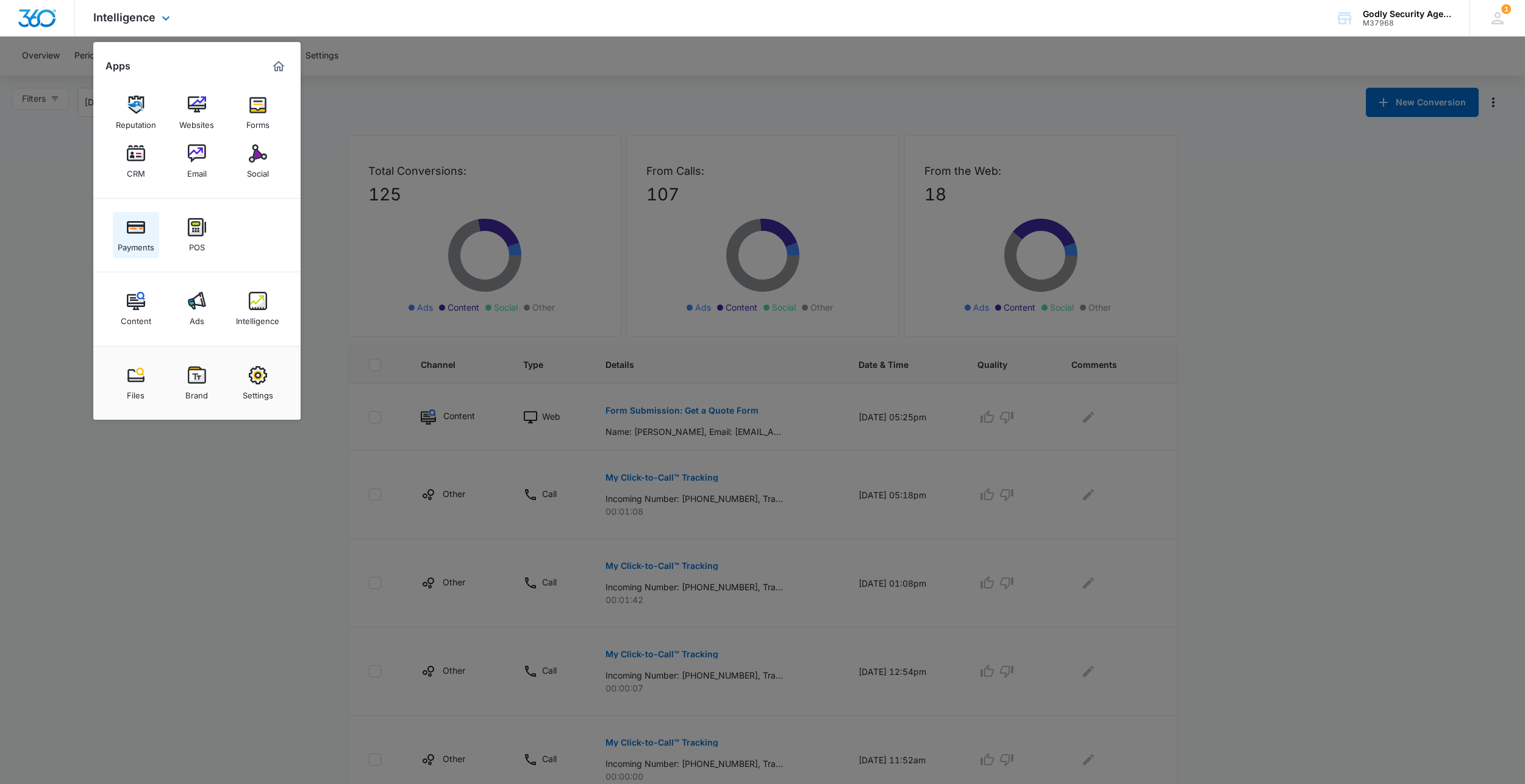
click at [139, 235] on img at bounding box center [136, 227] width 18 height 18
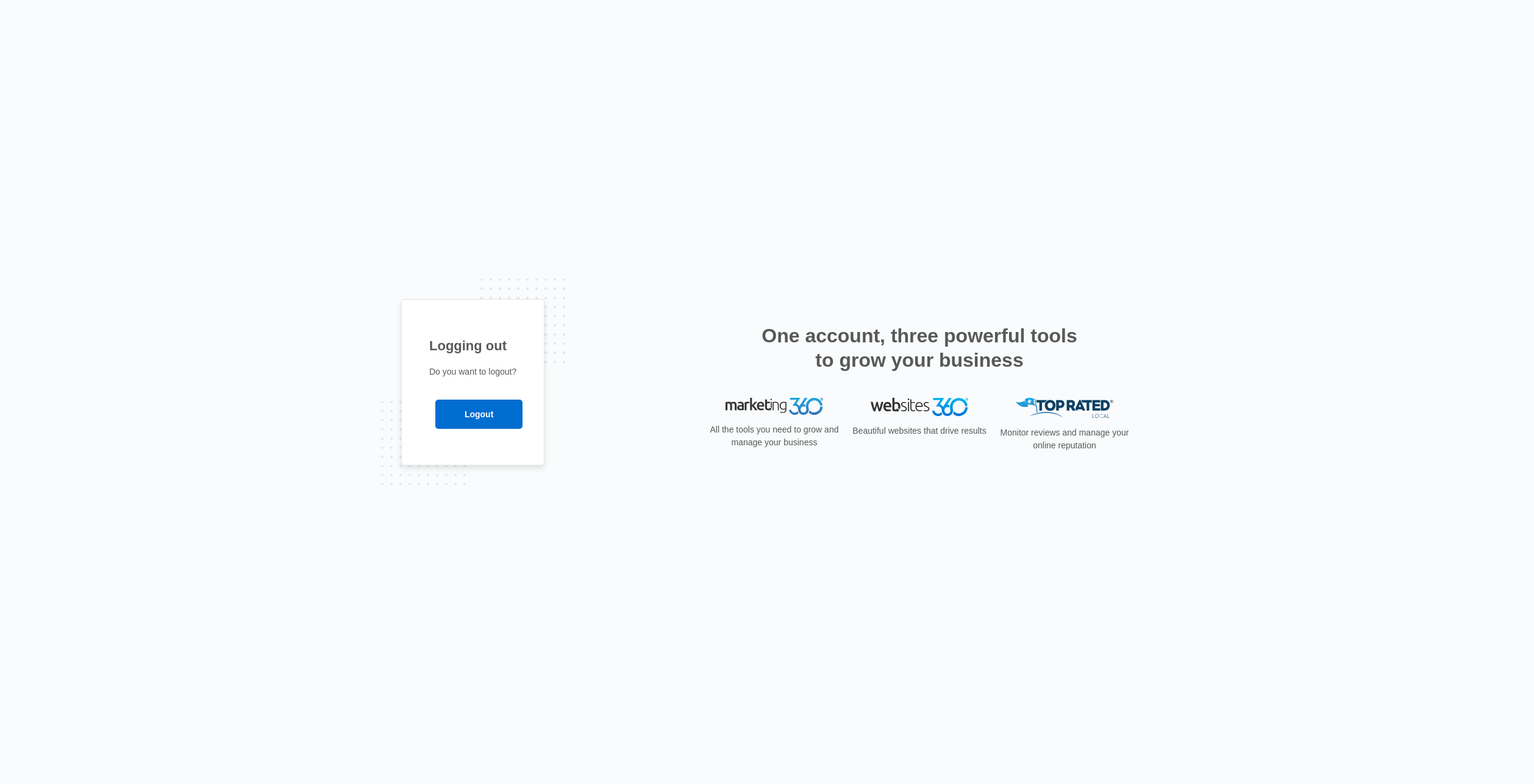
click at [155, 216] on div "Logging out Do you want to logout? Logout" at bounding box center [767, 392] width 1534 height 784
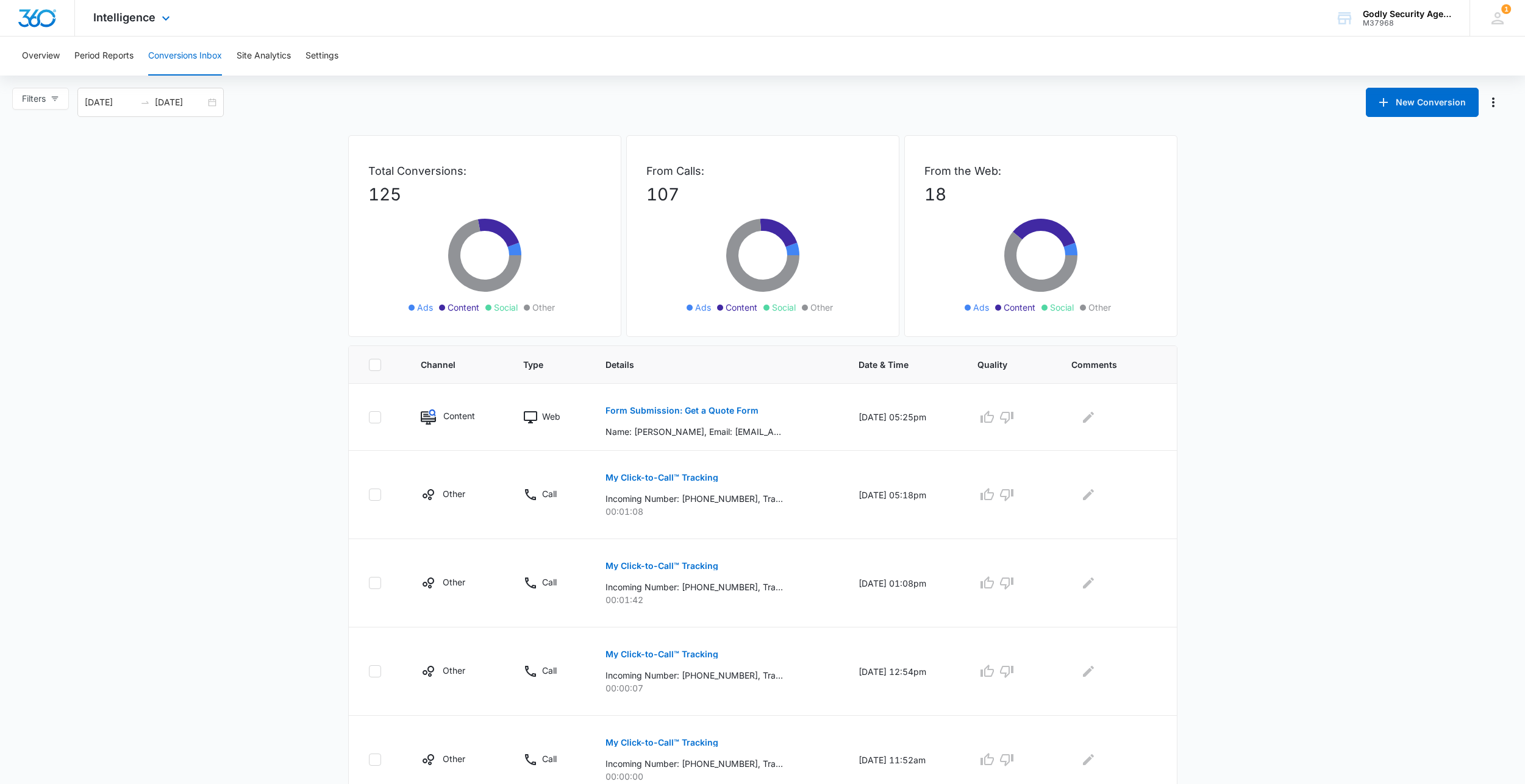
click at [116, 23] on div "Intelligence Apps Reputation Websites Forms CRM Email Social Payments POS Conte…" at bounding box center [133, 17] width 117 height 36
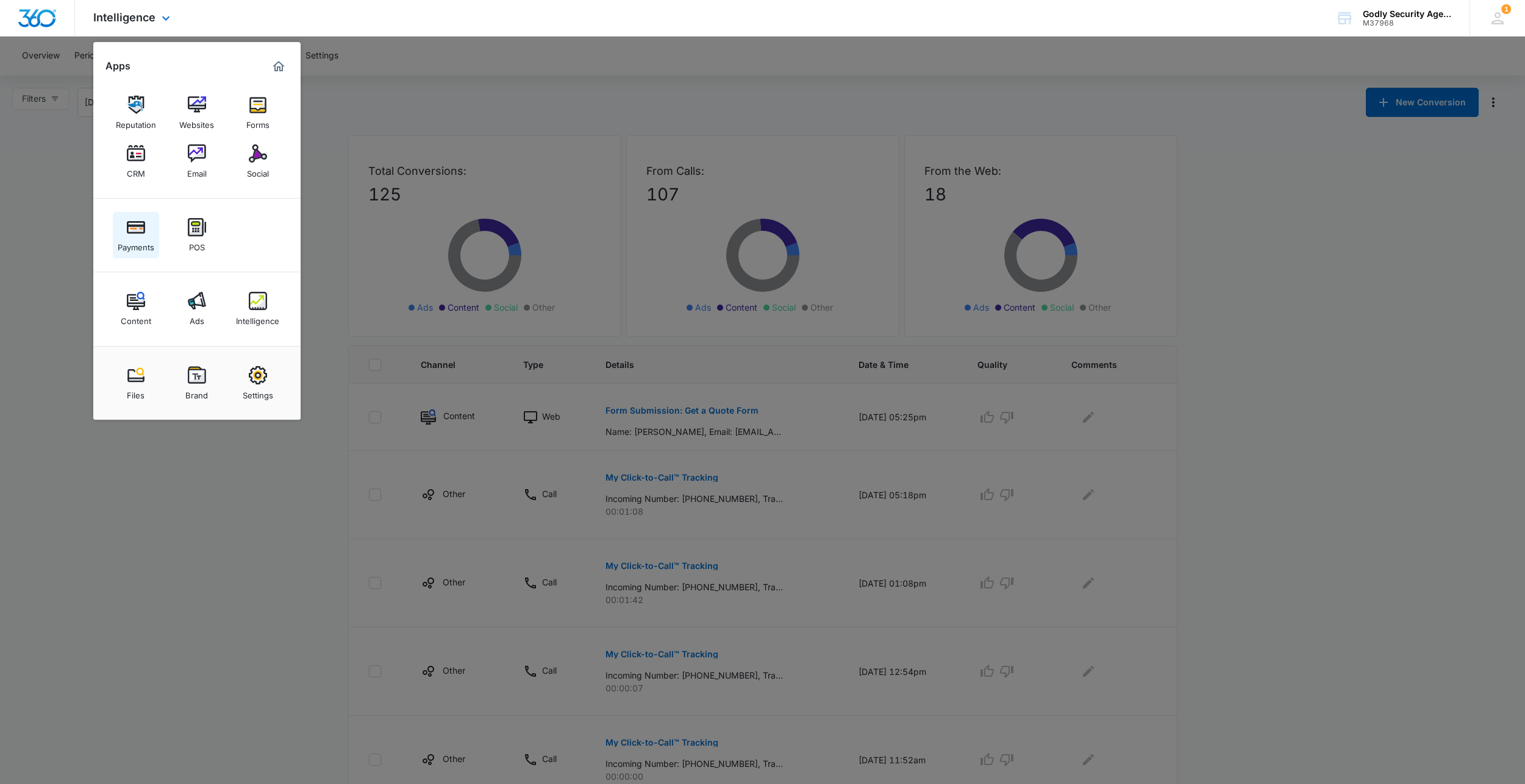
click at [130, 233] on img at bounding box center [136, 227] width 18 height 18
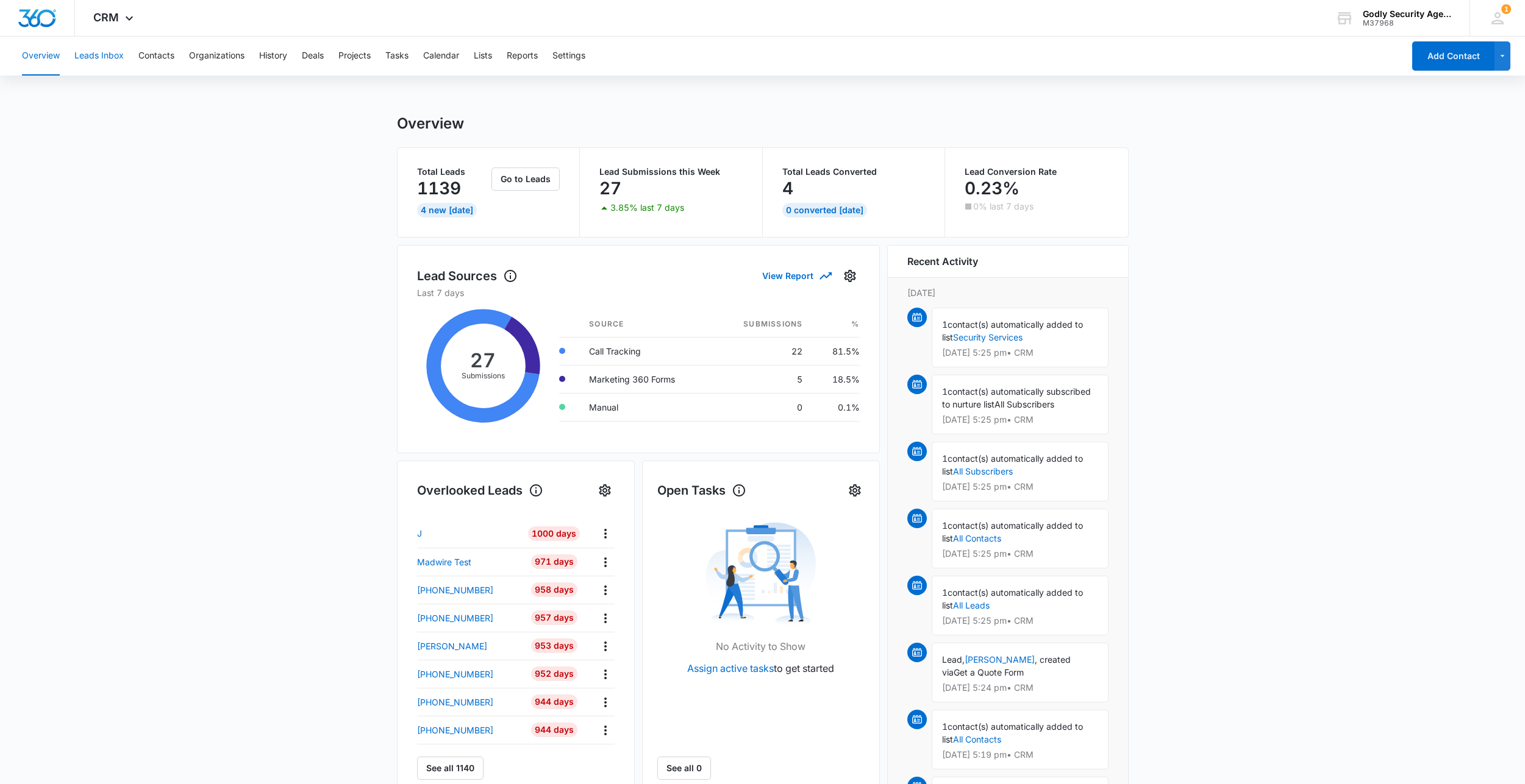
click at [96, 53] on button "Leads Inbox" at bounding box center [99, 55] width 49 height 39
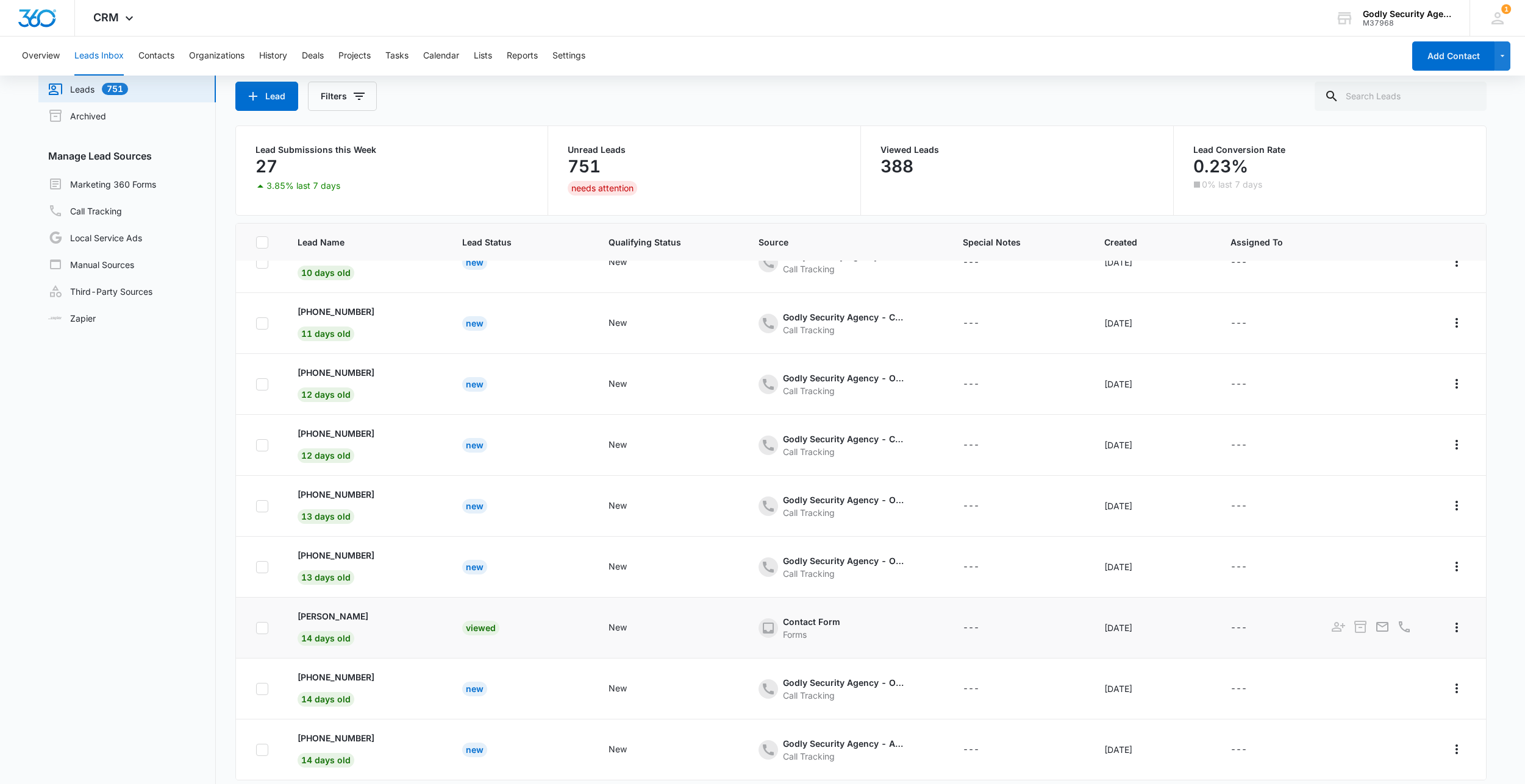
scroll to position [96, 0]
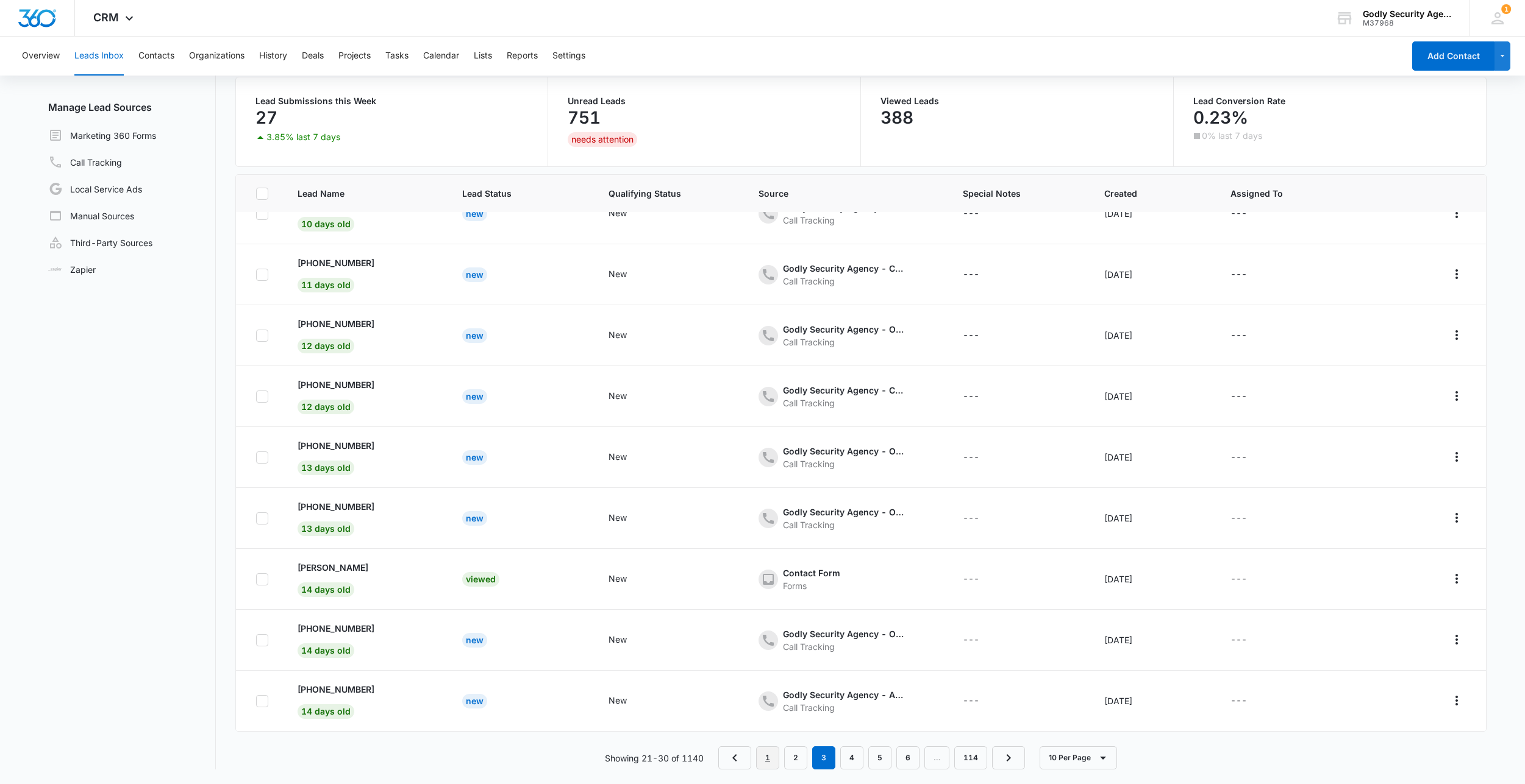
click at [763, 757] on link "1" at bounding box center [767, 757] width 23 height 23
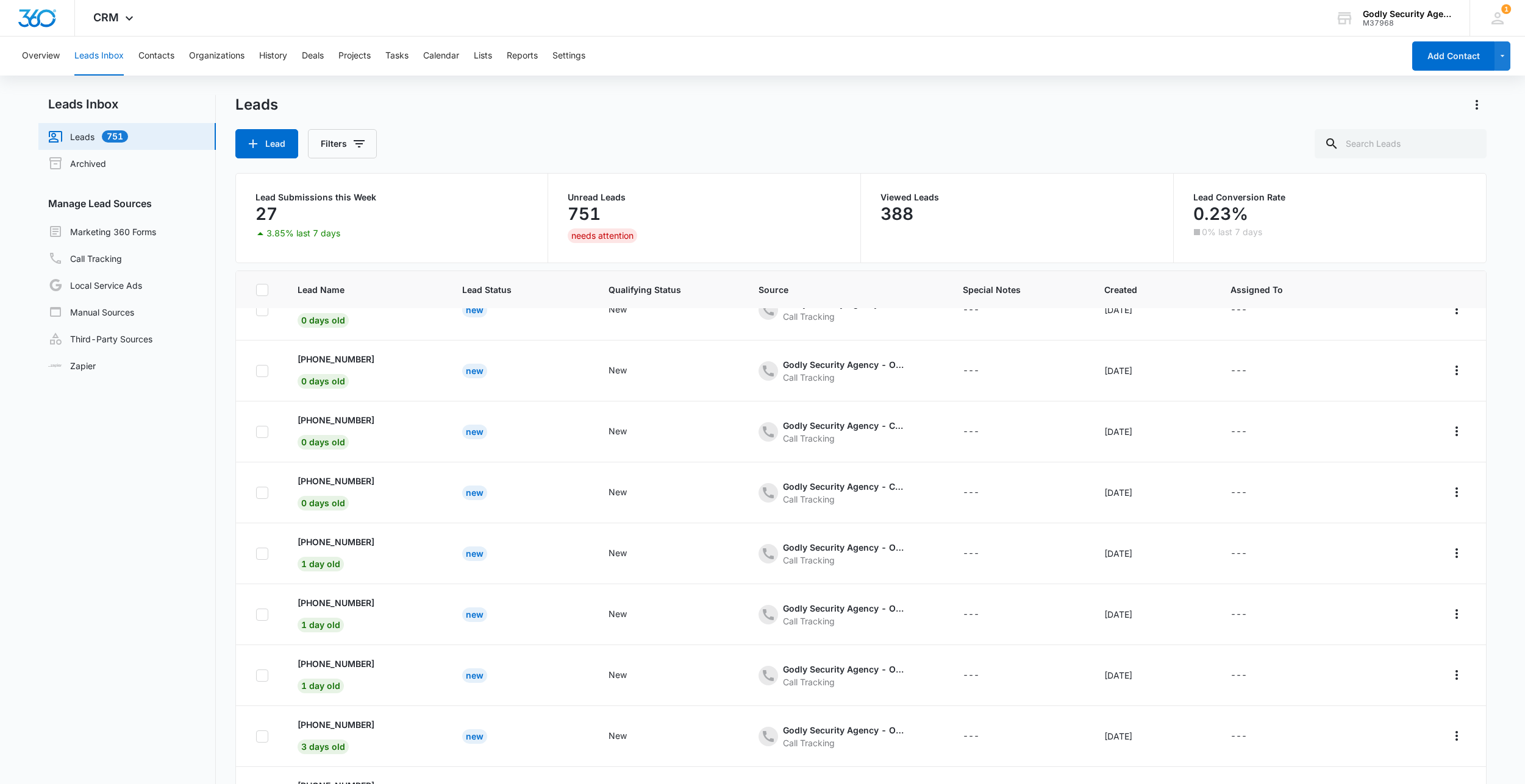
scroll to position [0, 0]
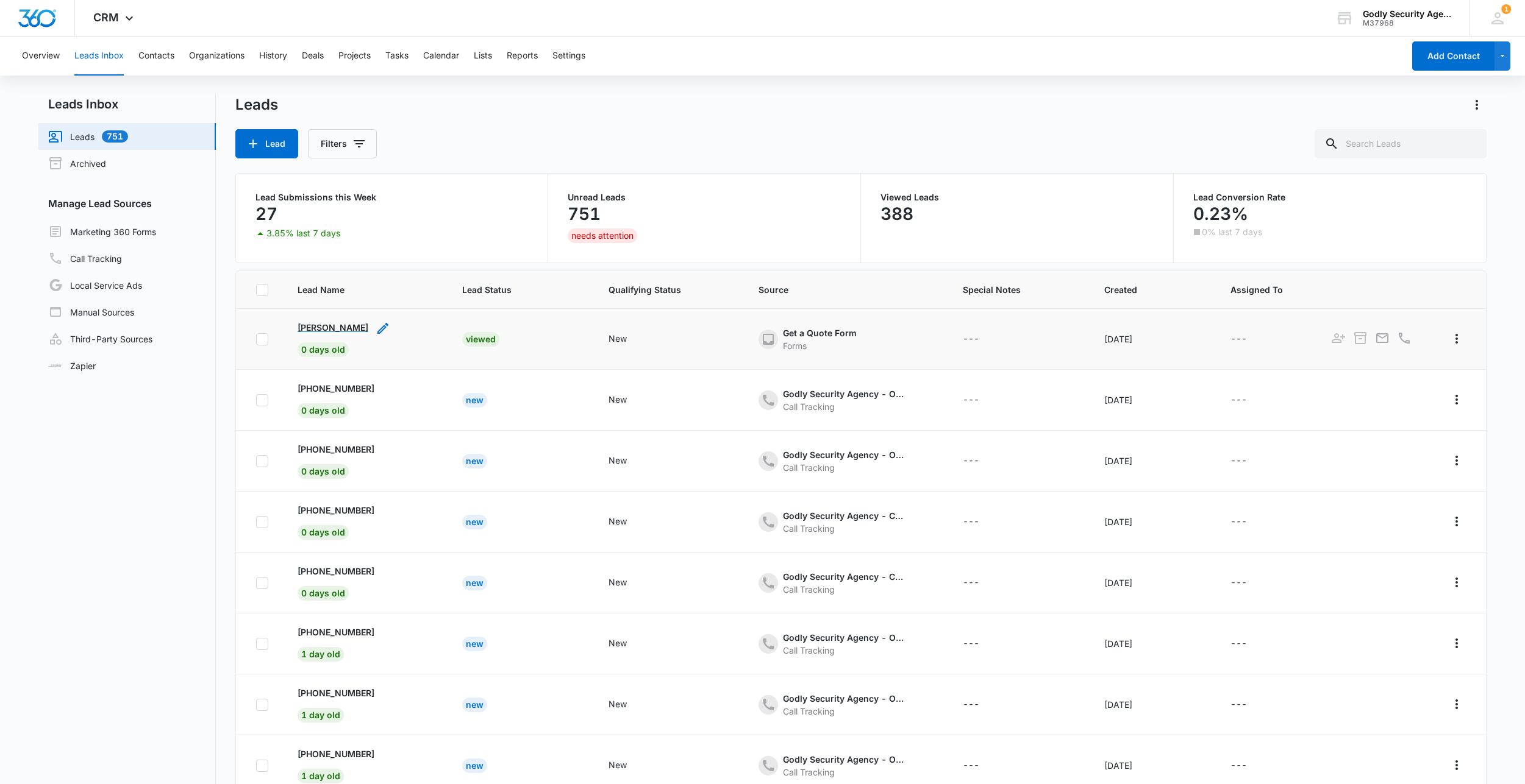
click at [337, 326] on p "[PERSON_NAME]" at bounding box center [333, 327] width 70 height 13
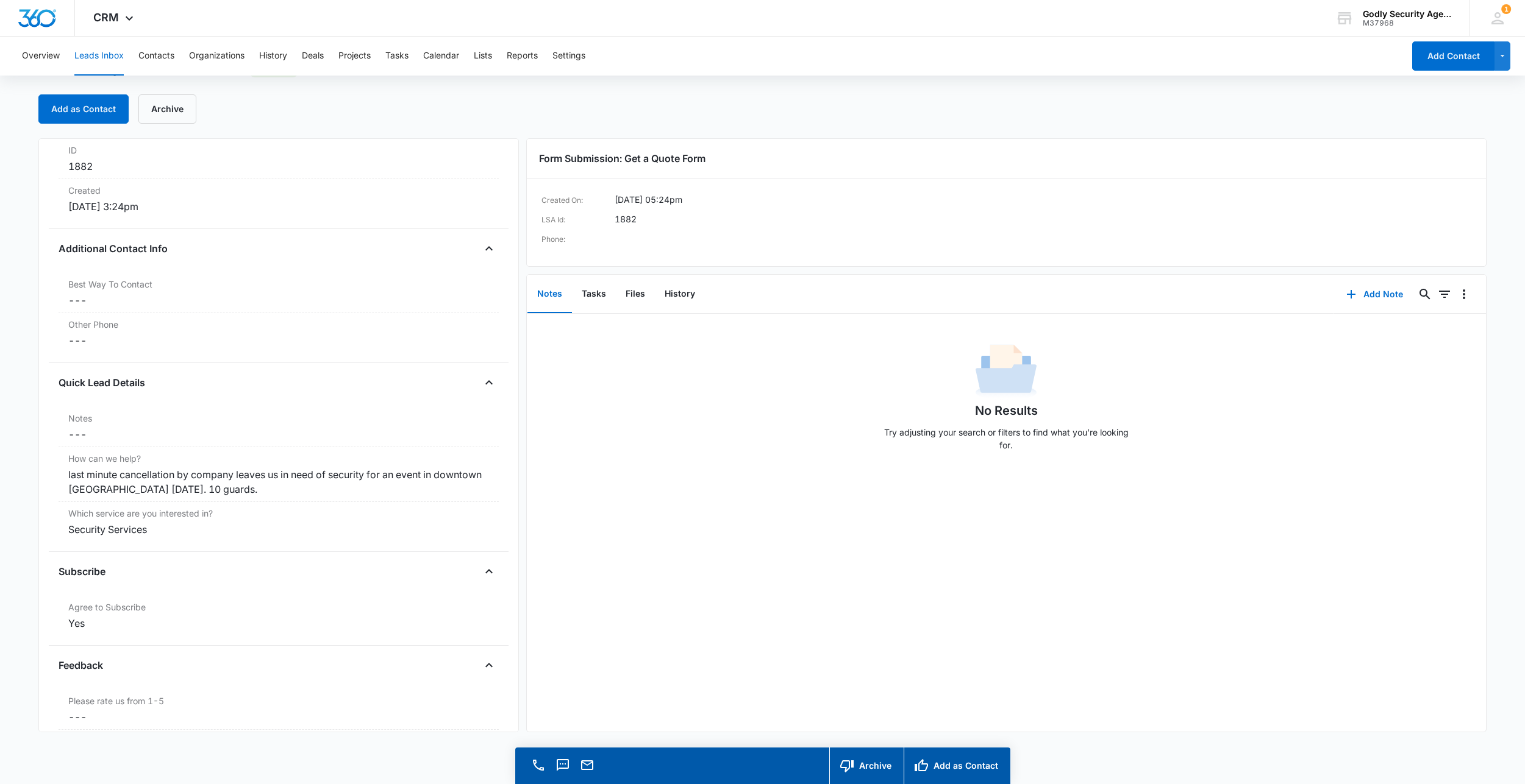
scroll to position [792, 0]
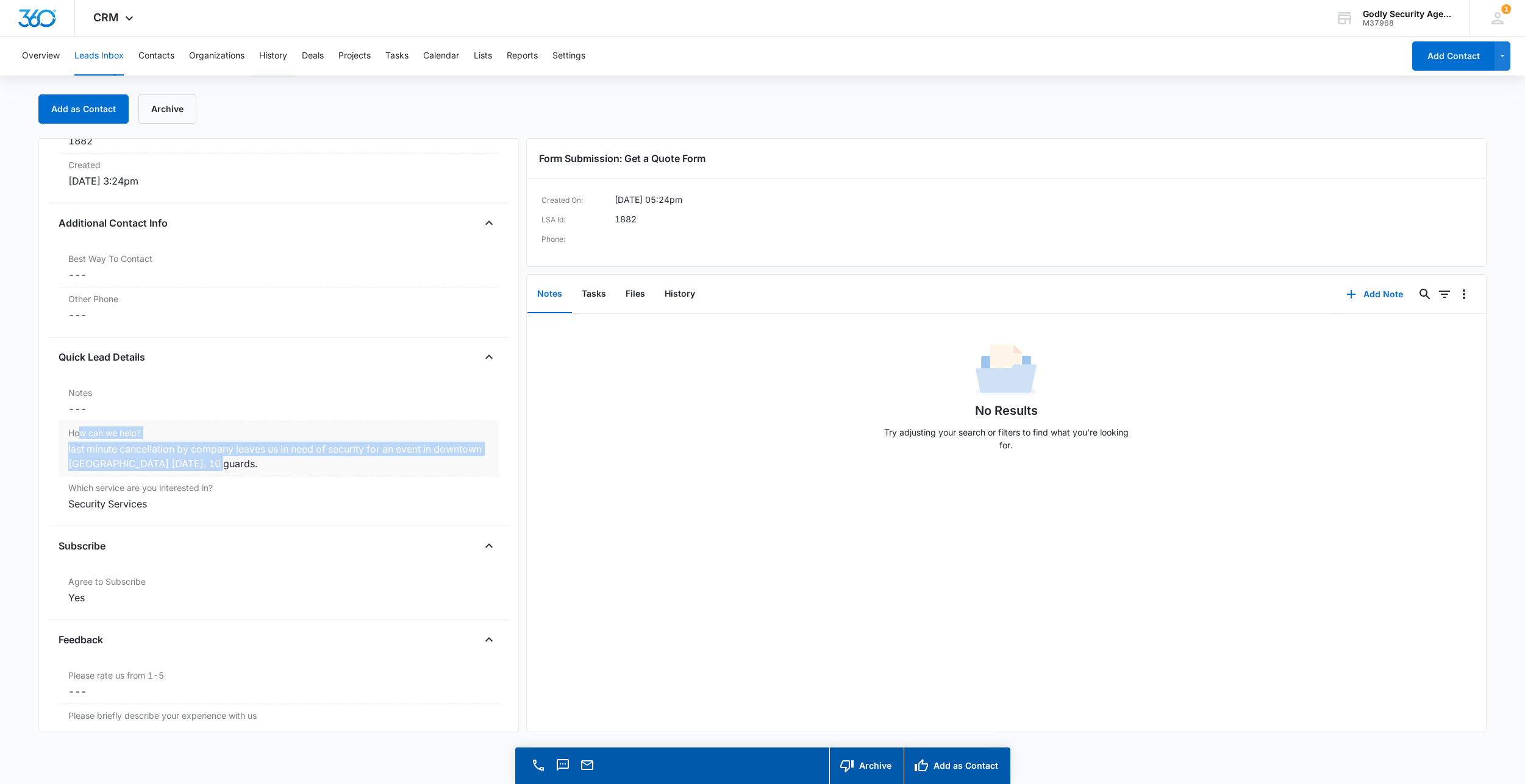
drag, startPoint x: 265, startPoint y: 469, endPoint x: 77, endPoint y: 430, distance: 192.0
click at [77, 430] on div "How can we help? Cancel Save Changes last minute cancellation by company leaves…" at bounding box center [278, 449] width 440 height 55
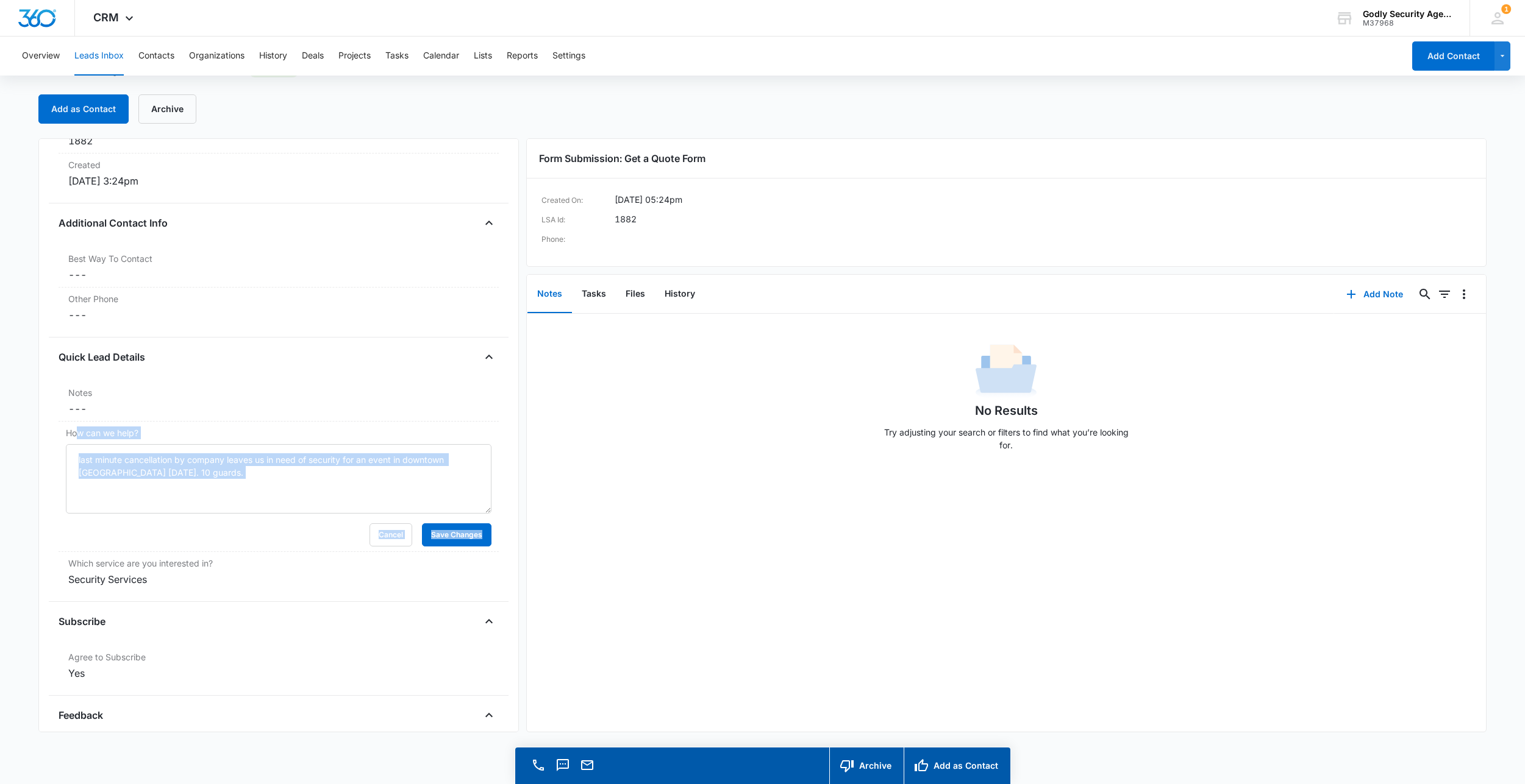
click at [186, 542] on div "Cancel Save Changes" at bounding box center [278, 535] width 425 height 23
click at [356, 404] on dd "Cancel Save Changes ---" at bounding box center [278, 408] width 421 height 14
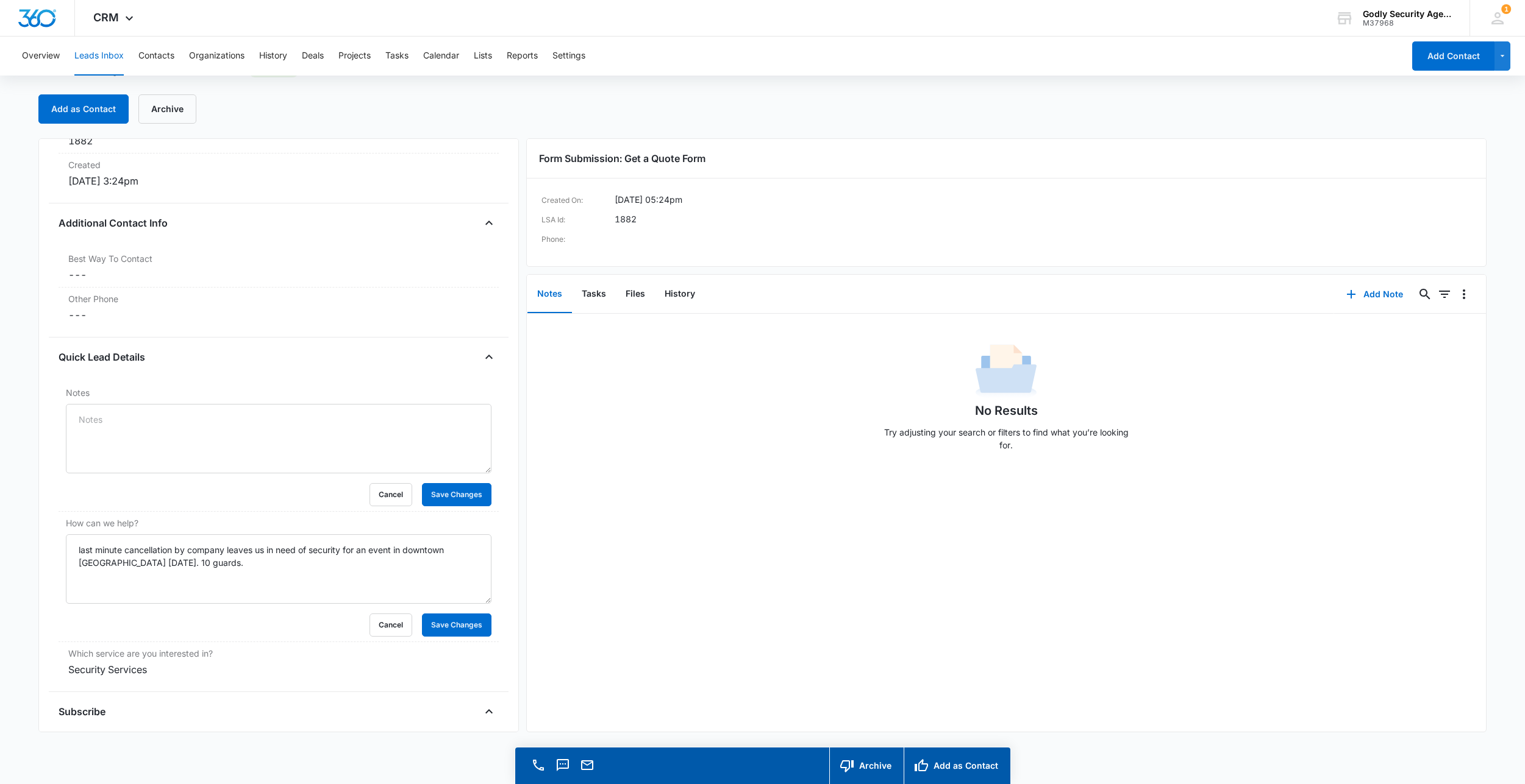
click at [590, 413] on div "No Results Try adjusting your search or filters to find what you’re looking for." at bounding box center [1007, 401] width 960 height 120
click at [481, 362] on icon "Close" at bounding box center [488, 357] width 14 height 14
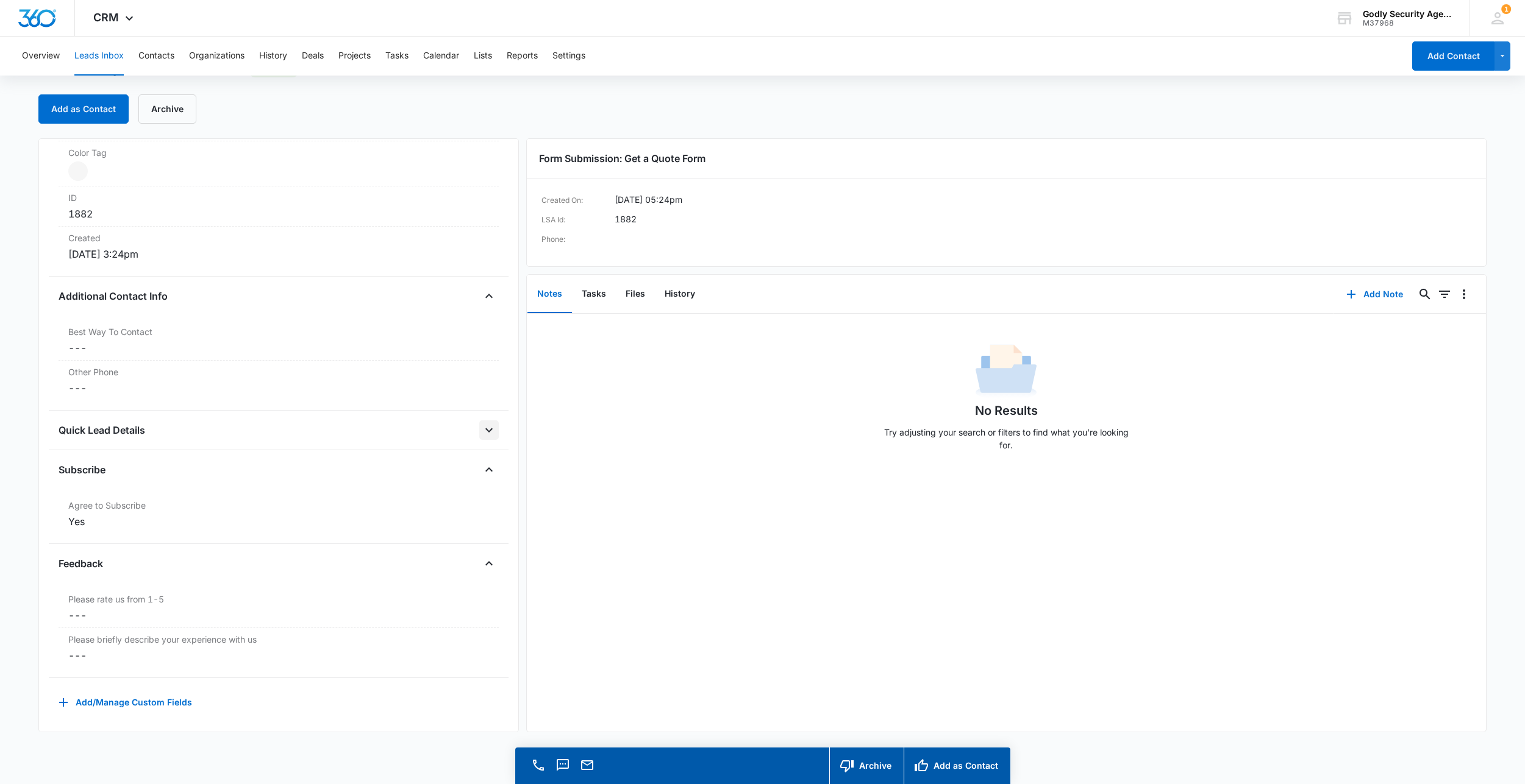
scroll to position [728, 0]
click at [481, 423] on icon "Open" at bounding box center [488, 429] width 14 height 14
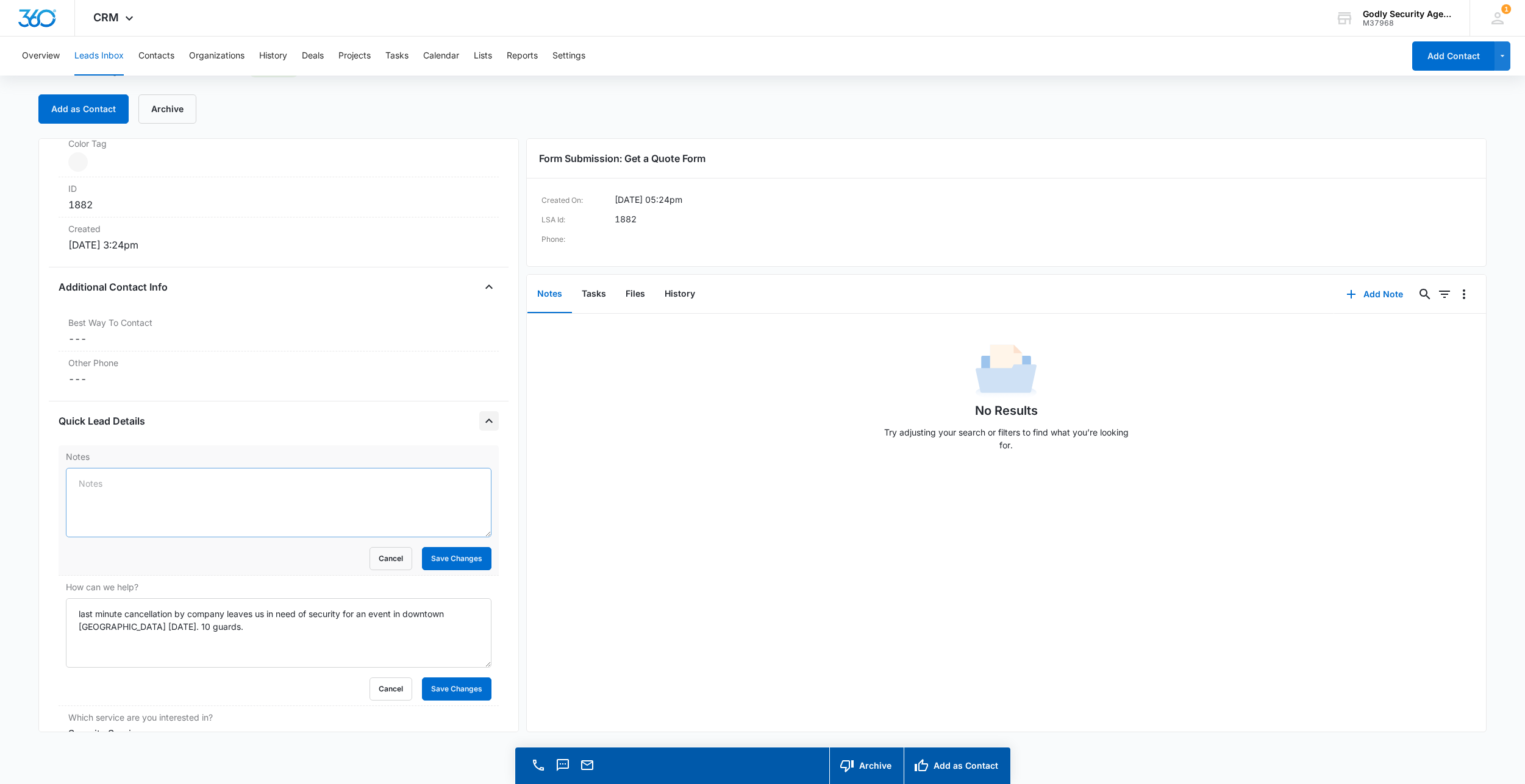
scroll to position [792, 0]
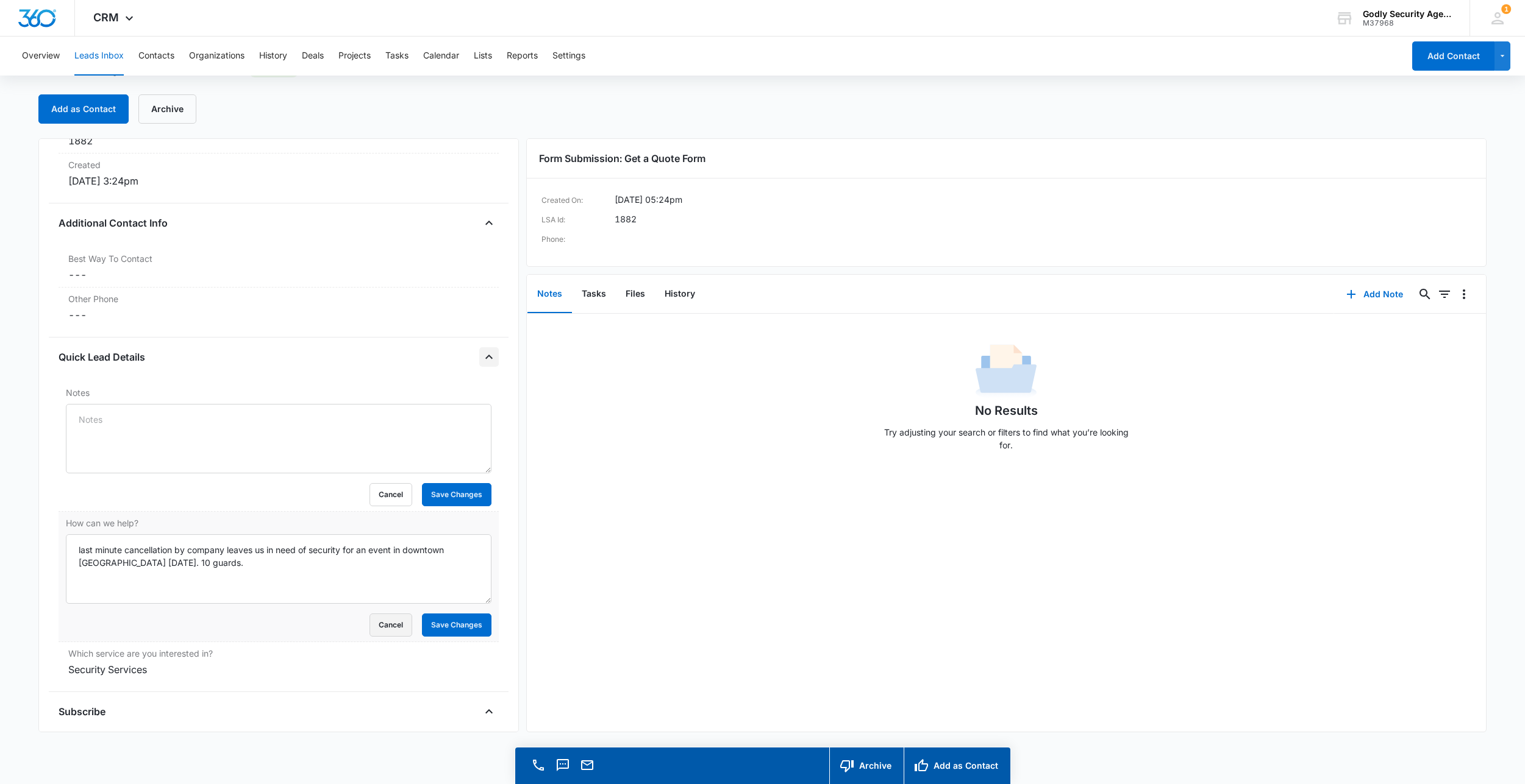
click at [373, 627] on button "Cancel" at bounding box center [390, 625] width 42 height 23
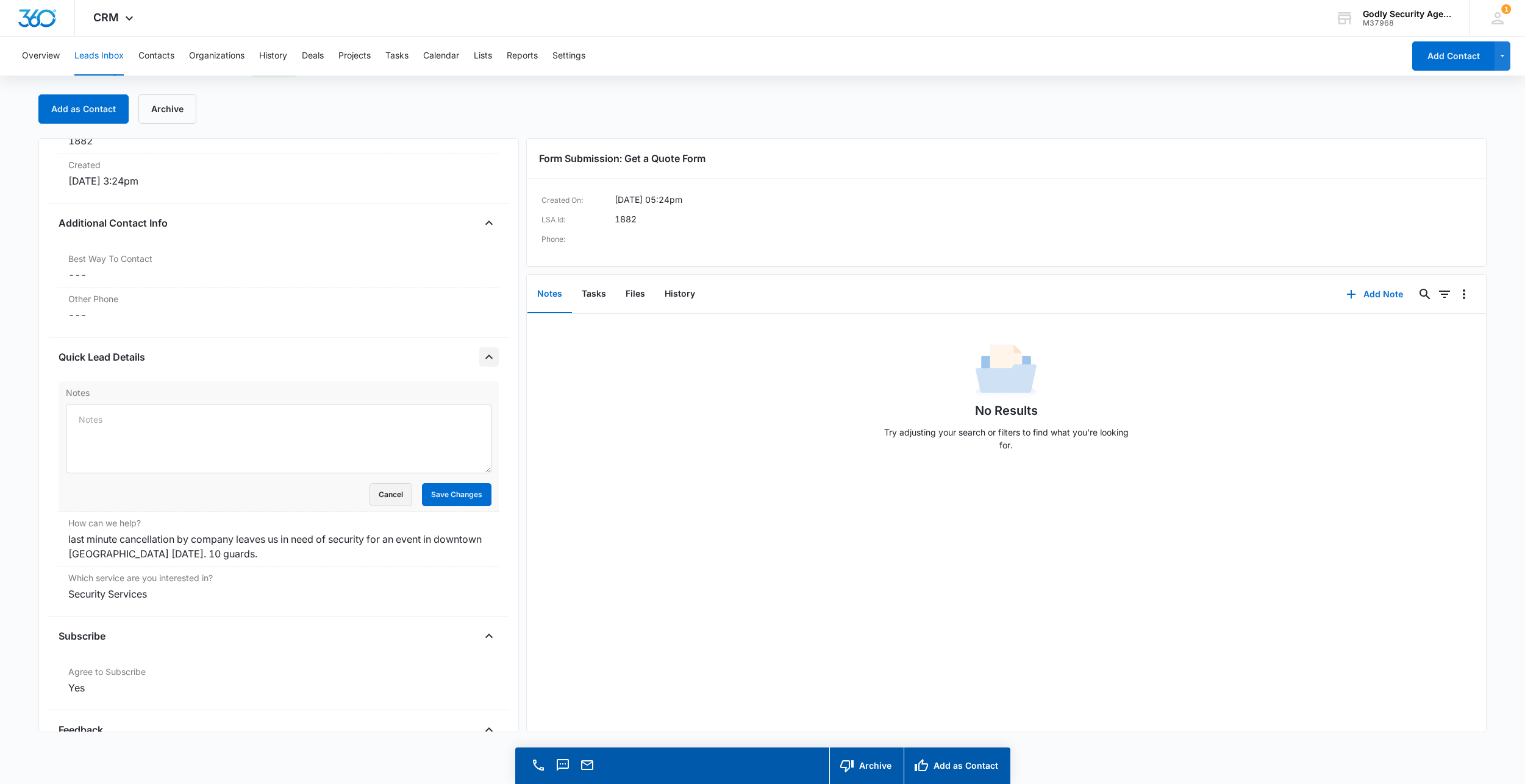
click at [377, 494] on button "Cancel" at bounding box center [390, 495] width 42 height 23
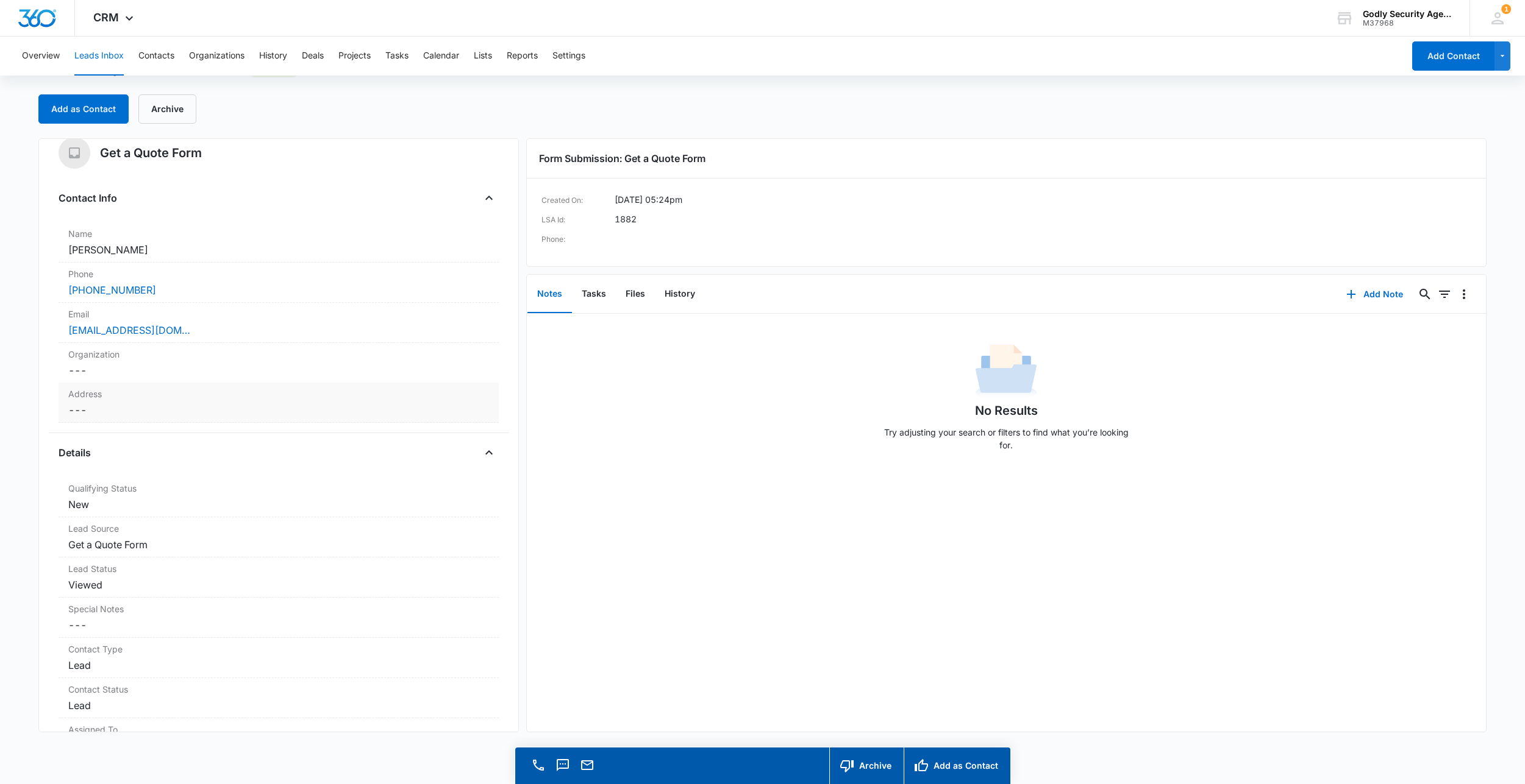
scroll to position [0, 0]
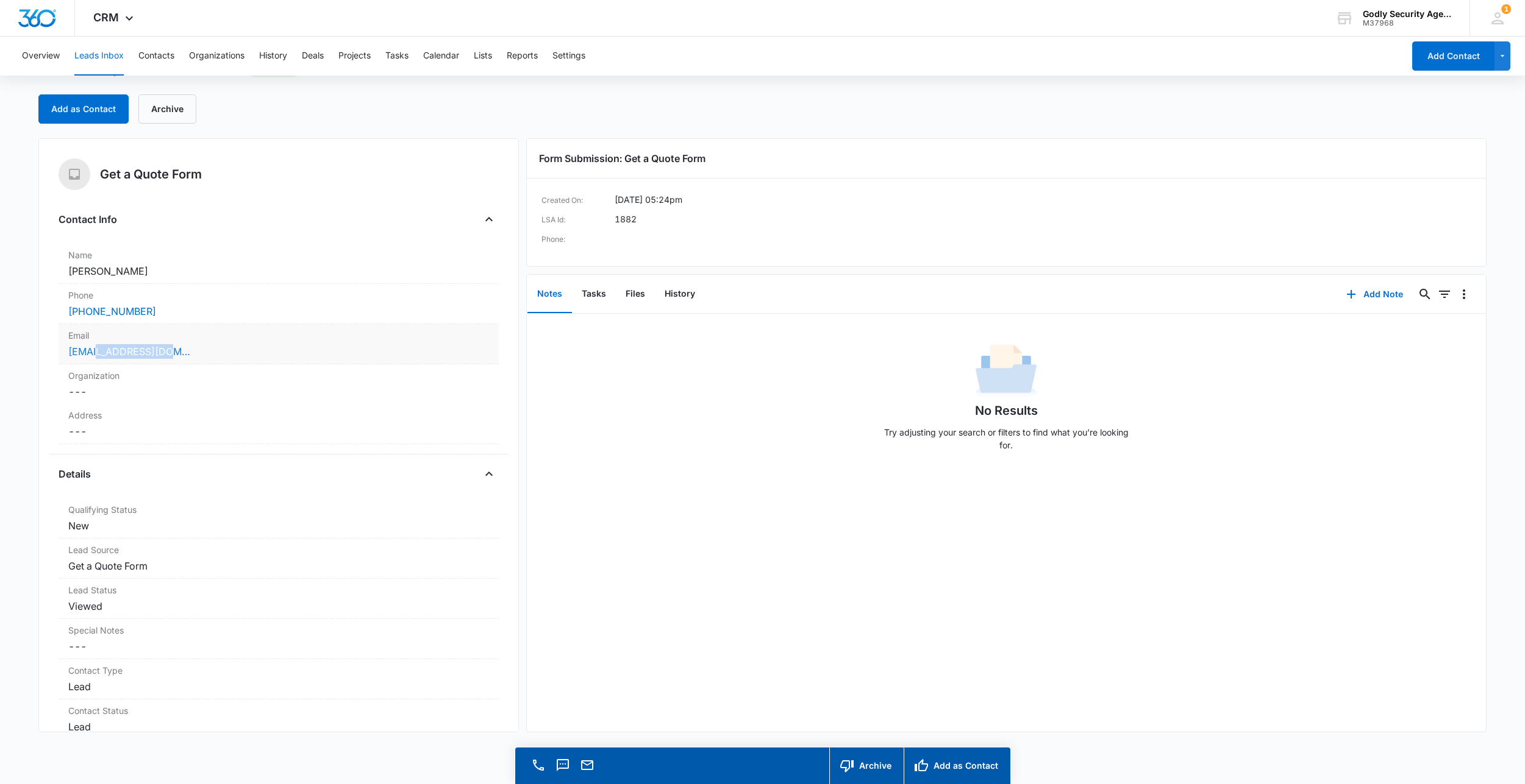
drag, startPoint x: 184, startPoint y: 356, endPoint x: 103, endPoint y: 358, distance: 81.0
click at [103, 358] on div "[EMAIL_ADDRESS][DOMAIN_NAME]" at bounding box center [278, 351] width 421 height 14
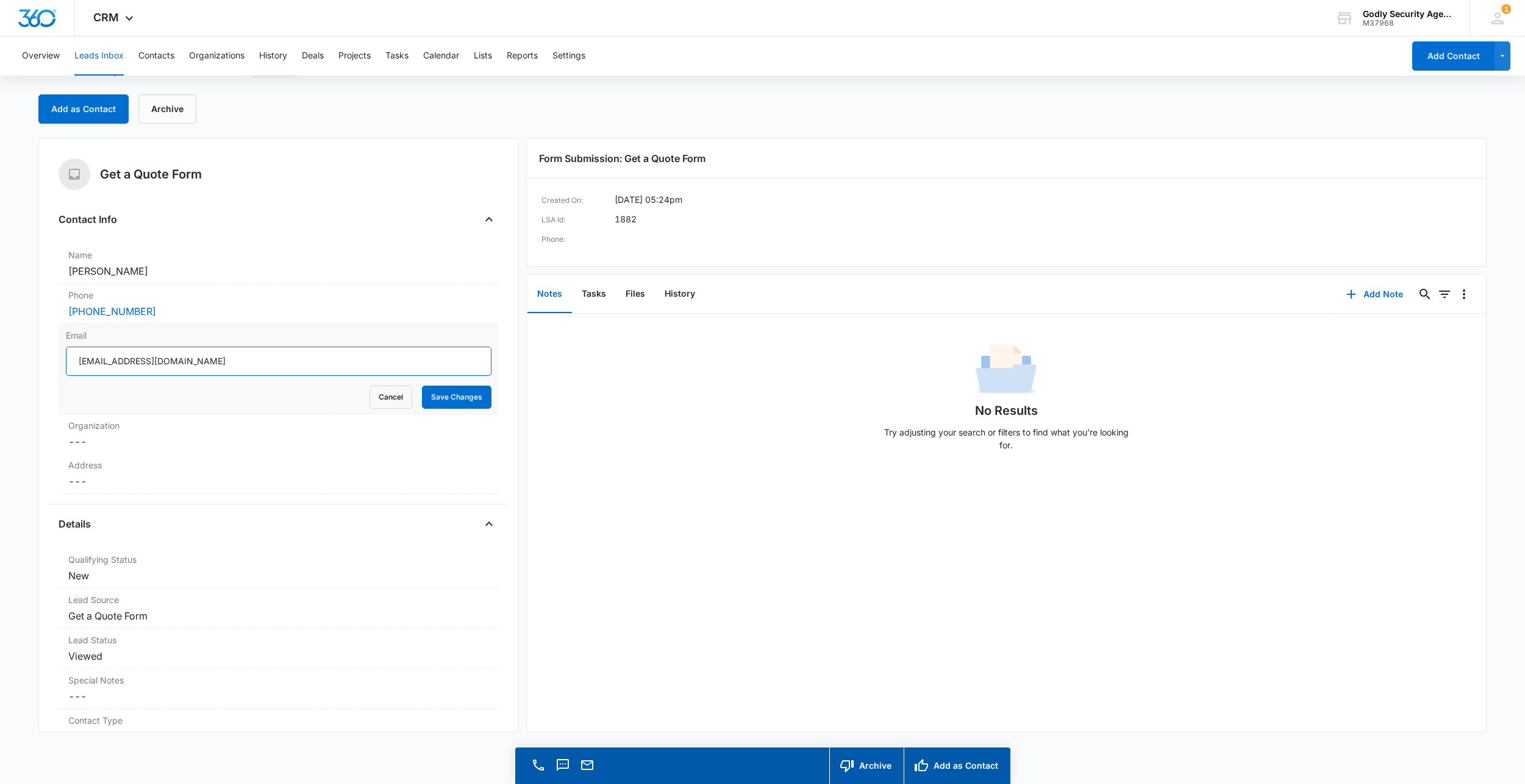
drag, startPoint x: 181, startPoint y: 361, endPoint x: 107, endPoint y: 368, distance: 74.3
click at [107, 368] on input "[EMAIL_ADDRESS][DOMAIN_NAME]" at bounding box center [278, 361] width 425 height 30
click at [39, 23] on img "Dashboard" at bounding box center [36, 18] width 39 height 18
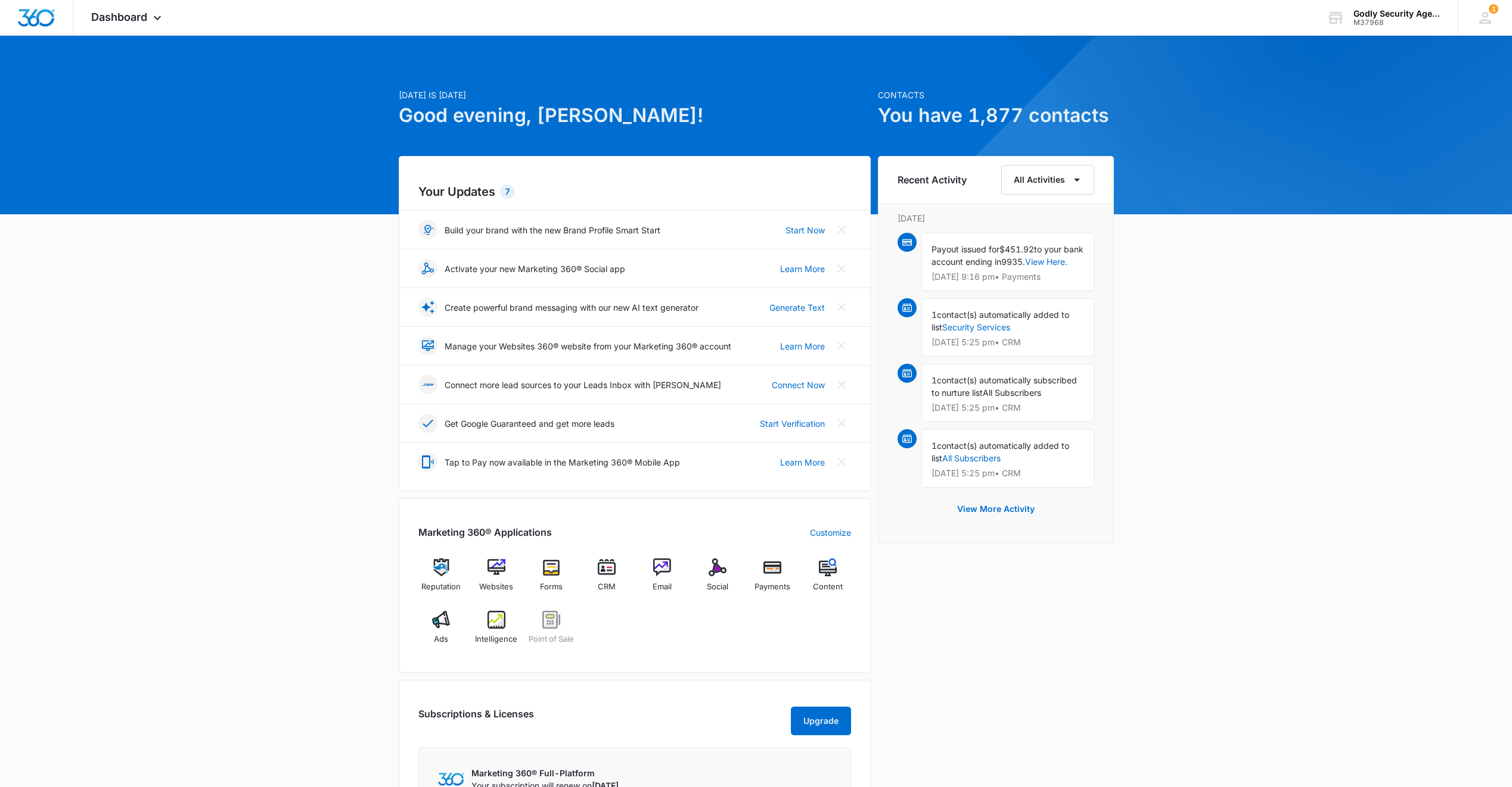
drag, startPoint x: 374, startPoint y: 462, endPoint x: 345, endPoint y: 452, distance: 30.7
click at [358, 457] on div "[DATE] is [DATE] Good evening, [PERSON_NAME]! Contacts You have 1,877 contacts …" at bounding box center [756, 555] width 1512 height 1008
